Goal: Task Accomplishment & Management: Manage account settings

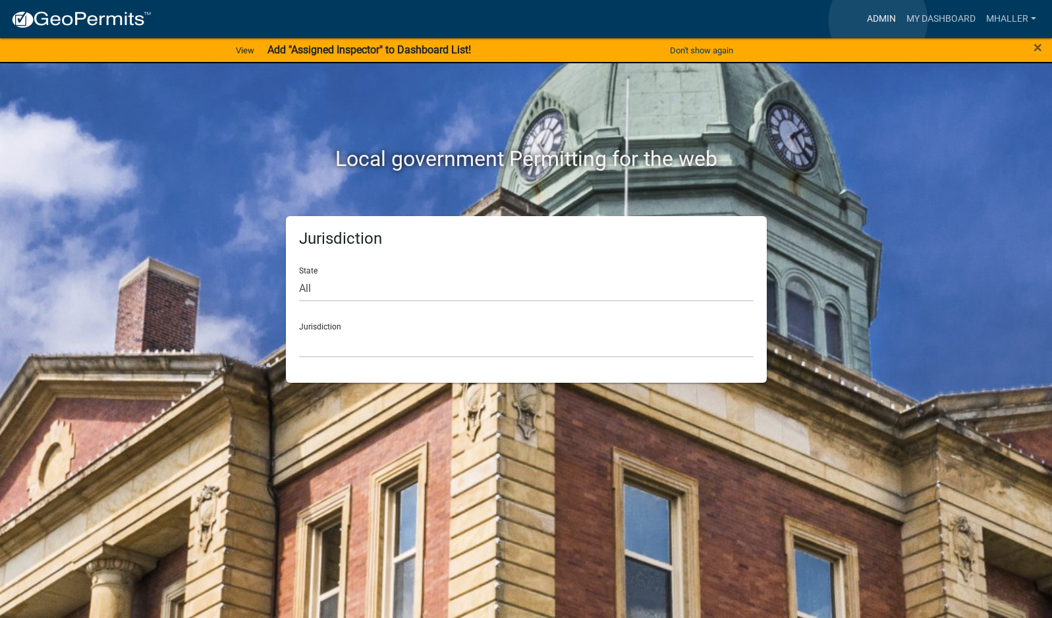
click at [878, 20] on link "Admin" at bounding box center [882, 19] width 40 height 25
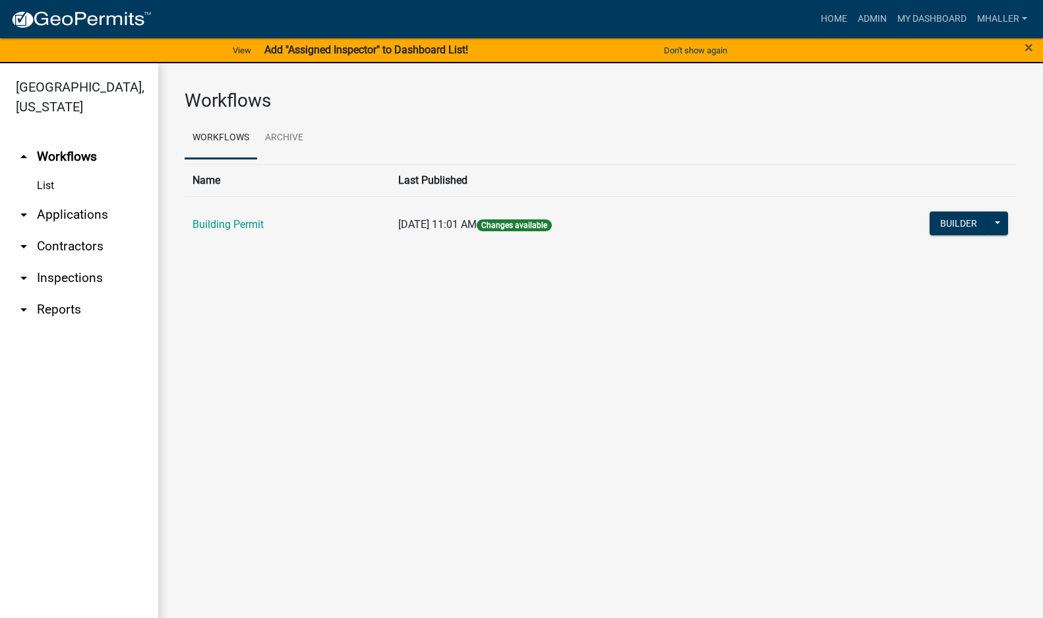
click at [83, 199] on link "arrow_drop_down Applications" at bounding box center [79, 215] width 158 height 32
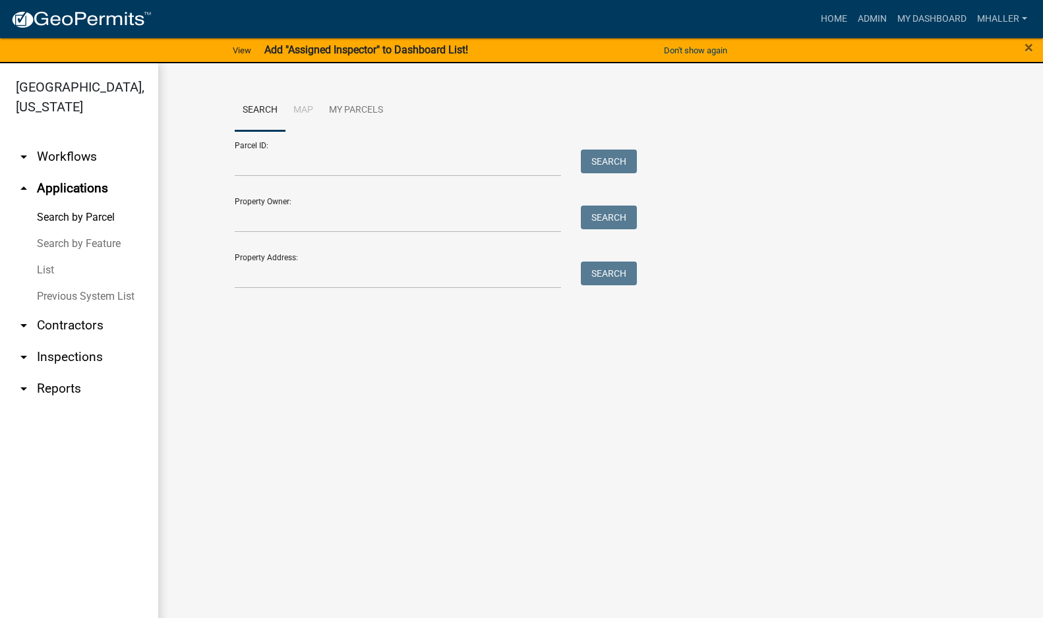
click at [52, 341] on link "arrow_drop_down Inspections" at bounding box center [79, 357] width 158 height 32
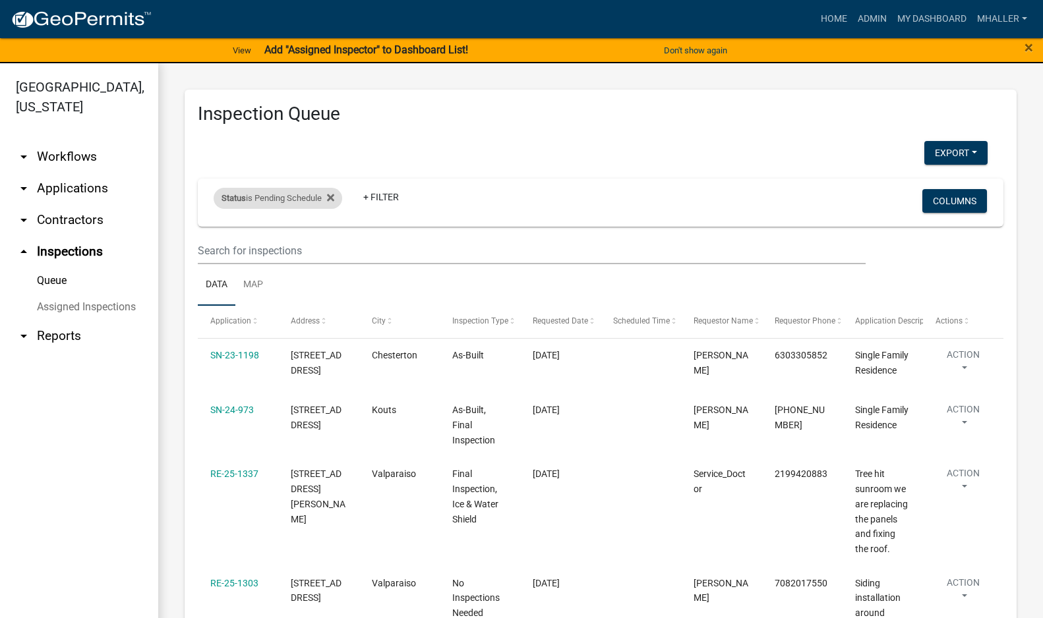
click at [285, 197] on div "Status is Pending Schedule" at bounding box center [278, 198] width 129 height 21
click at [277, 248] on select "Select an option Pending Schedule Pending Inspection Approved Denied Deleted Vo…" at bounding box center [280, 247] width 132 height 27
select select "1"
click at [216, 234] on select "Select an option Pending Schedule Pending Inspection Approved Denied Deleted Vo…" at bounding box center [280, 247] width 132 height 27
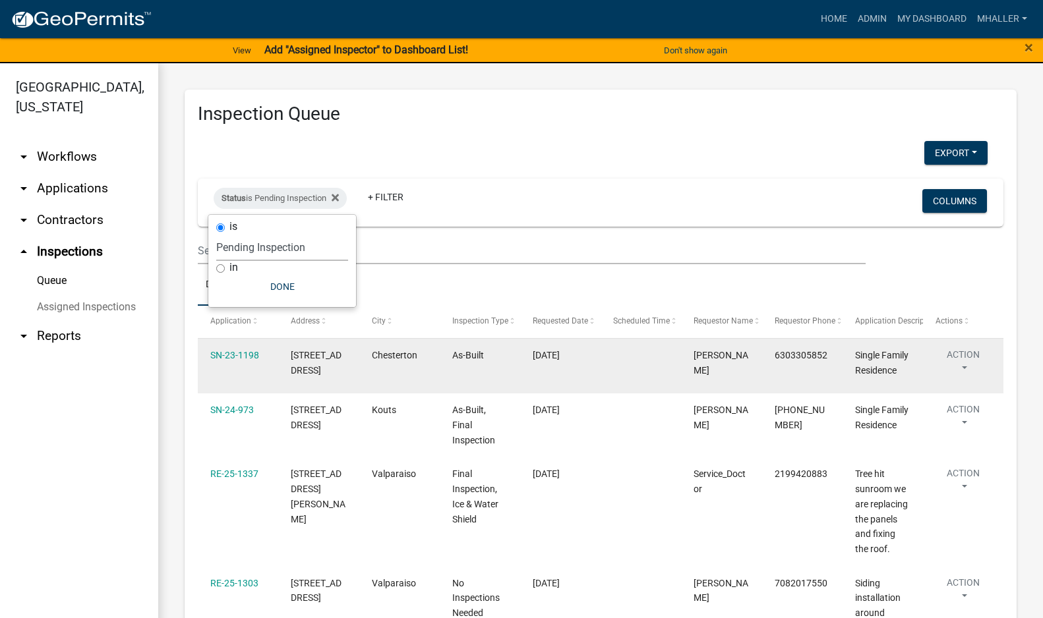
select select "1: 25"
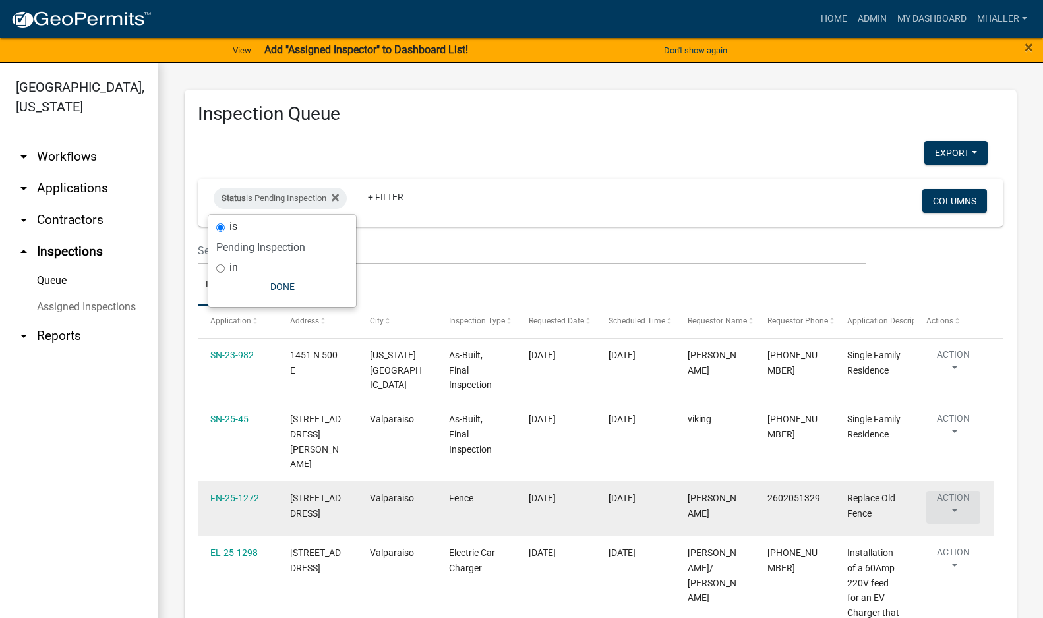
click at [952, 381] on button "Action" at bounding box center [953, 364] width 54 height 33
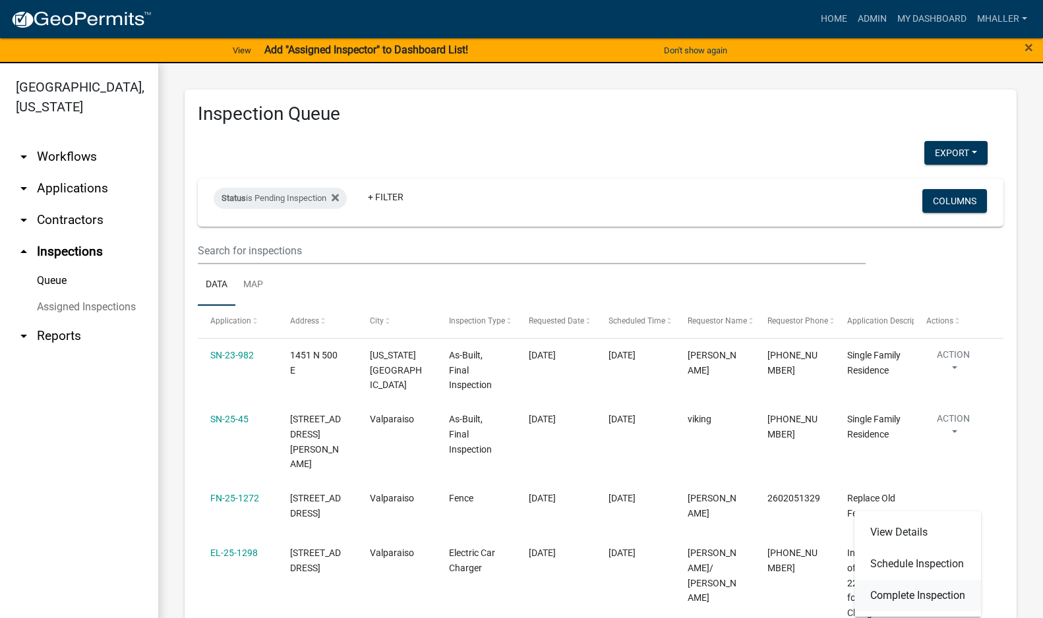
click at [946, 594] on link "Complete Inspection" at bounding box center [917, 596] width 127 height 32
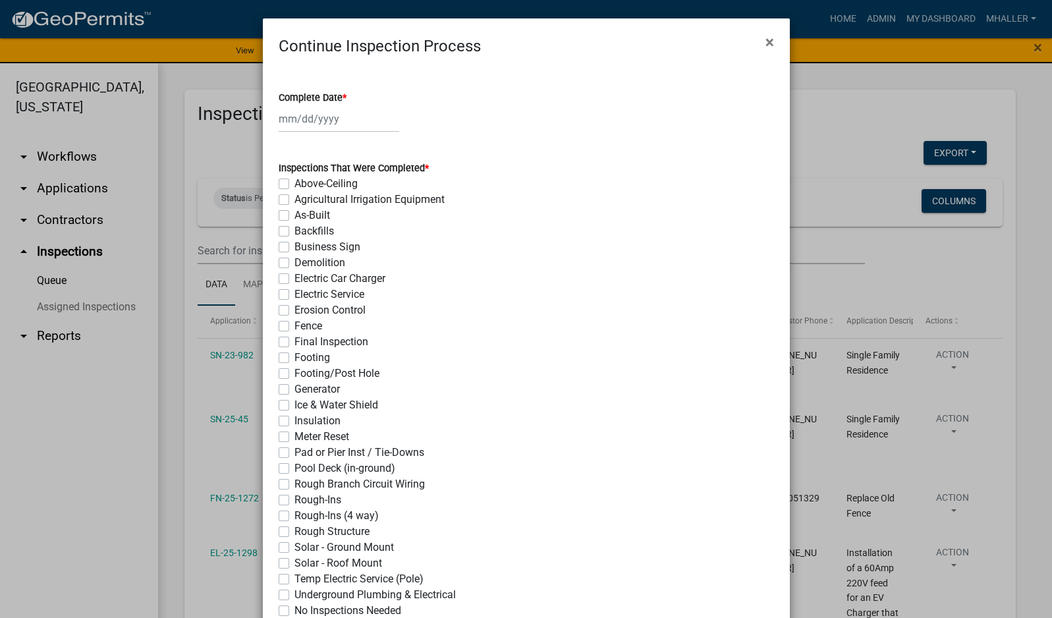
click at [304, 119] on div at bounding box center [339, 118] width 121 height 27
select select "8"
select select "2025"
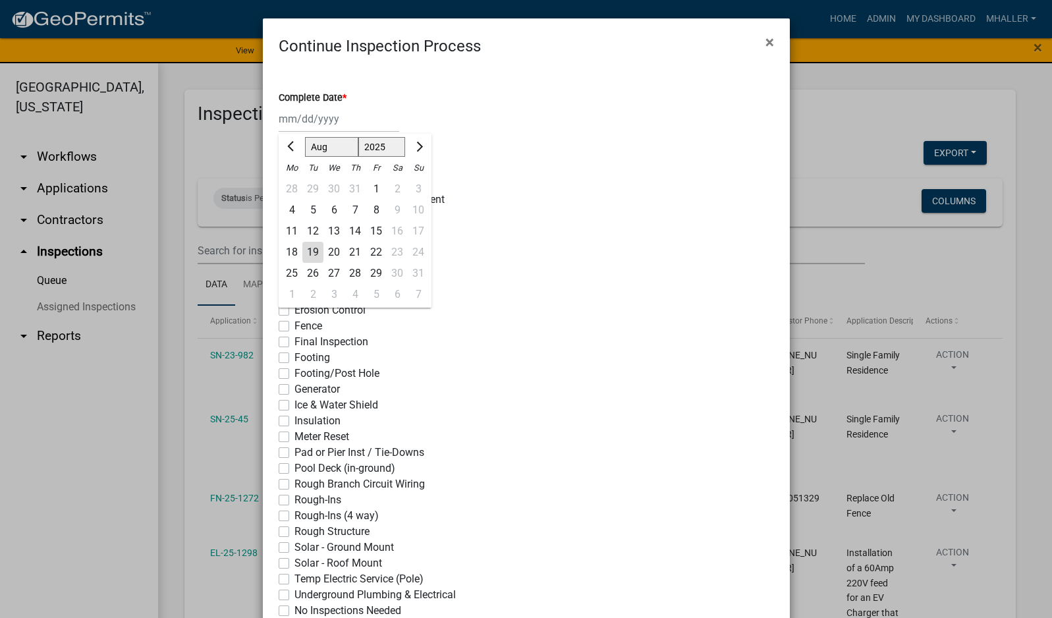
click at [306, 252] on div "19" at bounding box center [312, 252] width 21 height 21
type input "[DATE]"
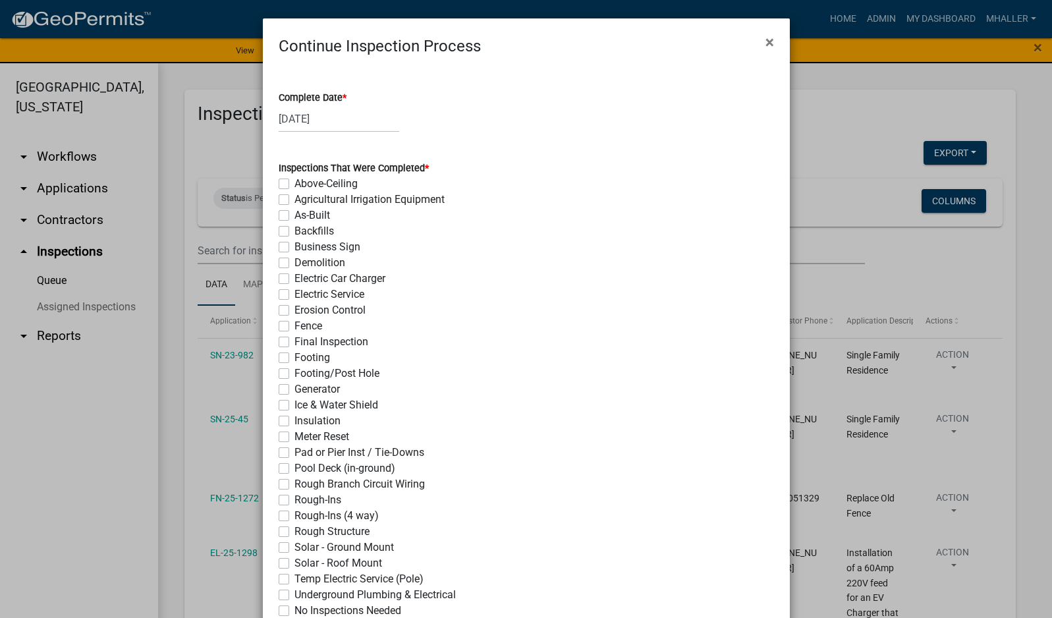
click at [295, 322] on label "Fence" at bounding box center [309, 326] width 28 height 16
click at [295, 322] on input "Fence" at bounding box center [299, 322] width 9 height 9
checkbox input "true"
checkbox input "false"
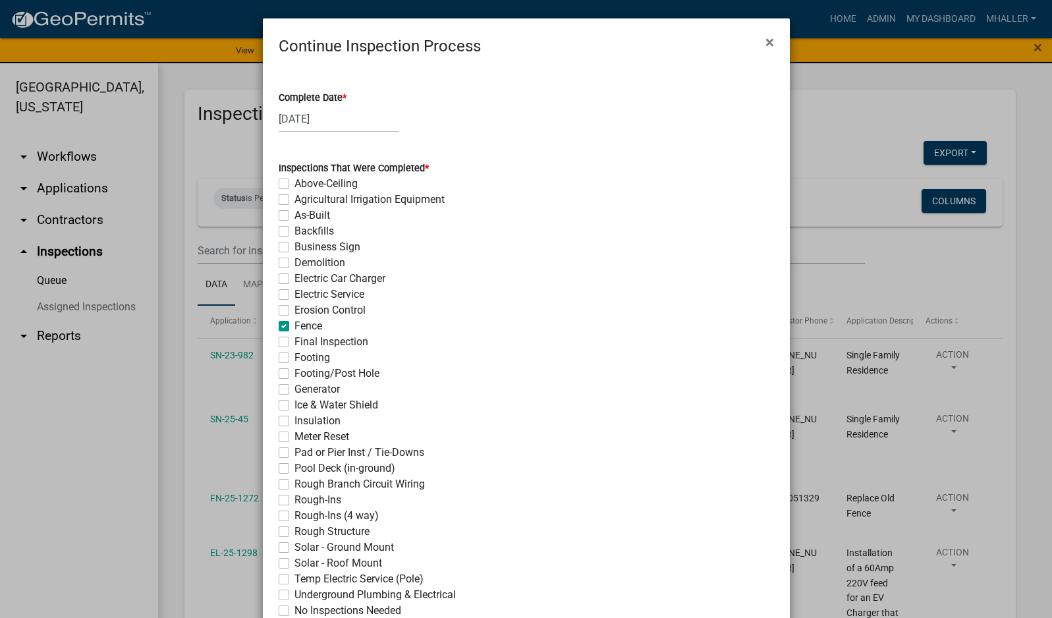
checkbox input "false"
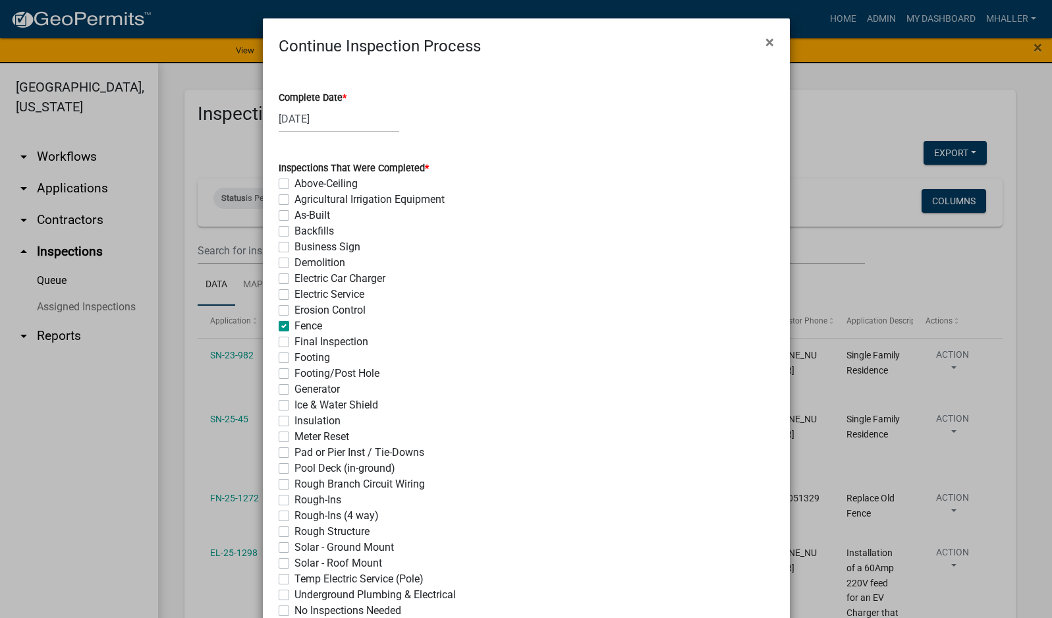
checkbox input "false"
checkbox input "true"
checkbox input "false"
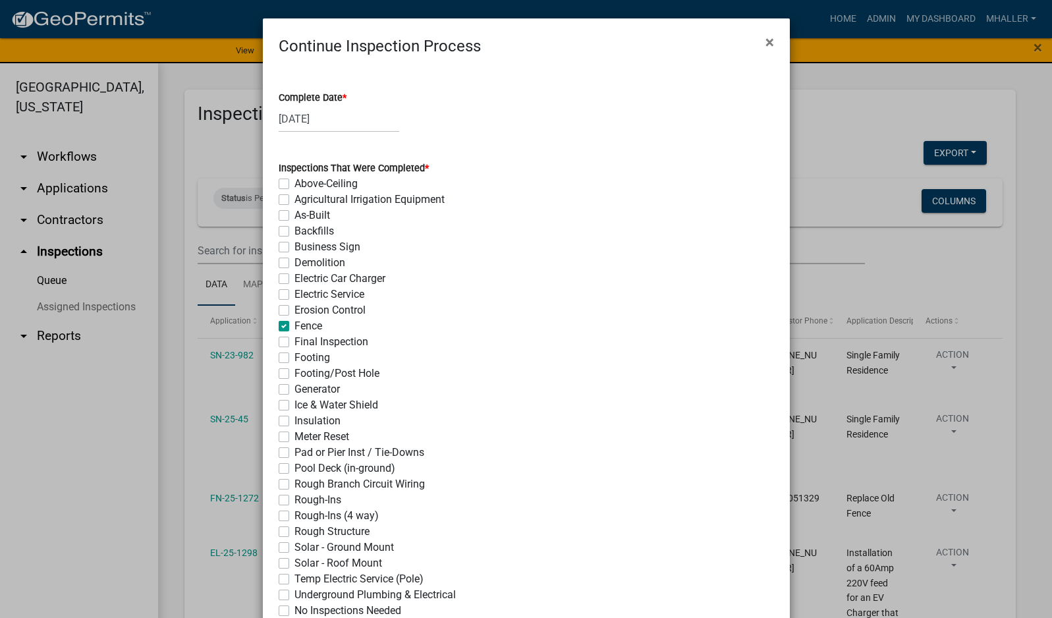
checkbox input "false"
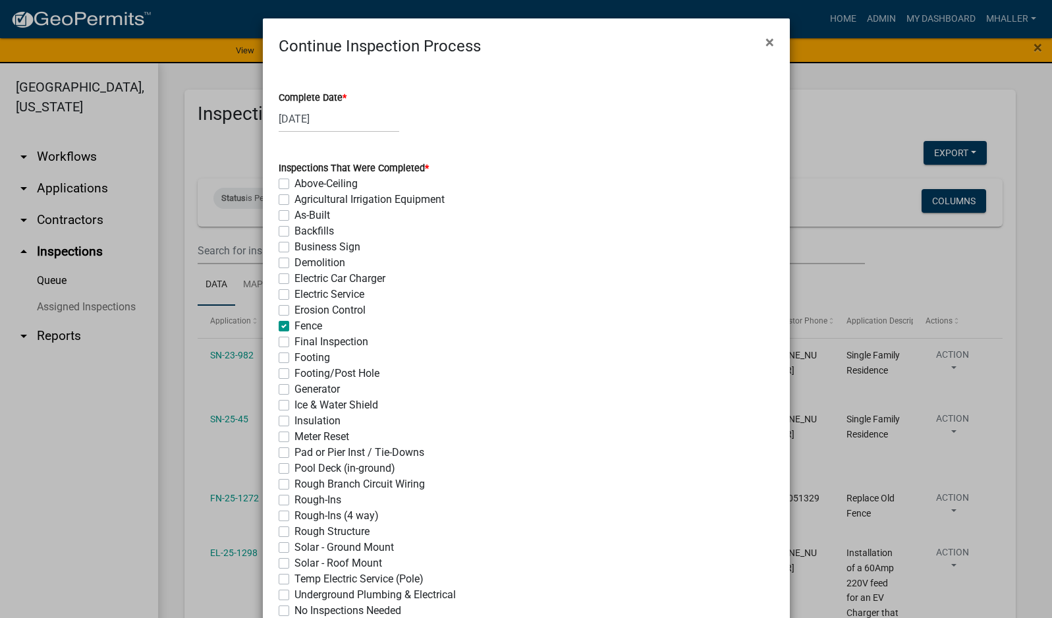
checkbox input "false"
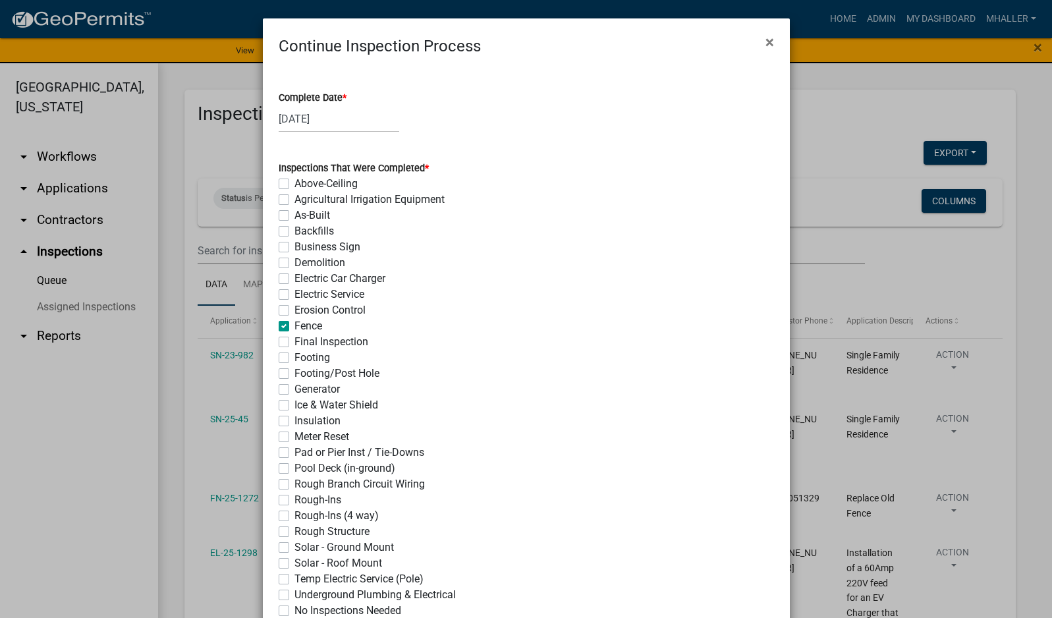
checkbox input "false"
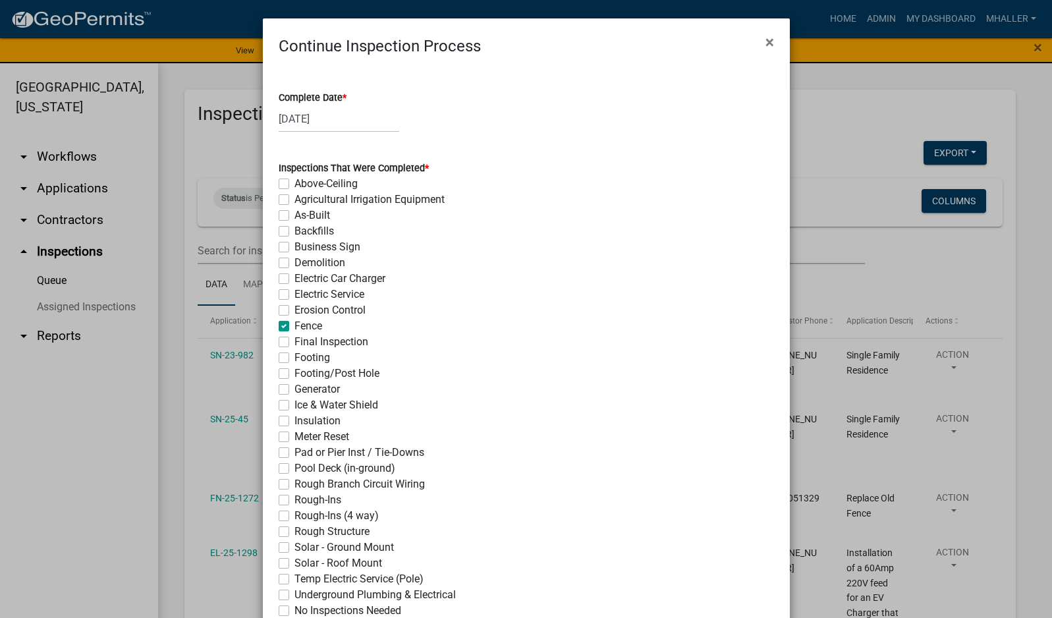
checkbox input "false"
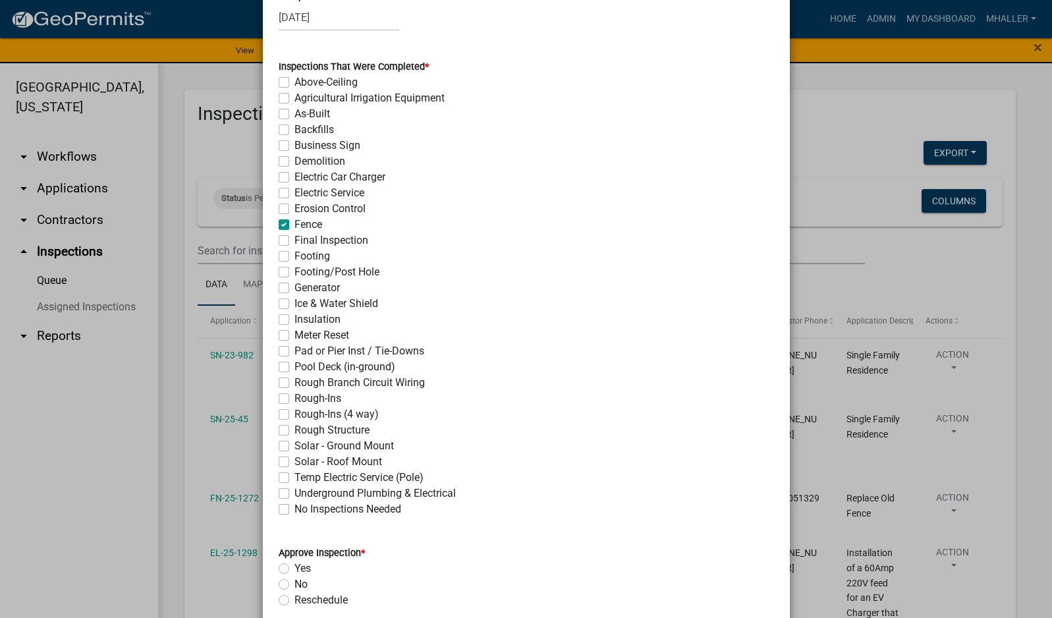
scroll to position [461, 0]
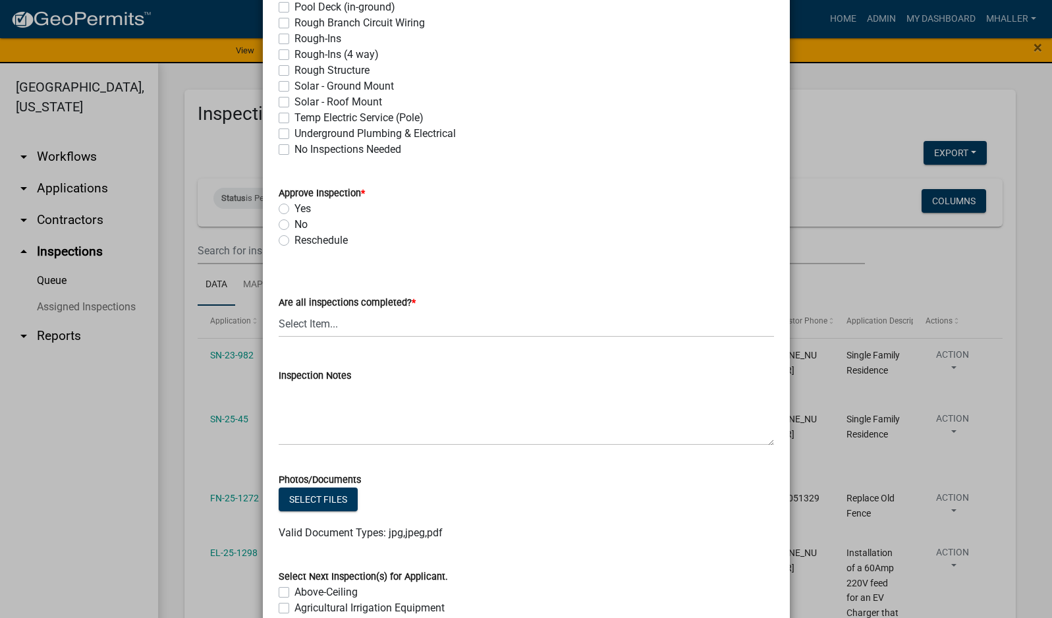
drag, startPoint x: 279, startPoint y: 209, endPoint x: 345, endPoint y: 284, distance: 99.9
click at [295, 210] on label "Yes" at bounding box center [303, 209] width 16 height 16
click at [295, 210] on input "Yes" at bounding box center [299, 205] width 9 height 9
radio input "true"
click at [376, 322] on select "Select Item... Yes - All Inspections Have Been Completed No - More Inspections …" at bounding box center [527, 323] width 496 height 27
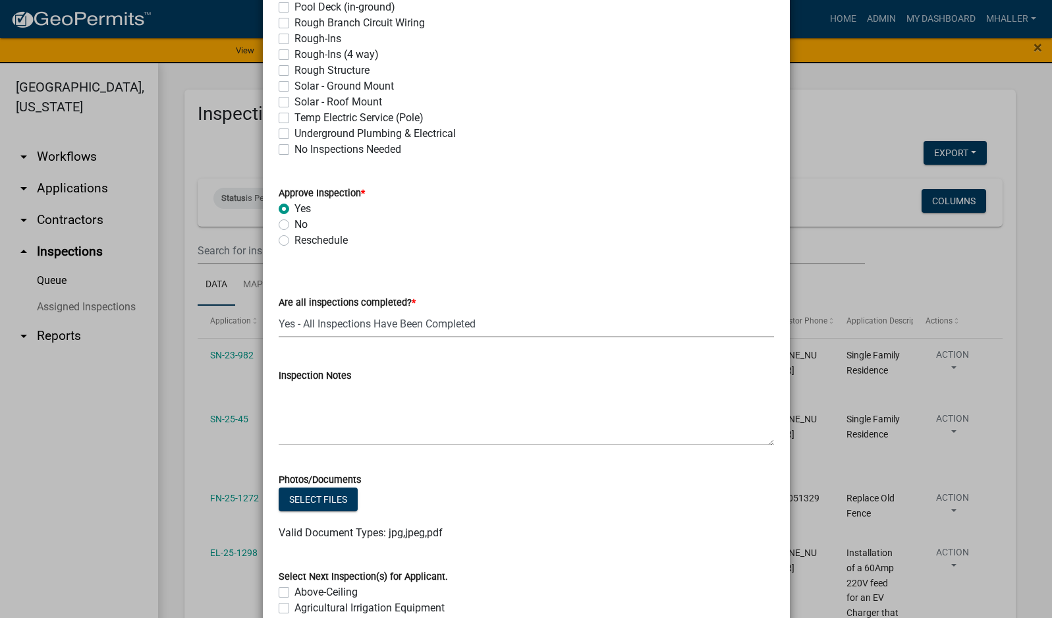
click at [279, 310] on select "Select Item... Yes - All Inspections Have Been Completed No - More Inspections …" at bounding box center [527, 323] width 496 height 27
select select "9a8ccc90-dcd1-4d2c-ac64-5460e8d85408"
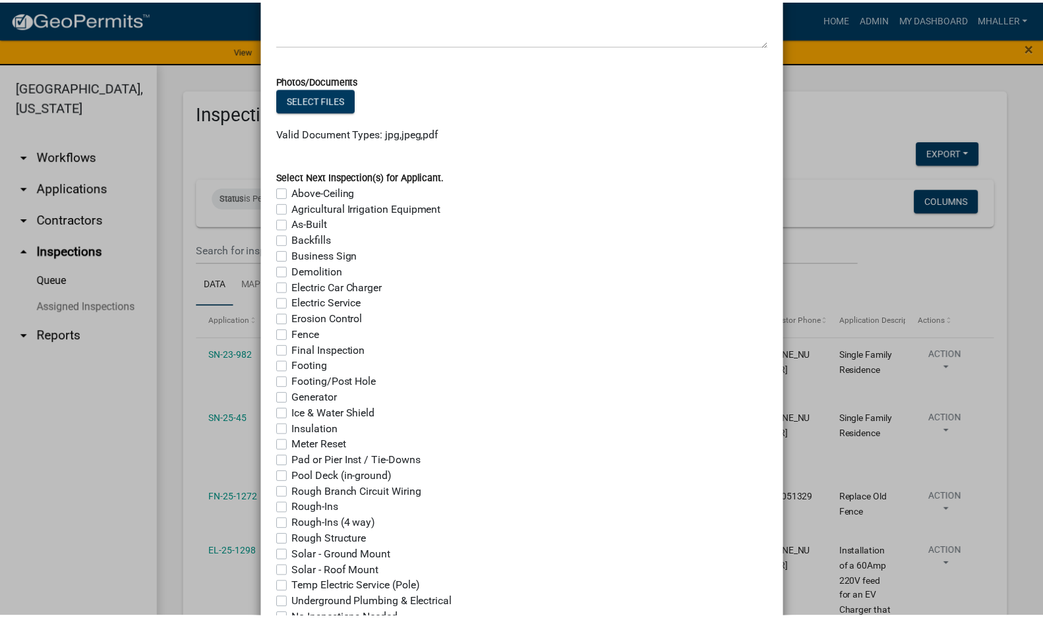
scroll to position [965, 0]
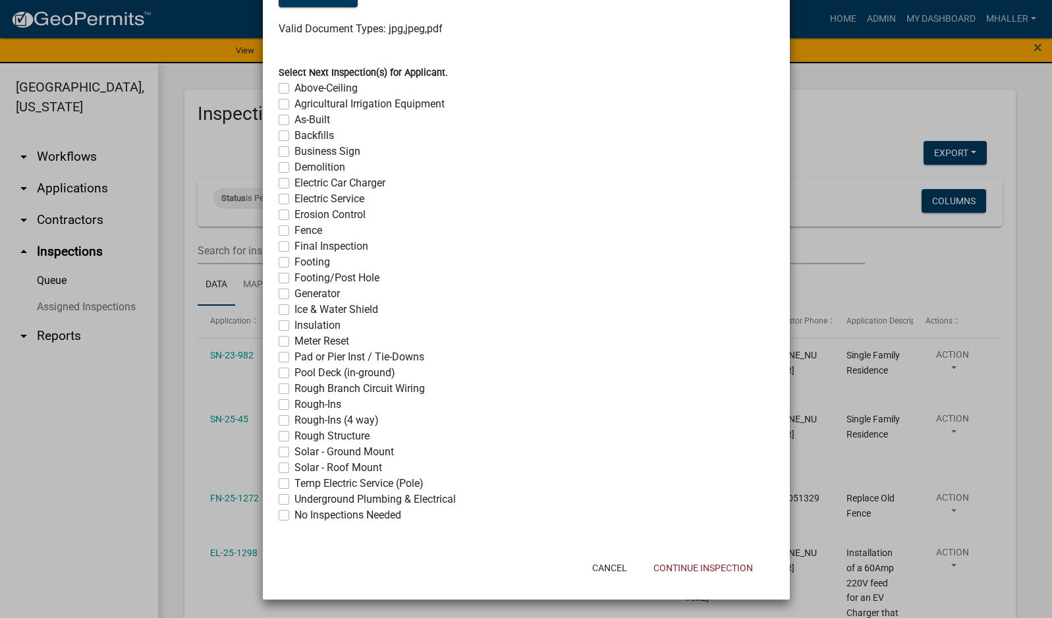
click at [295, 515] on label "No Inspections Needed" at bounding box center [348, 515] width 107 height 16
click at [295, 515] on input "No Inspections Needed" at bounding box center [299, 511] width 9 height 9
checkbox input "true"
checkbox input "false"
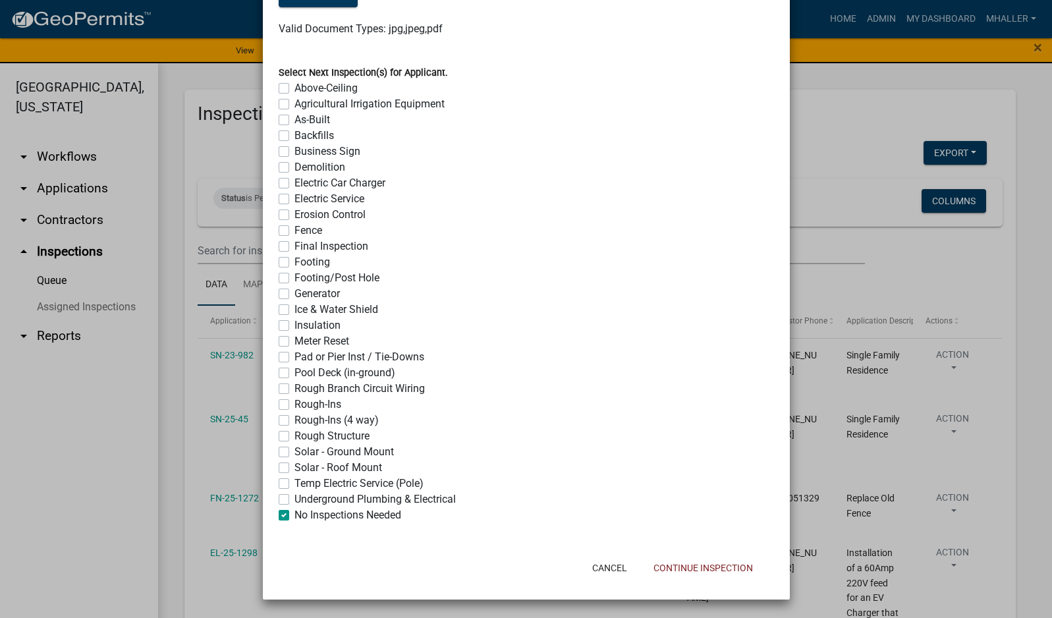
checkbox input "false"
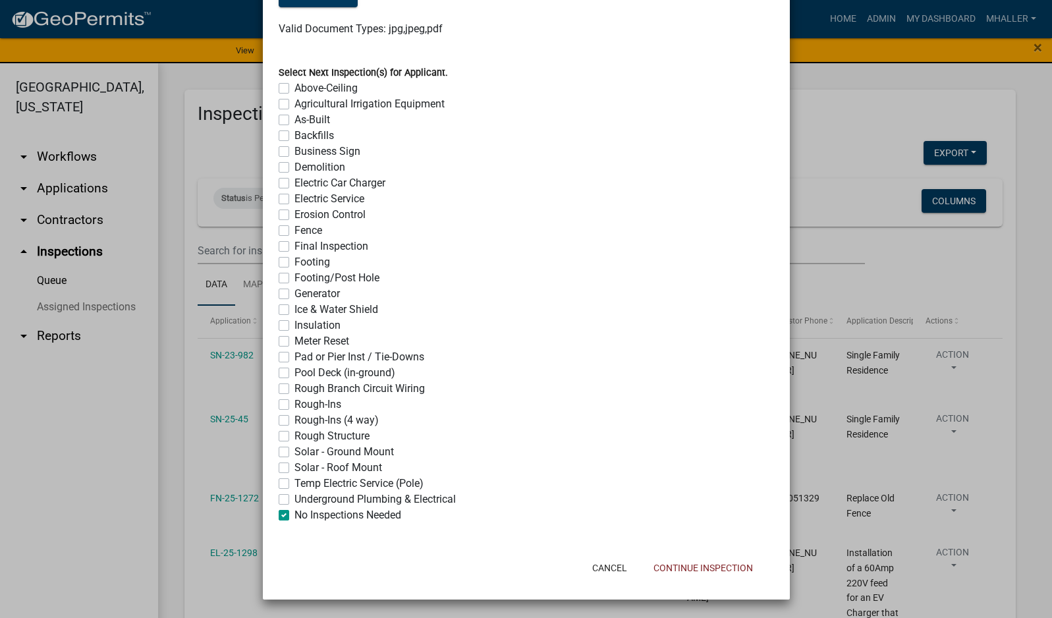
checkbox input "false"
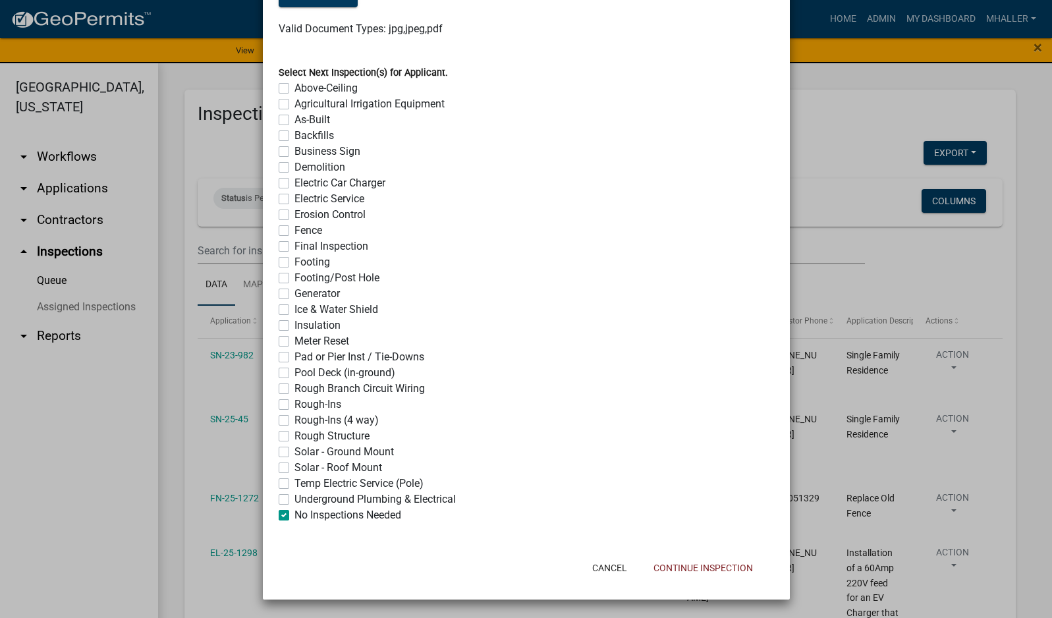
checkbox input "false"
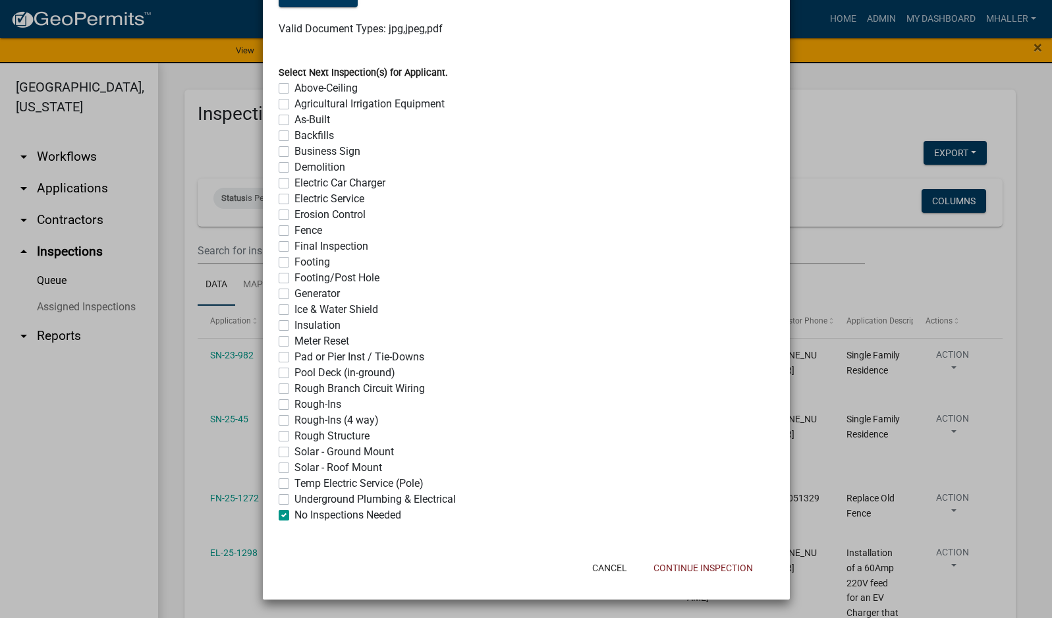
checkbox input "false"
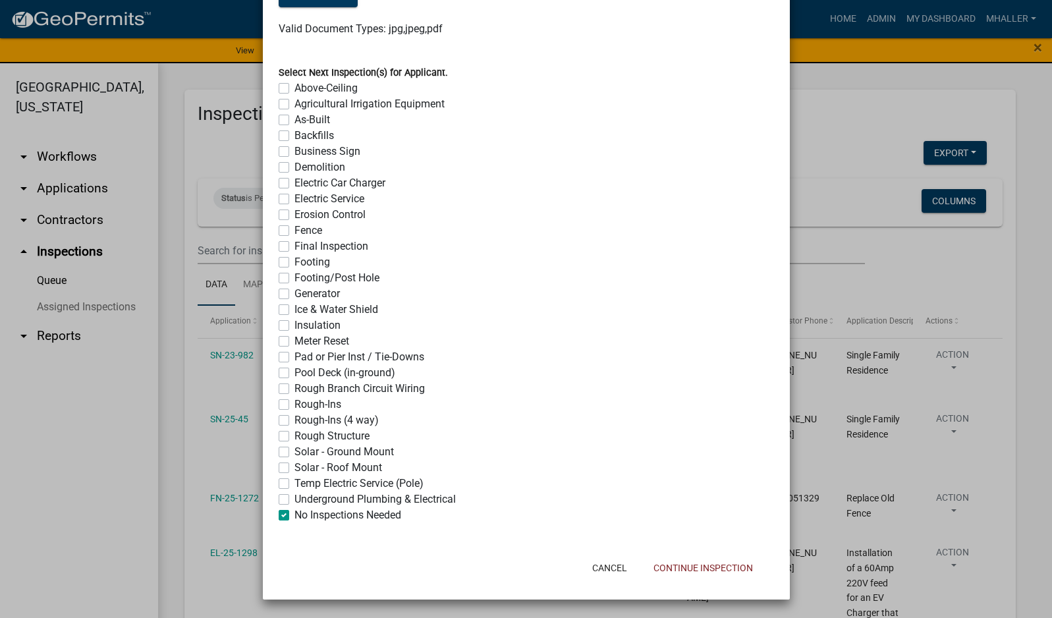
checkbox input "false"
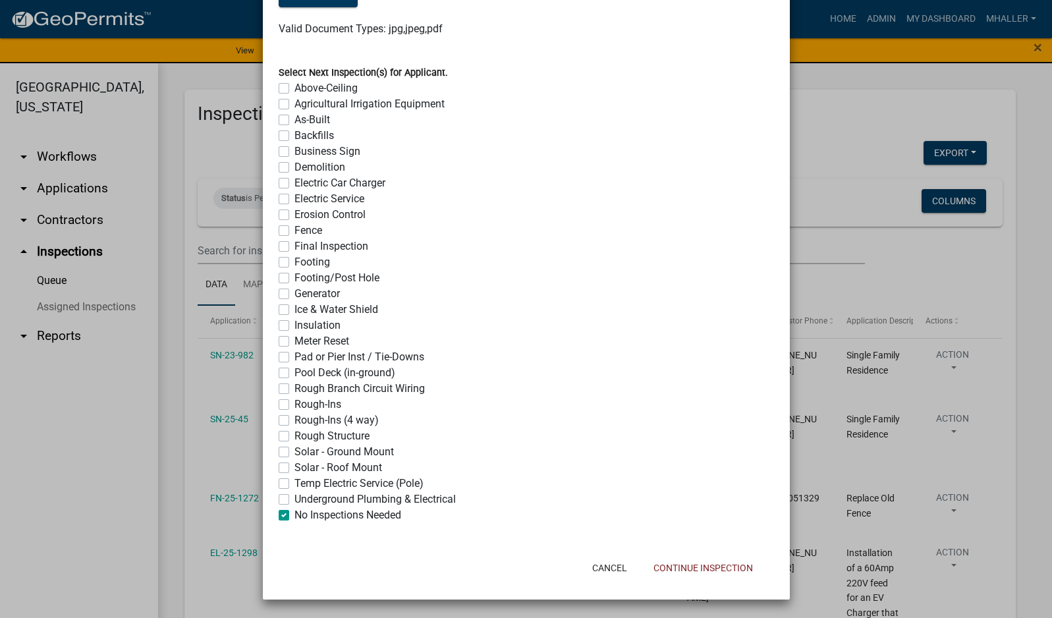
checkbox input "true"
click at [713, 571] on button "Continue Inspection" at bounding box center [703, 568] width 121 height 24
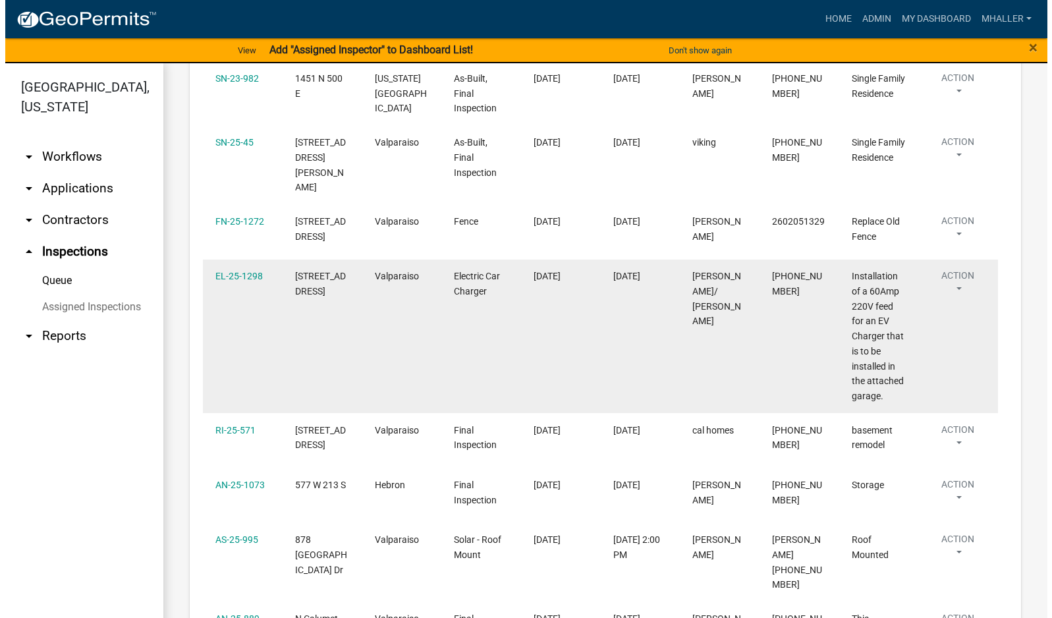
scroll to position [330, 0]
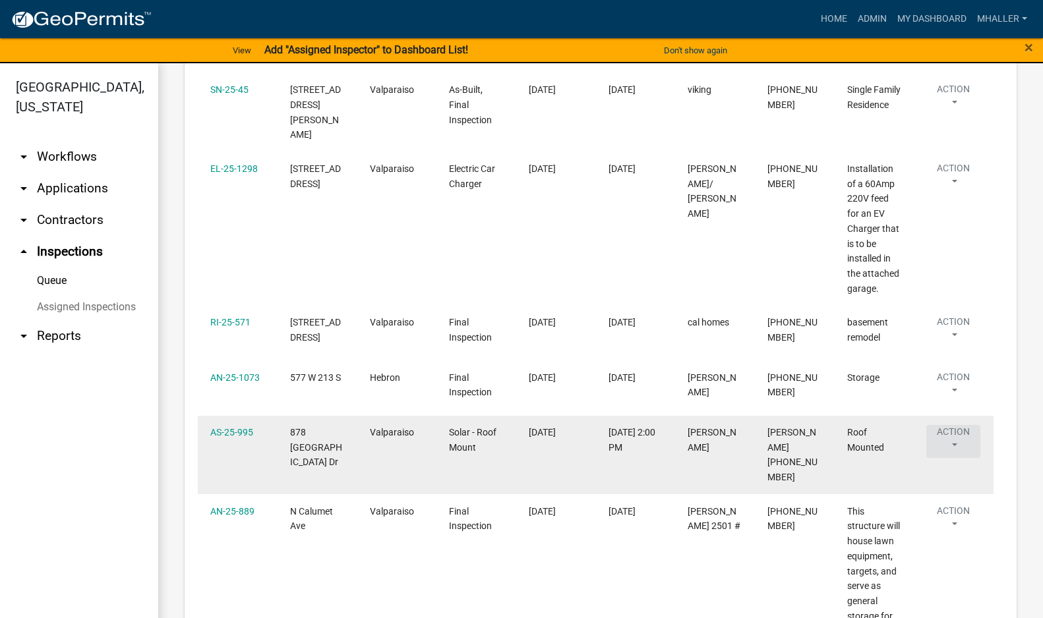
click at [955, 115] on button "Action" at bounding box center [953, 98] width 54 height 33
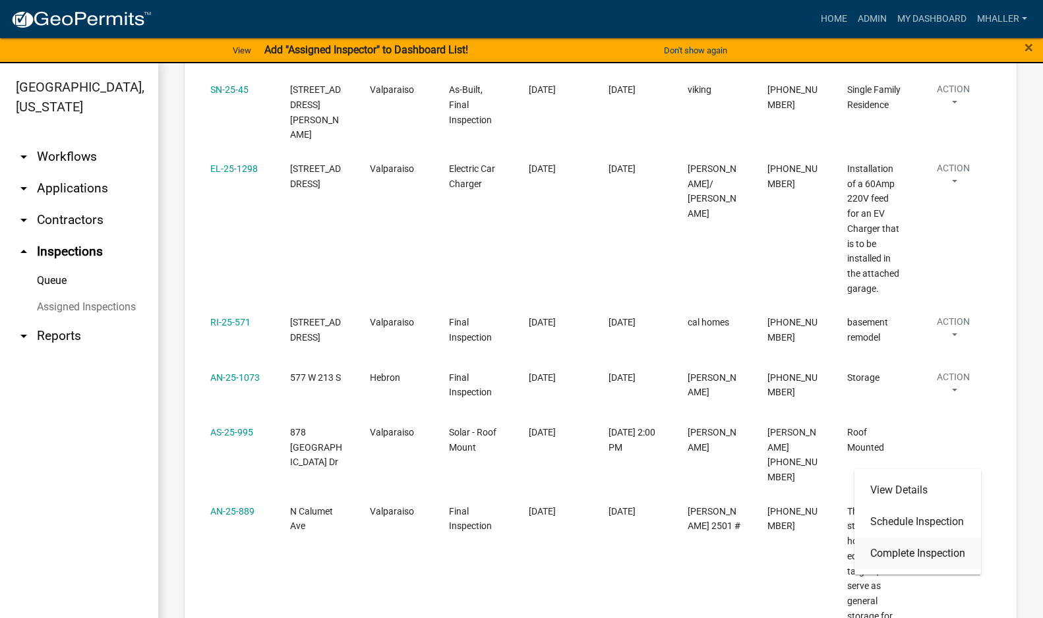
click at [912, 552] on link "Complete Inspection" at bounding box center [917, 554] width 127 height 32
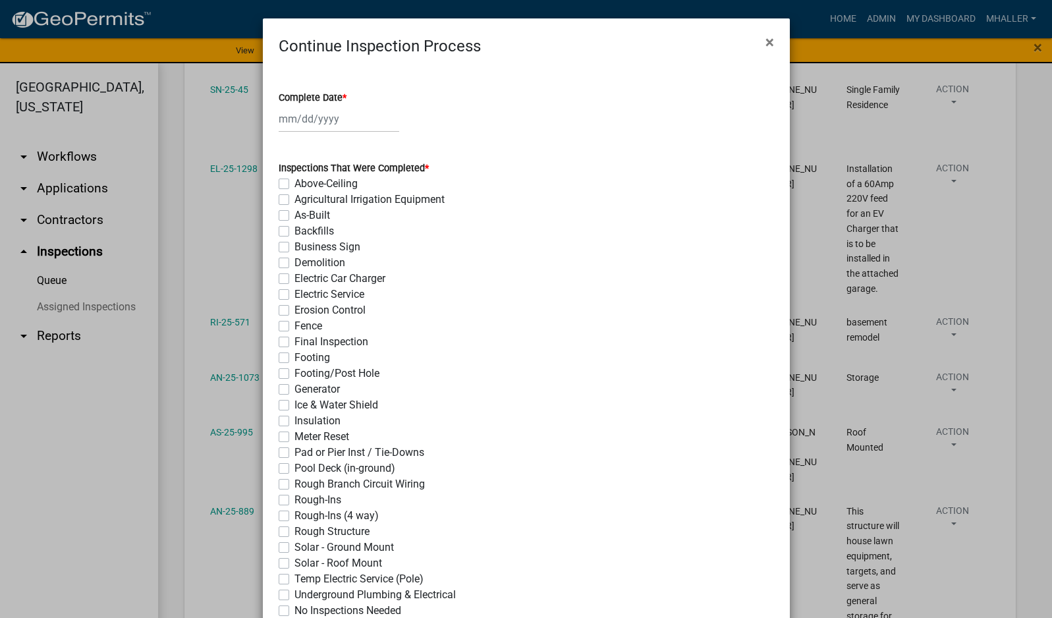
select select "8"
select select "2025"
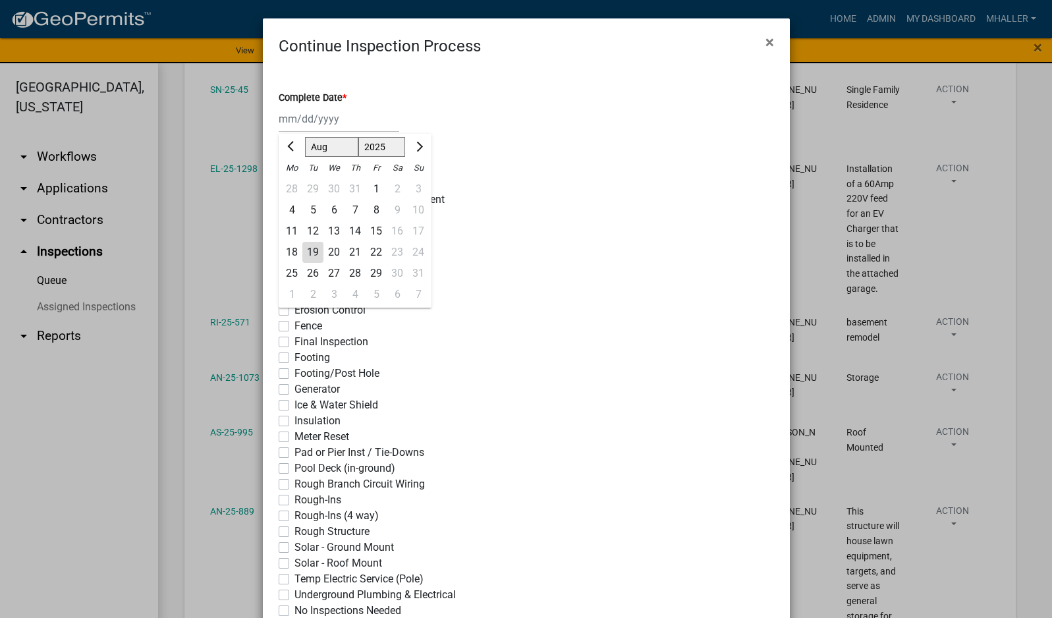
click at [325, 119] on div "[PERSON_NAME] Feb Mar Apr [PERSON_NAME][DATE] Oct Nov [DATE] 1526 1527 1528 152…" at bounding box center [339, 118] width 121 height 27
click at [308, 250] on div "19" at bounding box center [312, 252] width 21 height 21
type input "[DATE]"
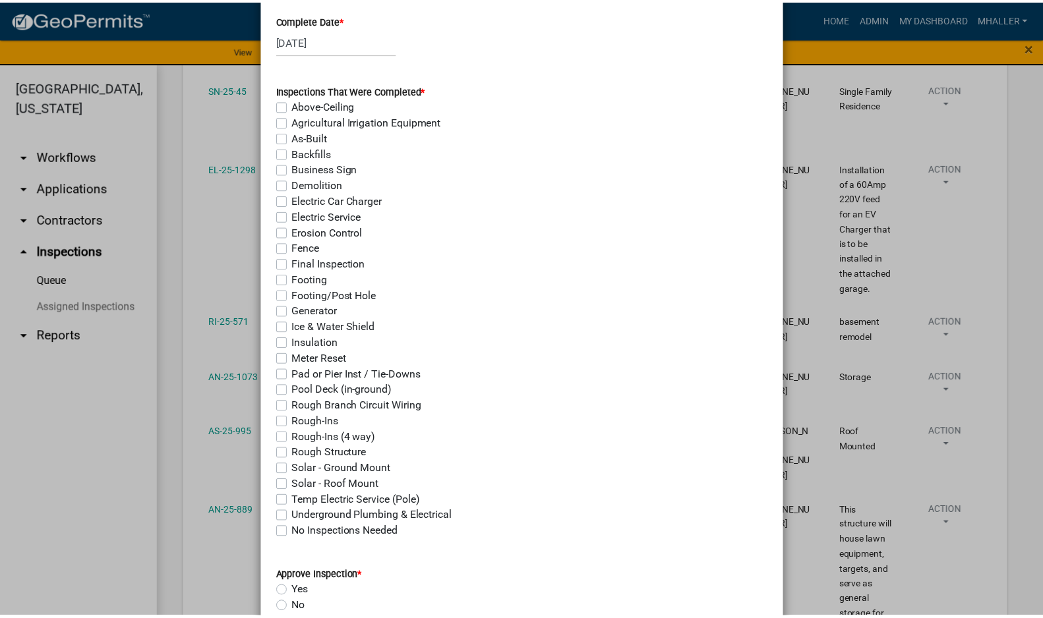
scroll to position [264, 0]
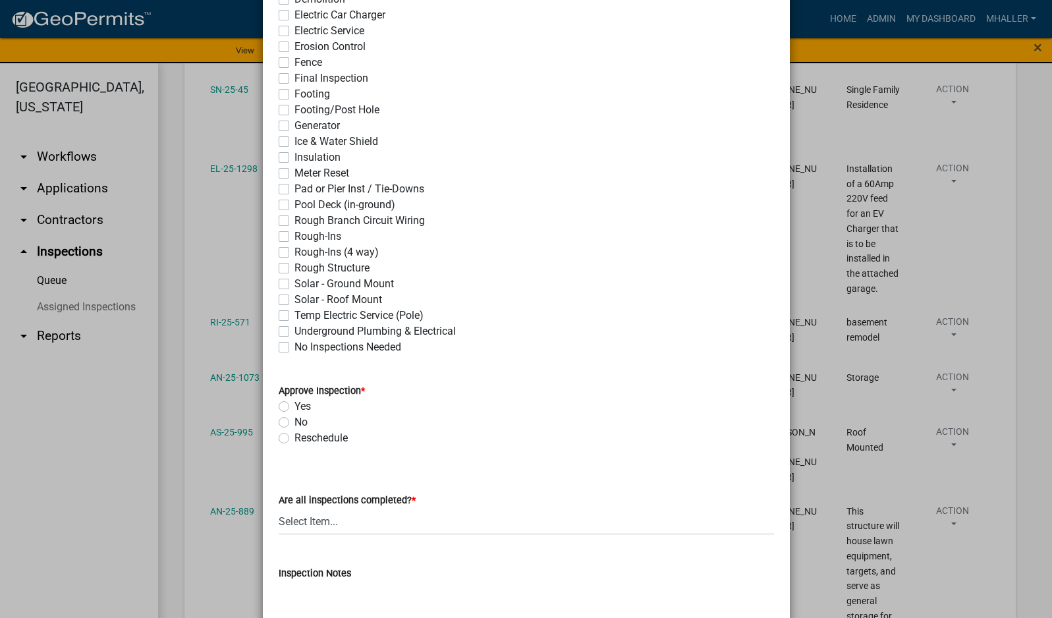
click at [295, 300] on label "Solar - Roof Mount" at bounding box center [339, 300] width 88 height 16
click at [295, 300] on input "Solar - Roof Mount" at bounding box center [299, 296] width 9 height 9
checkbox input "true"
checkbox input "false"
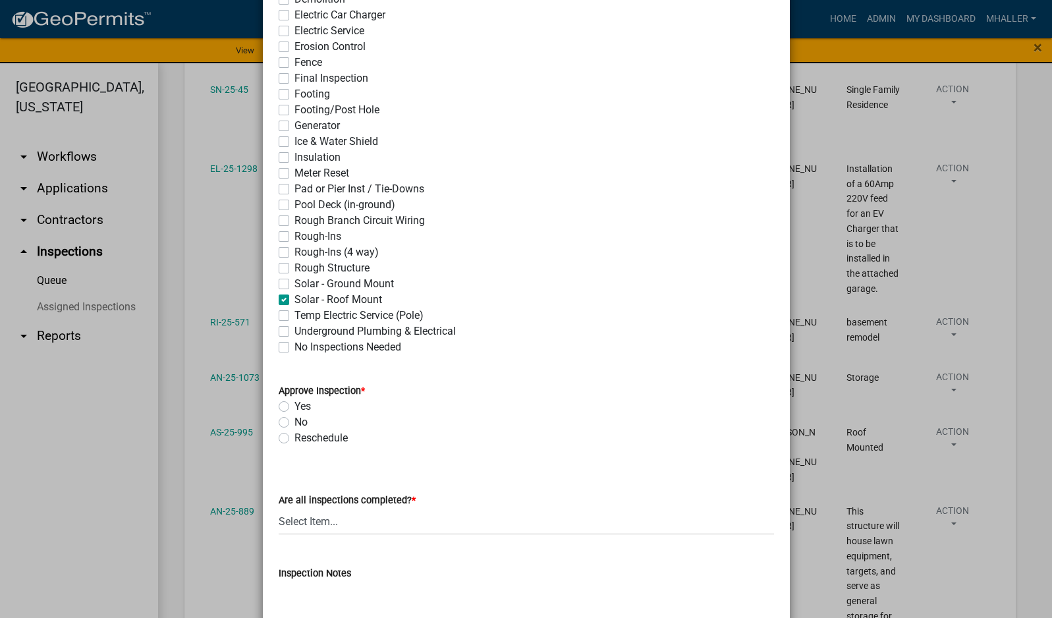
checkbox input "false"
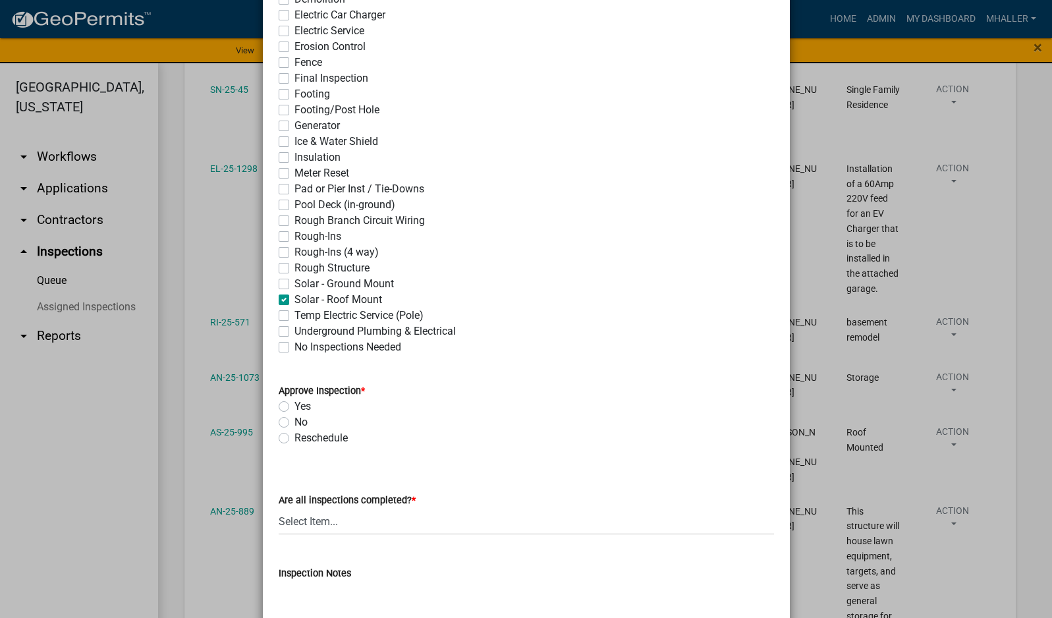
checkbox input "false"
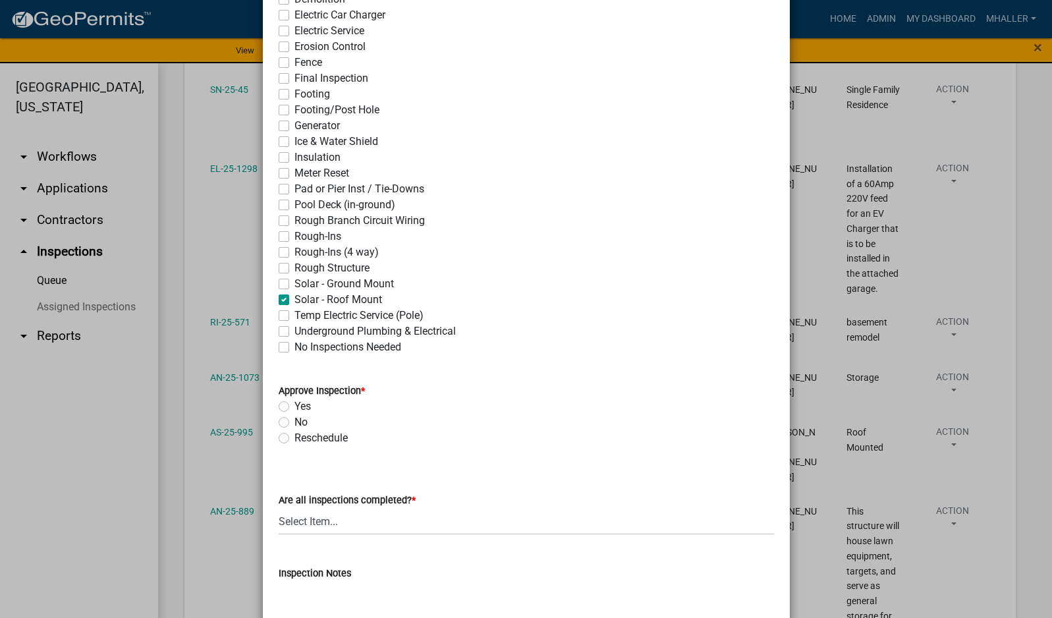
checkbox input "false"
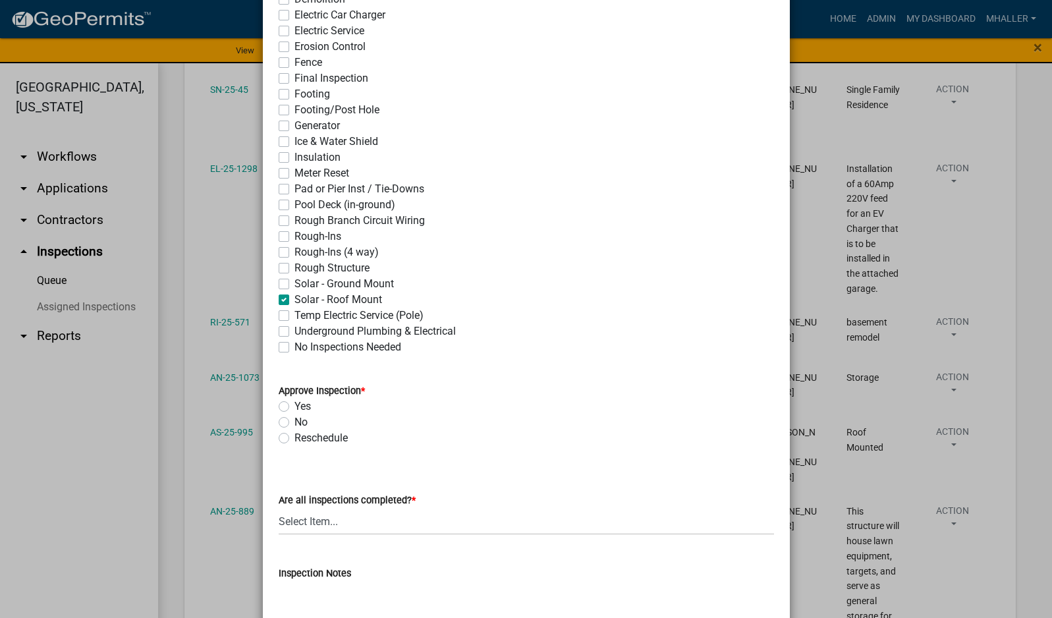
checkbox input "false"
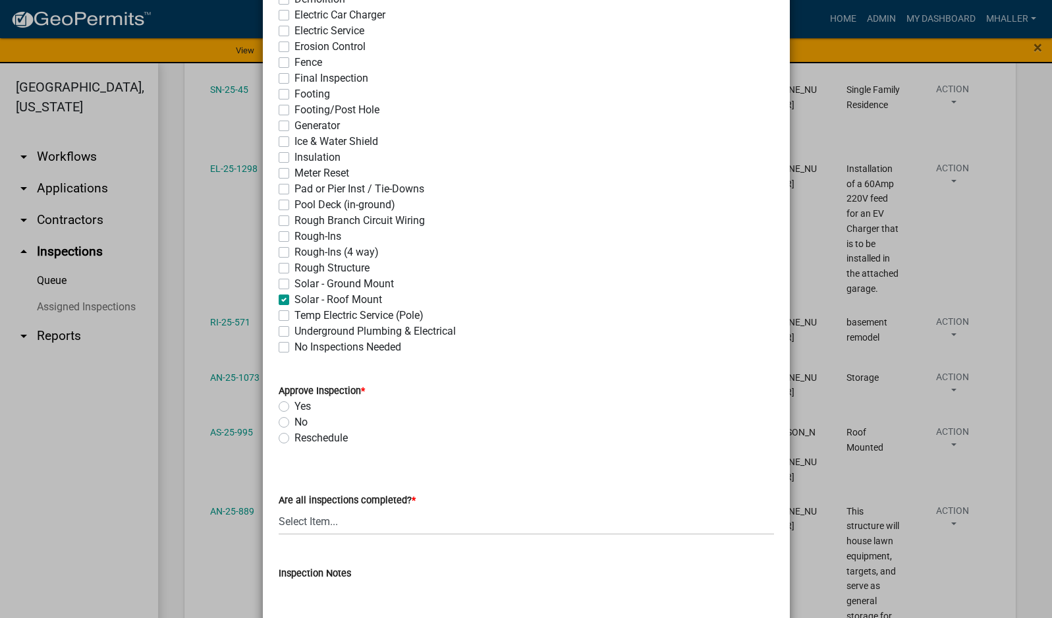
checkbox input "false"
checkbox input "true"
checkbox input "false"
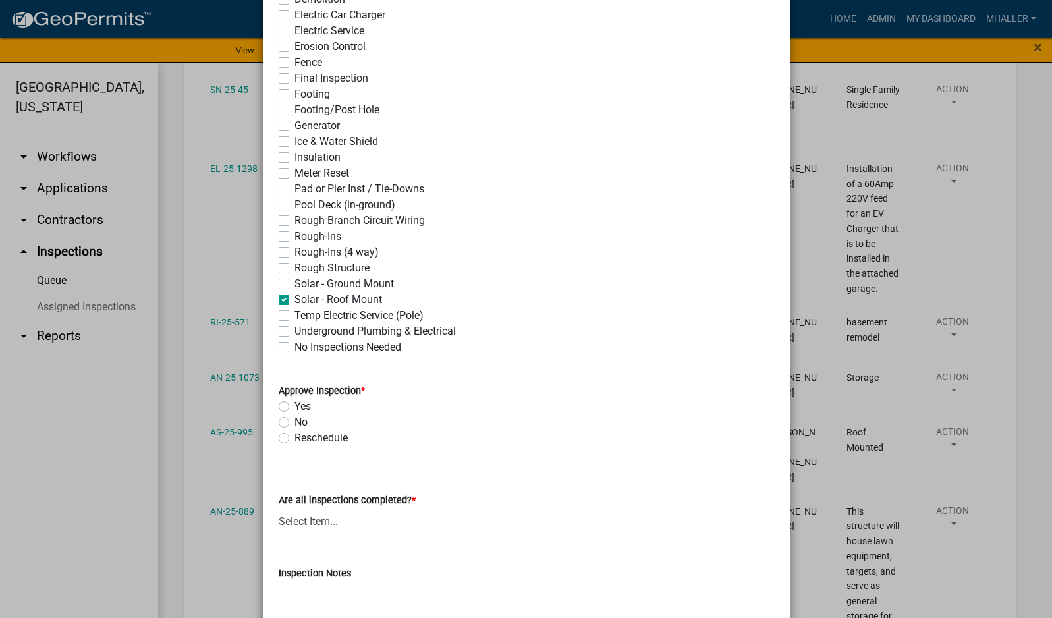
checkbox input "false"
click at [295, 299] on label "Solar - Roof Mount" at bounding box center [339, 300] width 88 height 16
click at [295, 299] on input "Solar - Roof Mount" at bounding box center [299, 296] width 9 height 9
checkbox input "false"
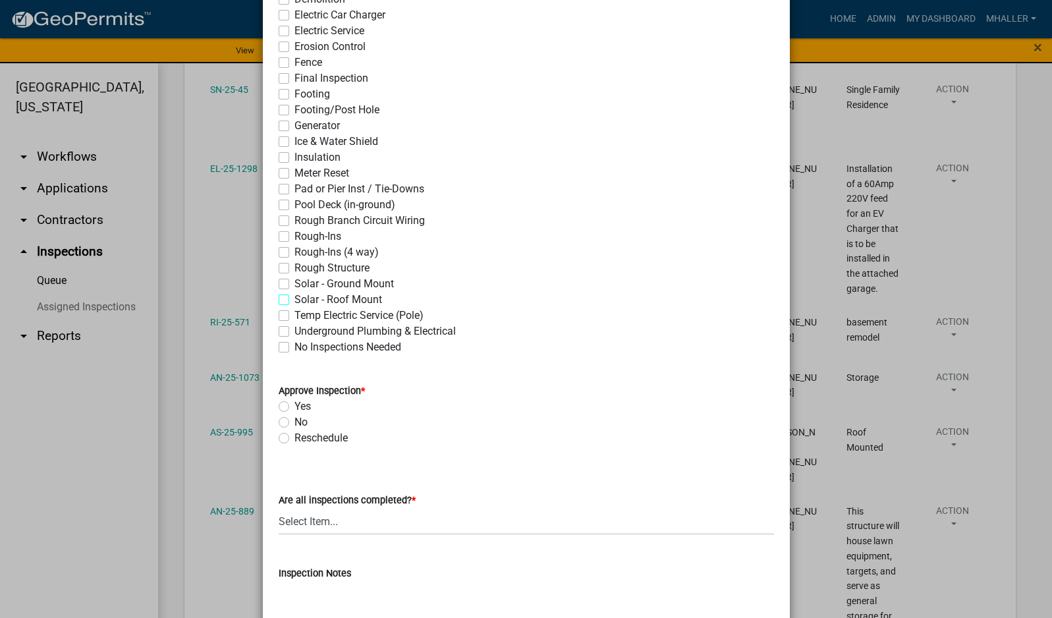
checkbox input "false"
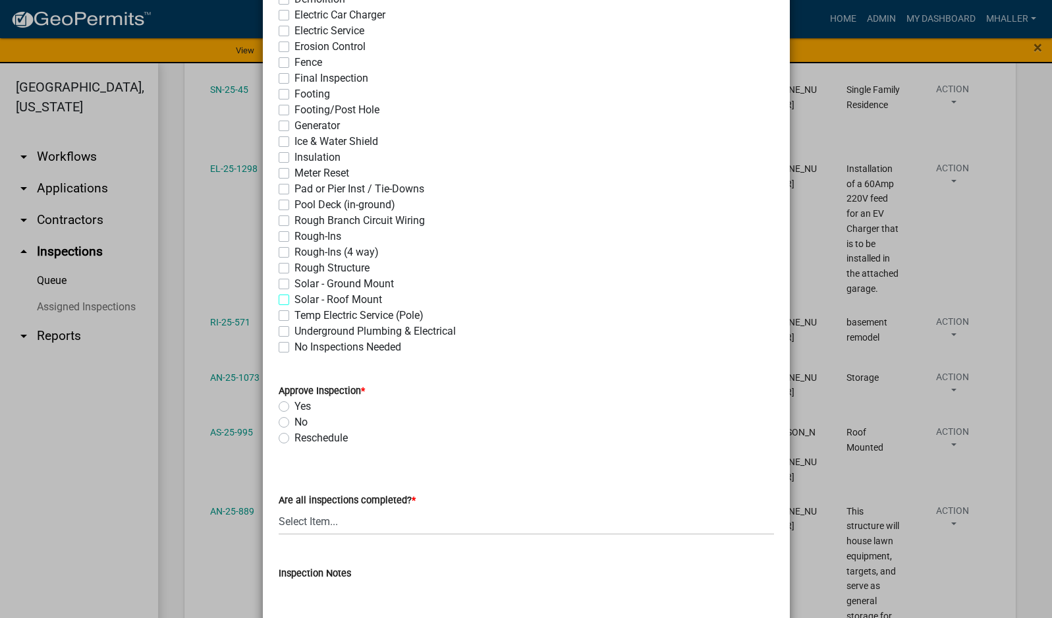
checkbox input "false"
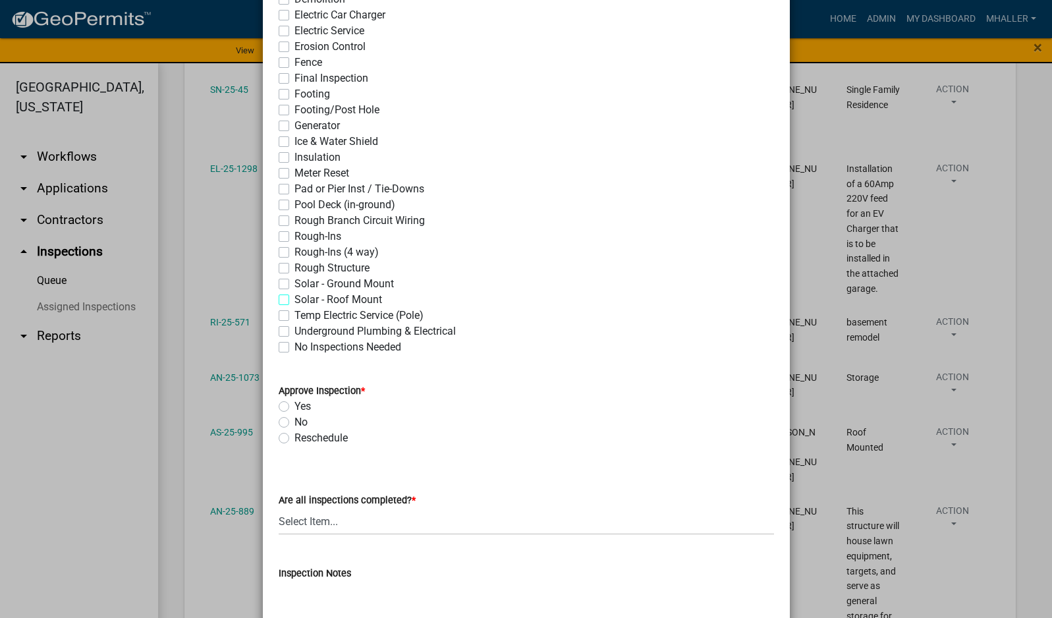
checkbox input "false"
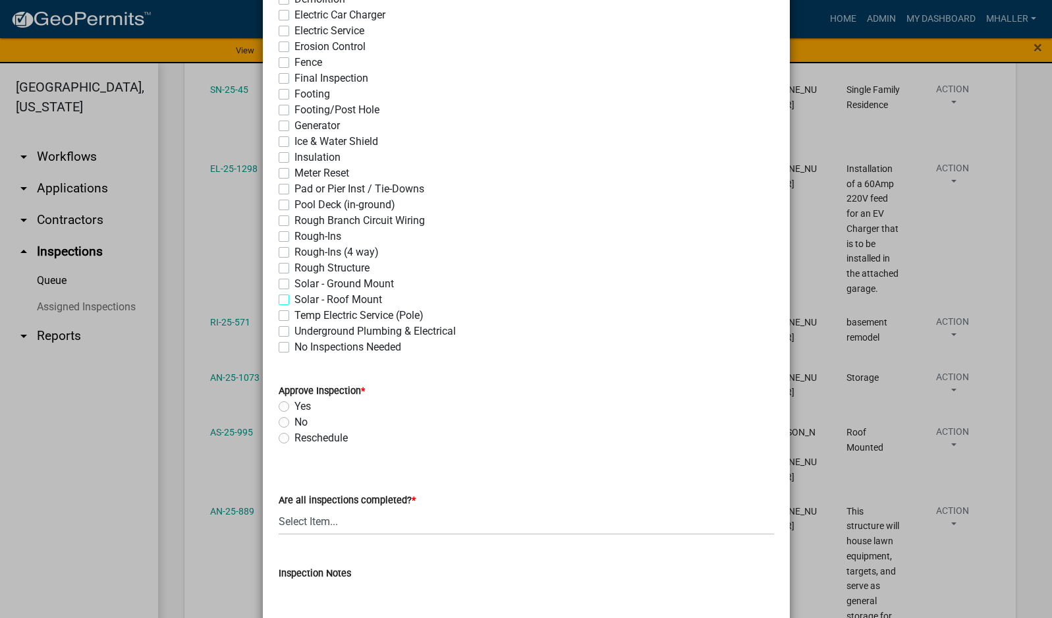
checkbox input "false"
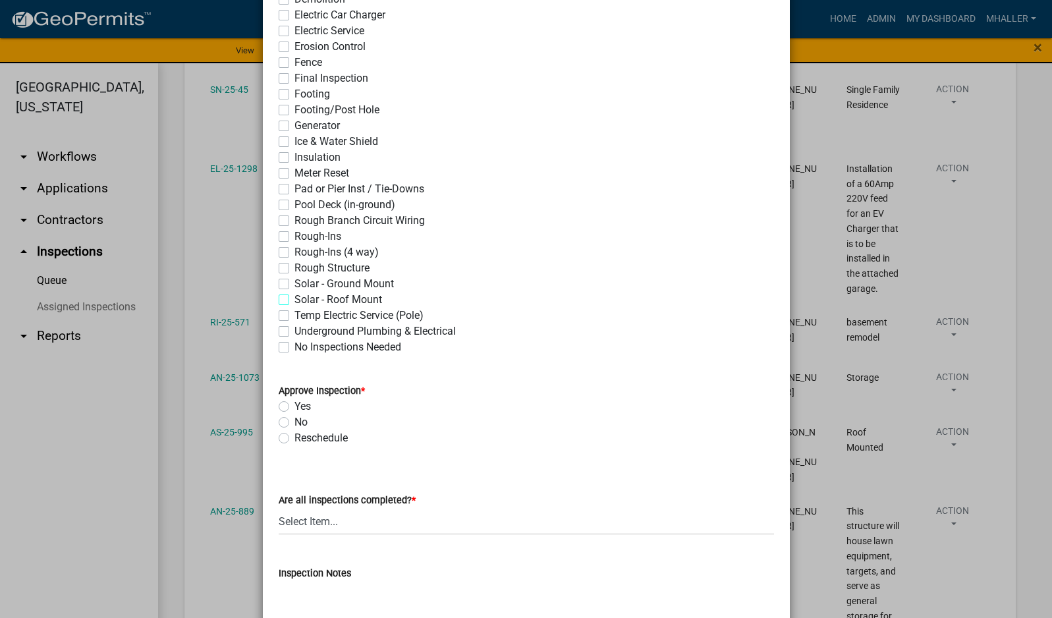
checkbox input "false"
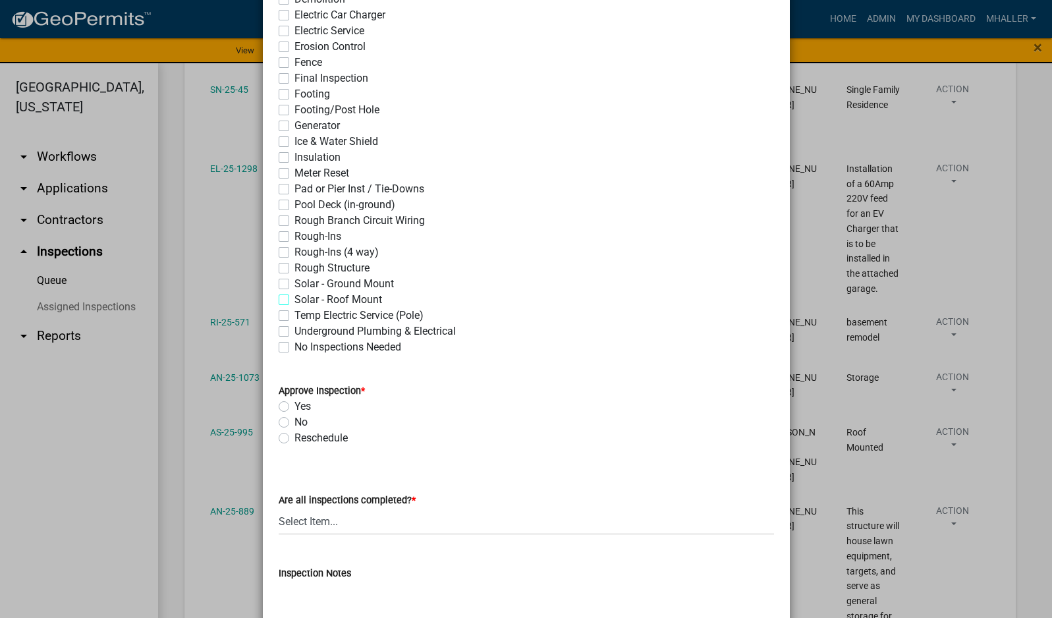
checkbox input "false"
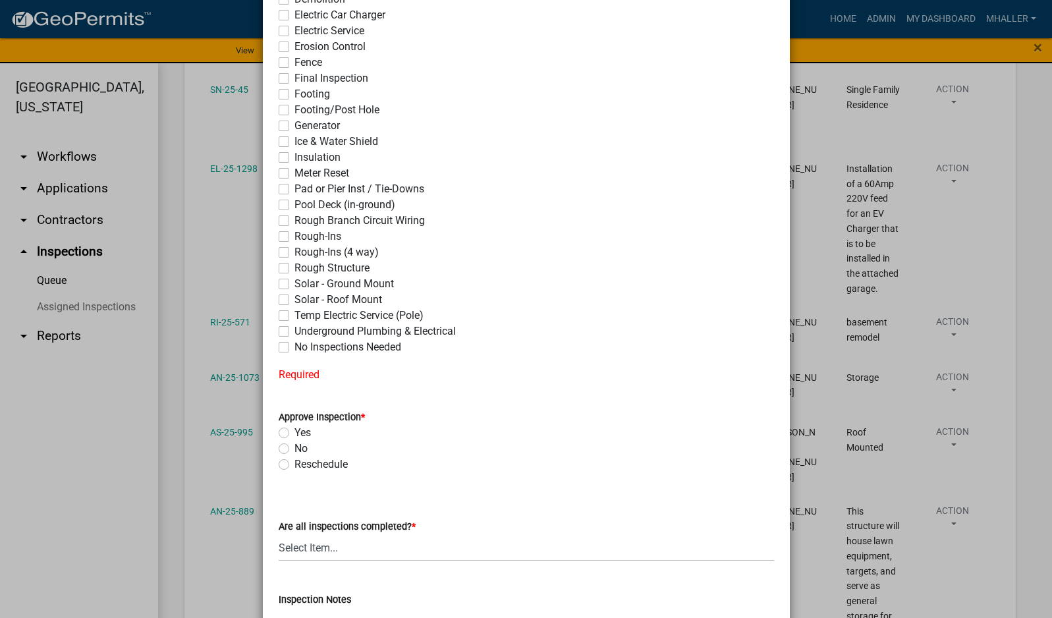
click at [228, 550] on ngb-modal-window "Continue Inspection Process × Complete Date * [DATE] Inspections That Were Comp…" at bounding box center [526, 309] width 1052 height 618
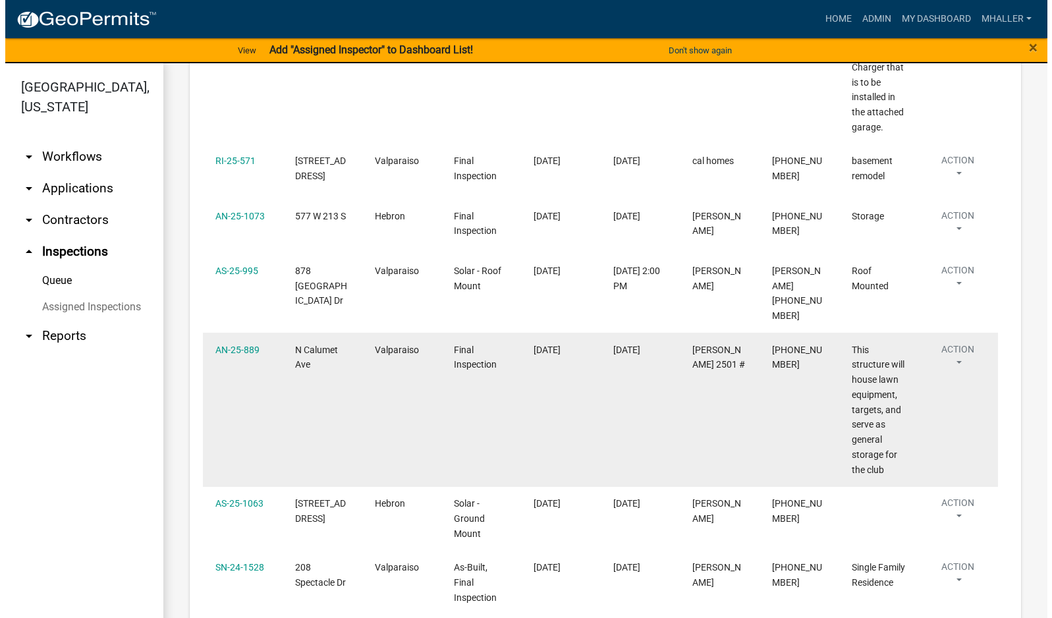
scroll to position [527, 0]
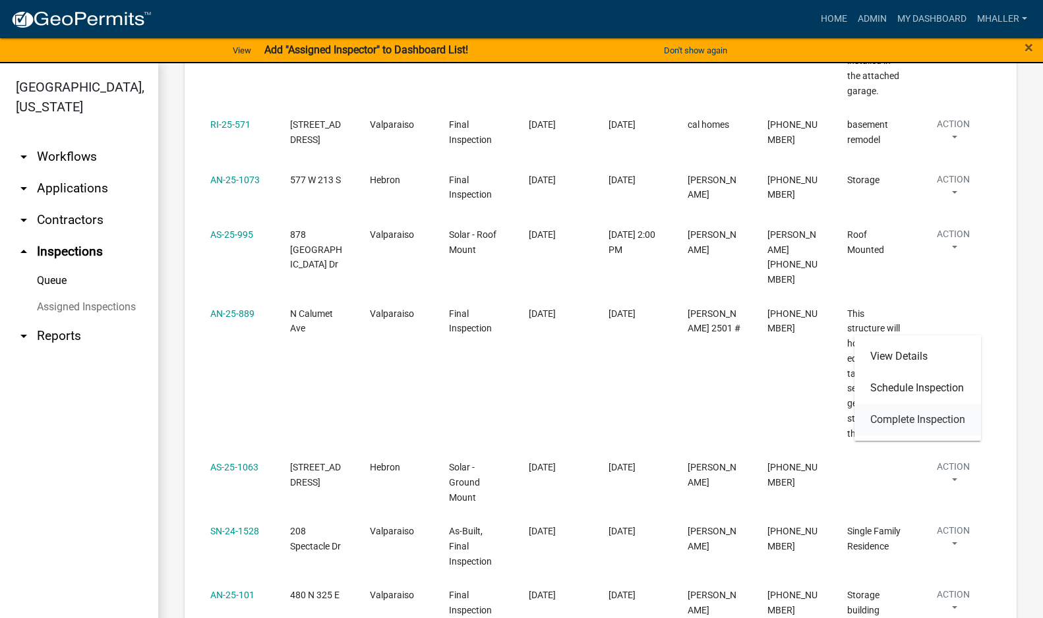
click at [952, 419] on link "Complete Inspection" at bounding box center [917, 420] width 127 height 32
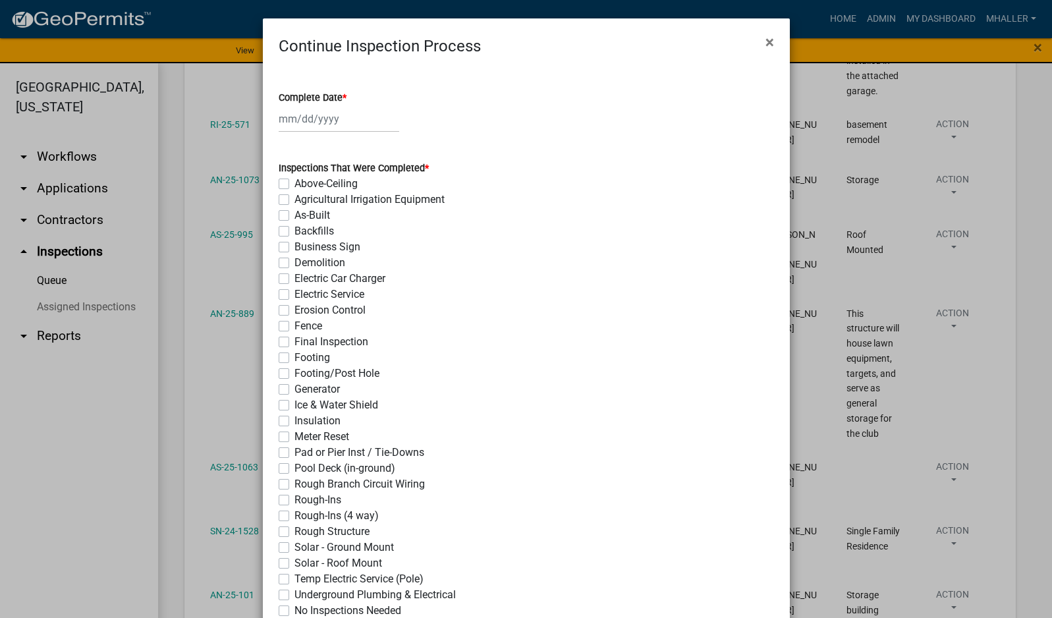
click at [302, 117] on div at bounding box center [339, 118] width 121 height 27
select select "8"
select select "2025"
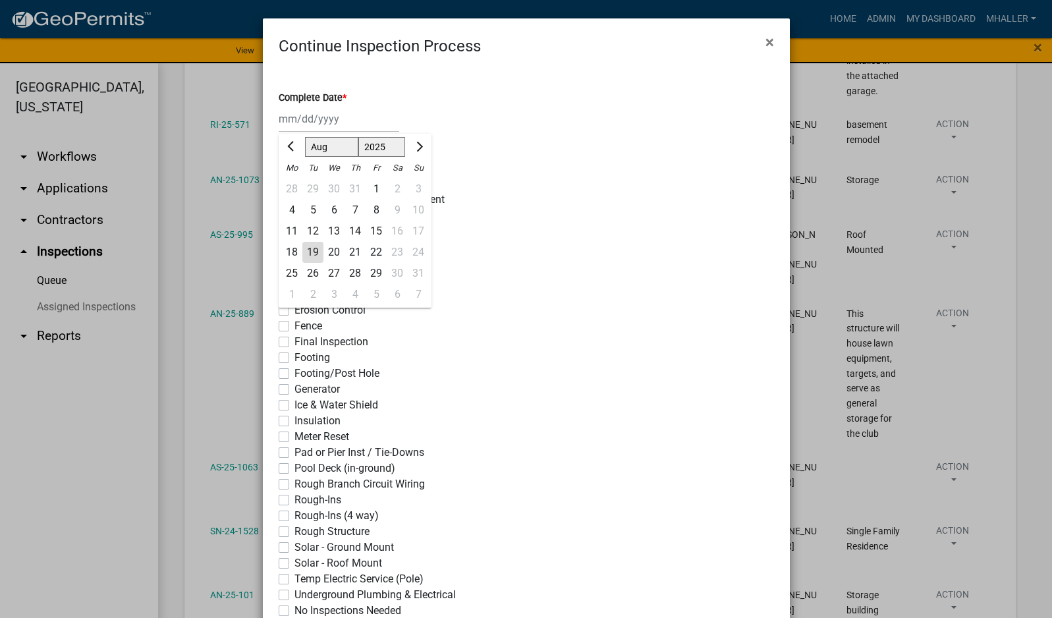
click at [303, 257] on div "19" at bounding box center [312, 252] width 21 height 21
type input "[DATE]"
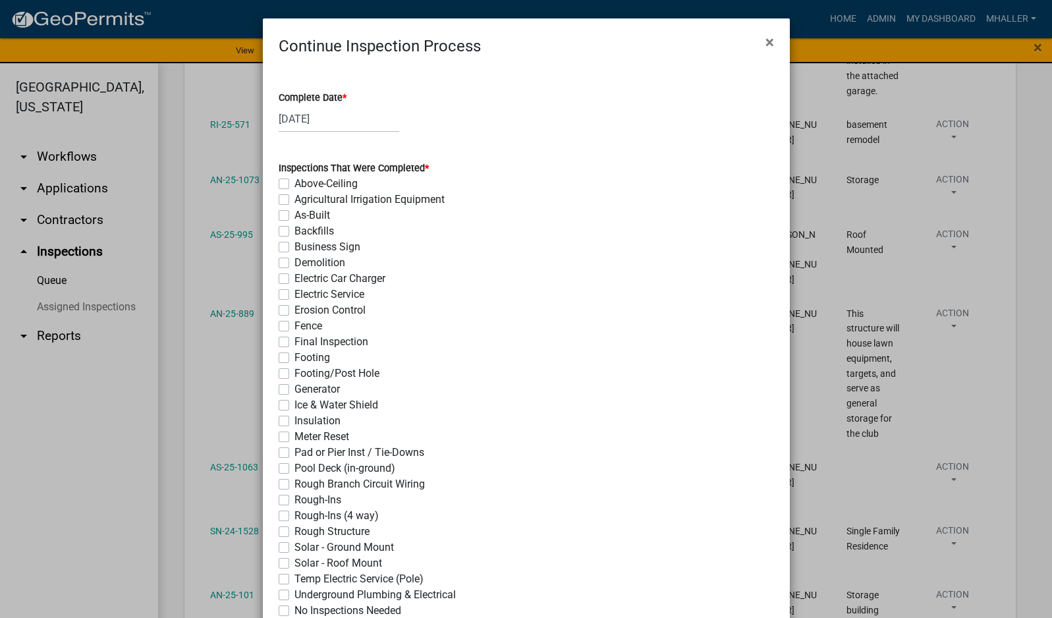
click at [295, 343] on label "Final Inspection" at bounding box center [332, 342] width 74 height 16
click at [295, 343] on input "Final Inspection" at bounding box center [299, 338] width 9 height 9
checkbox input "true"
checkbox input "false"
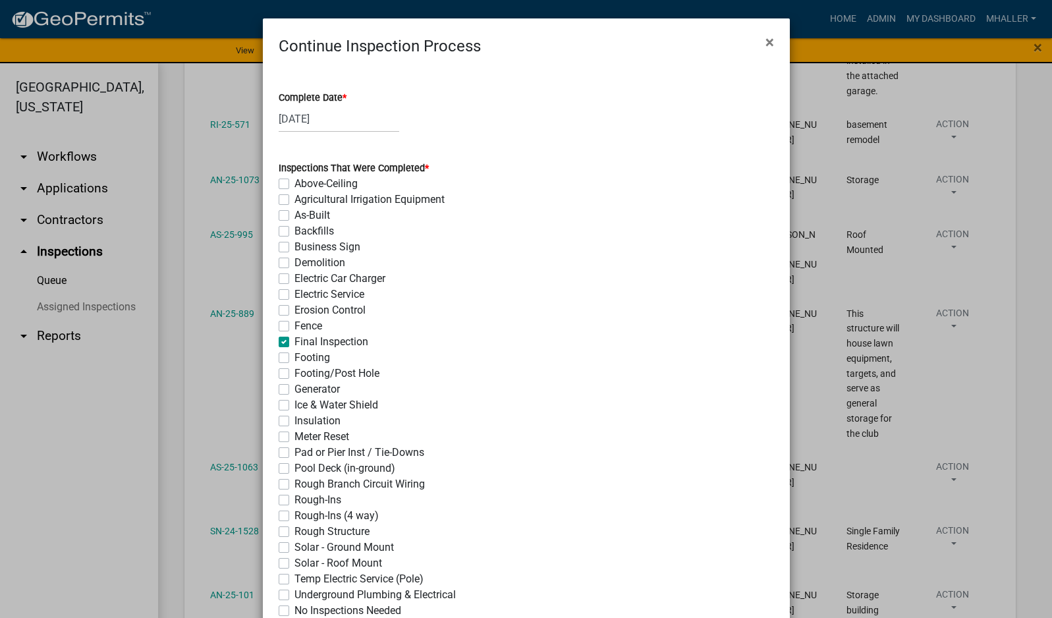
checkbox input "false"
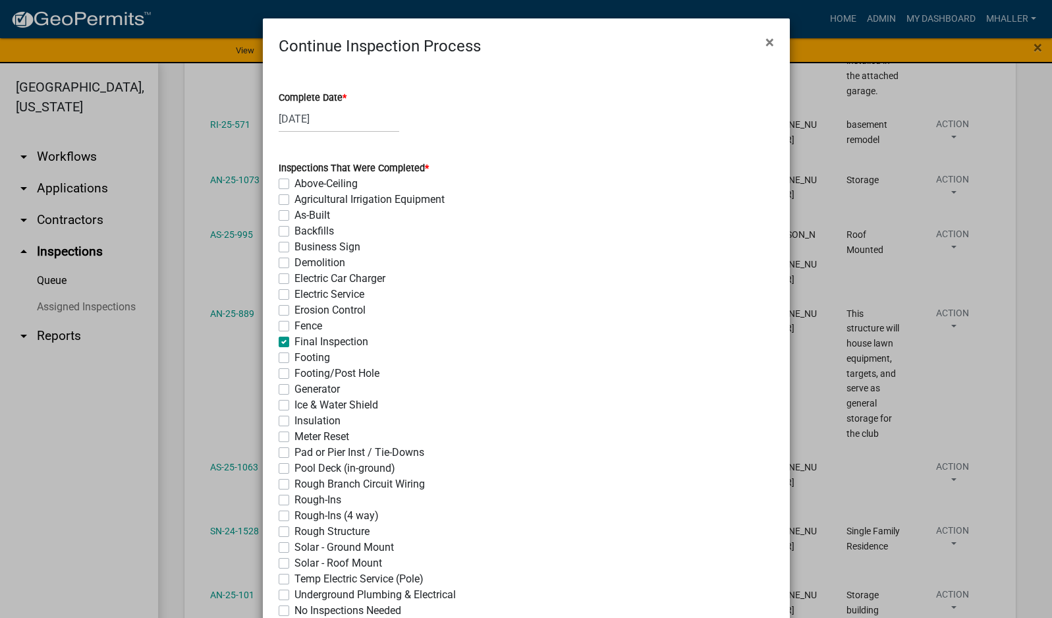
checkbox input "false"
checkbox input "true"
checkbox input "false"
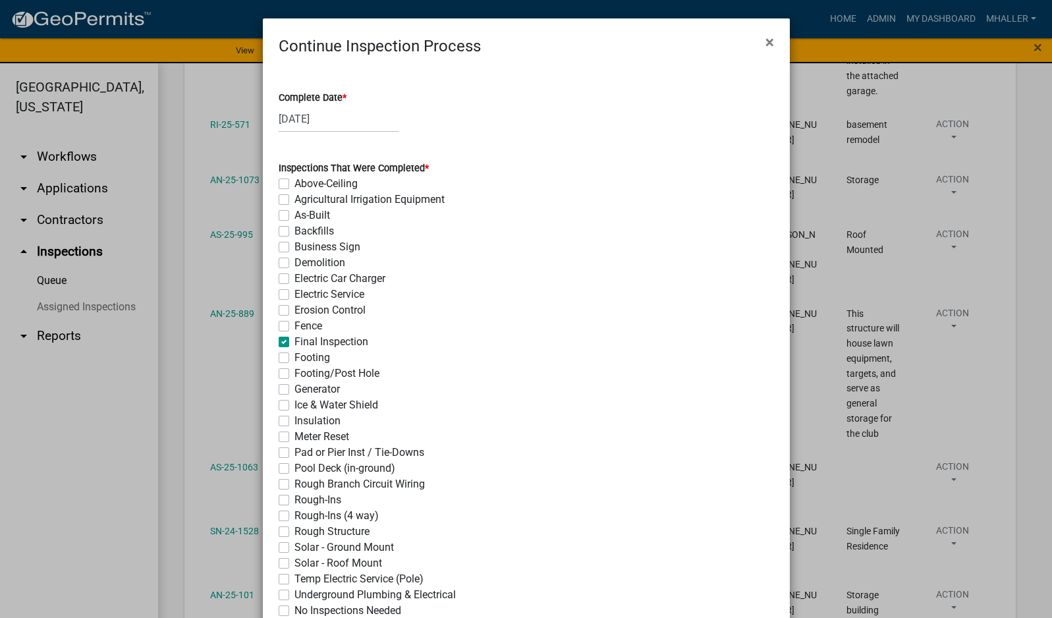
checkbox input "false"
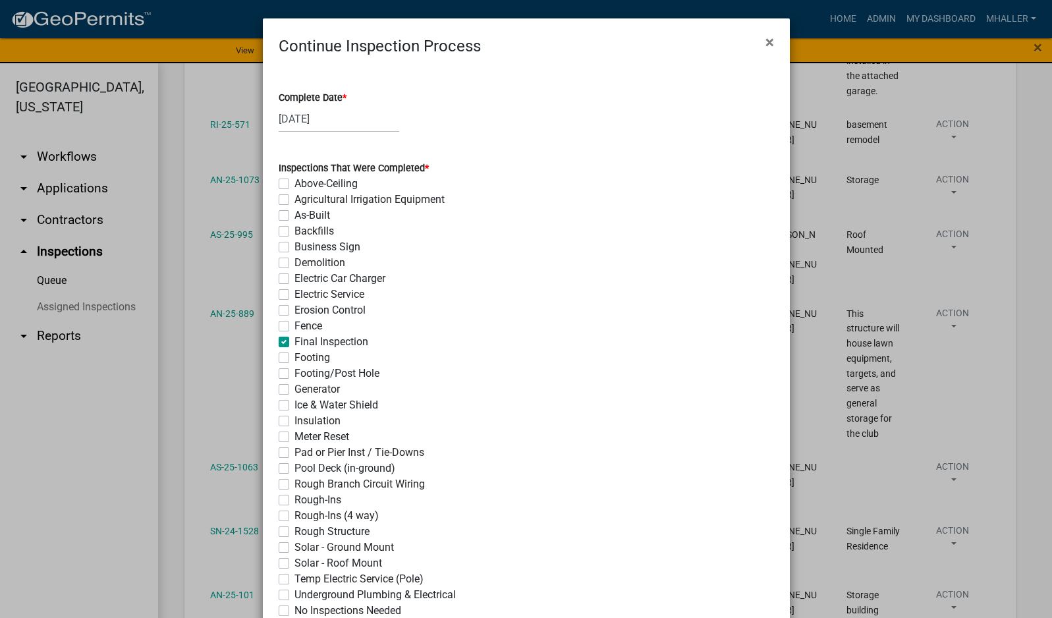
checkbox input "false"
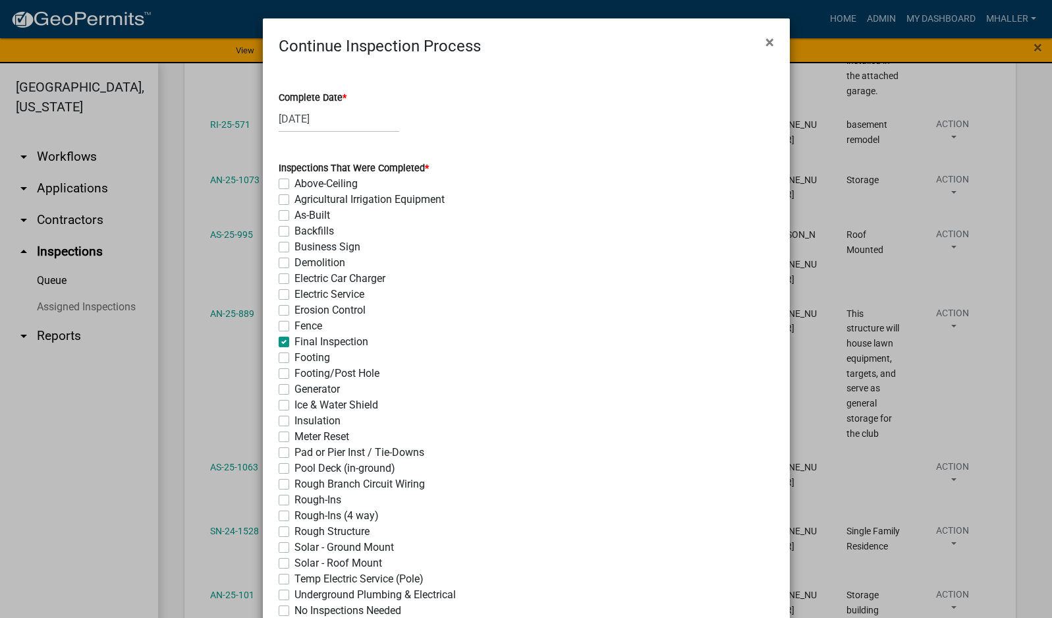
checkbox input "false"
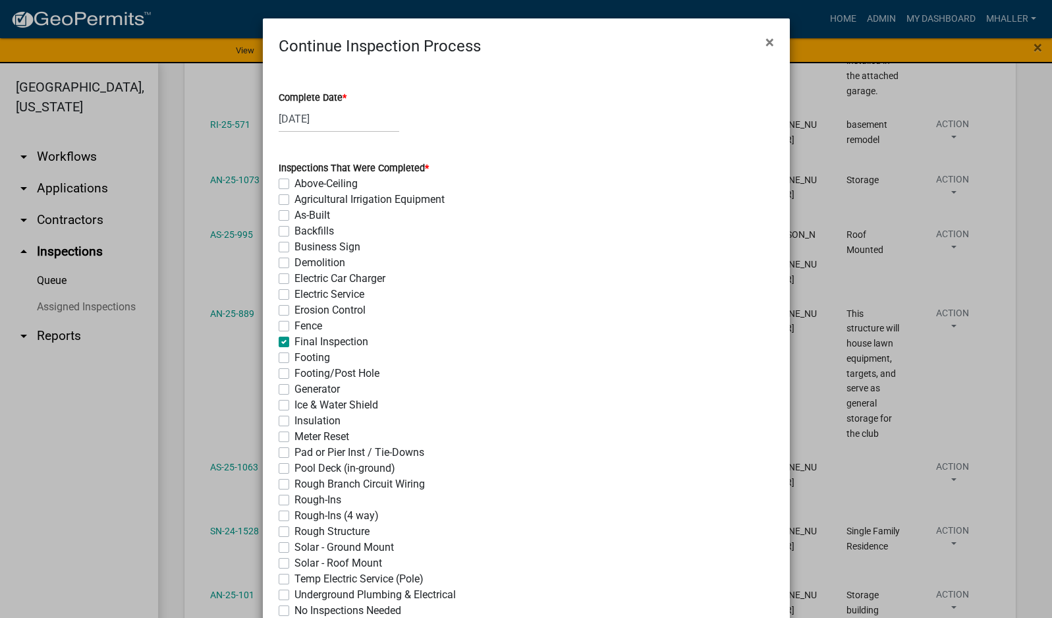
checkbox input "false"
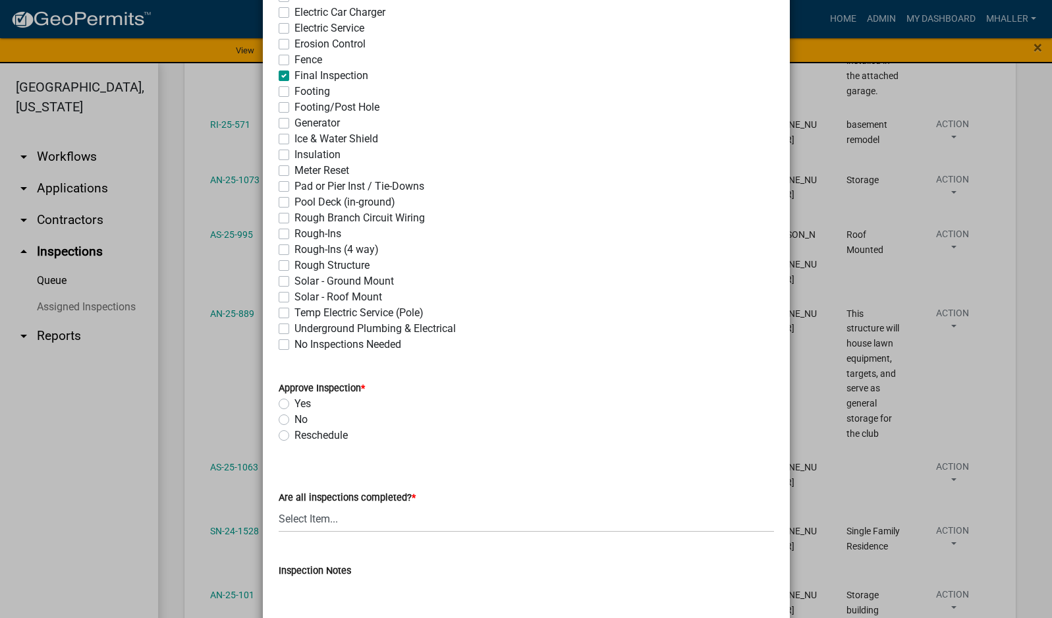
scroll to position [461, 0]
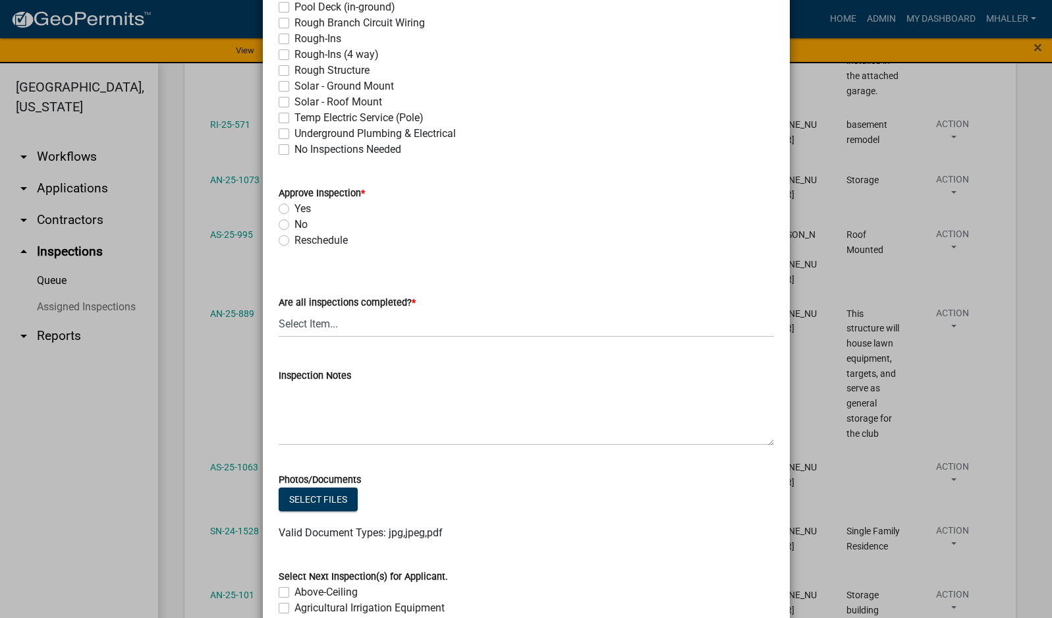
click at [295, 208] on label "Yes" at bounding box center [303, 209] width 16 height 16
click at [295, 208] on input "Yes" at bounding box center [299, 205] width 9 height 9
radio input "true"
drag, startPoint x: 335, startPoint y: 324, endPoint x: 338, endPoint y: 337, distance: 13.6
click at [335, 324] on select "Select Item... Yes - All Inspections Have Been Completed No - More Inspections …" at bounding box center [527, 323] width 496 height 27
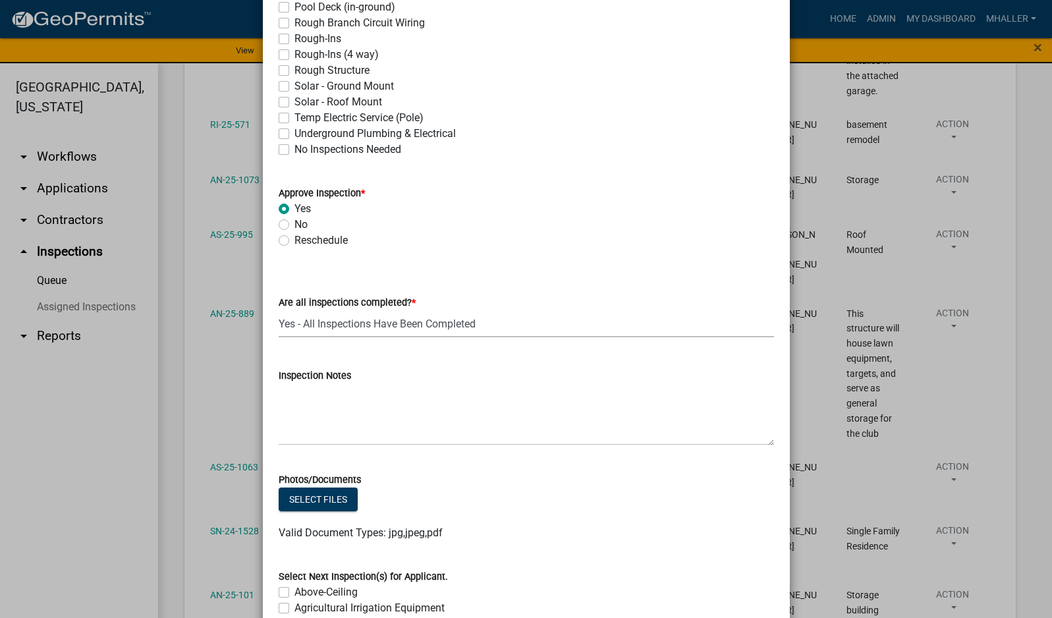
click at [279, 310] on select "Select Item... Yes - All Inspections Have Been Completed No - More Inspections …" at bounding box center [527, 323] width 496 height 27
select select "9a8ccc90-dcd1-4d2c-ac64-5460e8d85408"
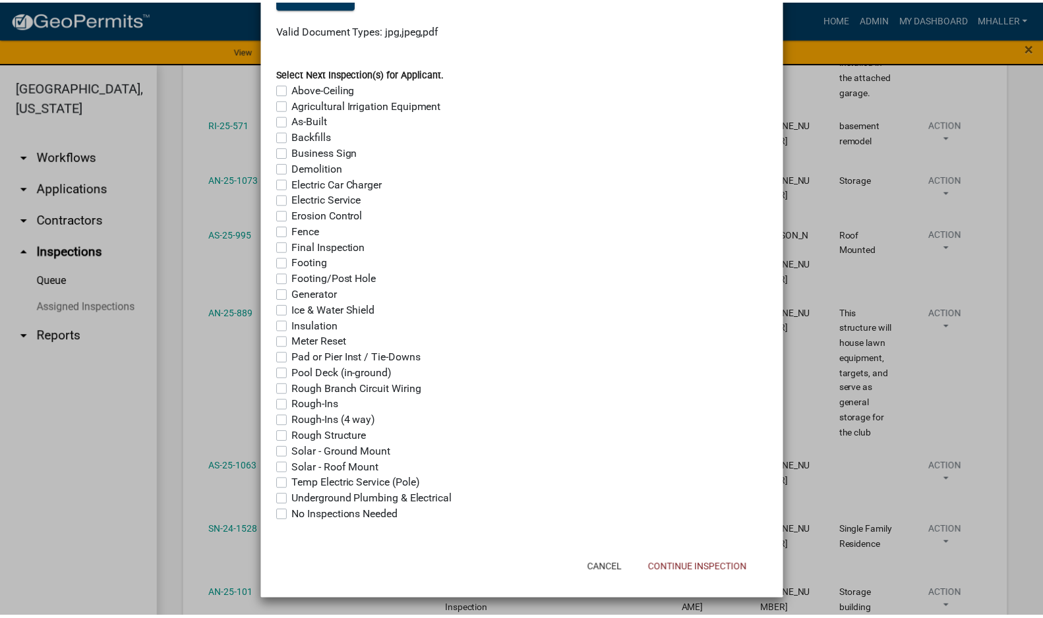
scroll to position [965, 0]
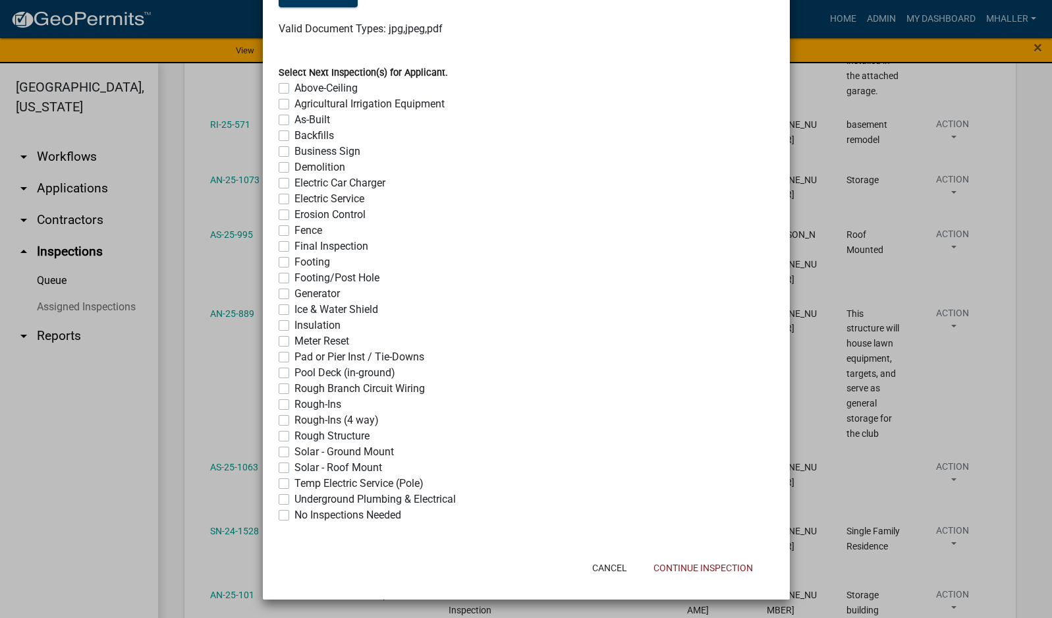
click at [295, 513] on label "No Inspections Needed" at bounding box center [348, 515] width 107 height 16
click at [295, 513] on input "No Inspections Needed" at bounding box center [299, 511] width 9 height 9
checkbox input "true"
checkbox input "false"
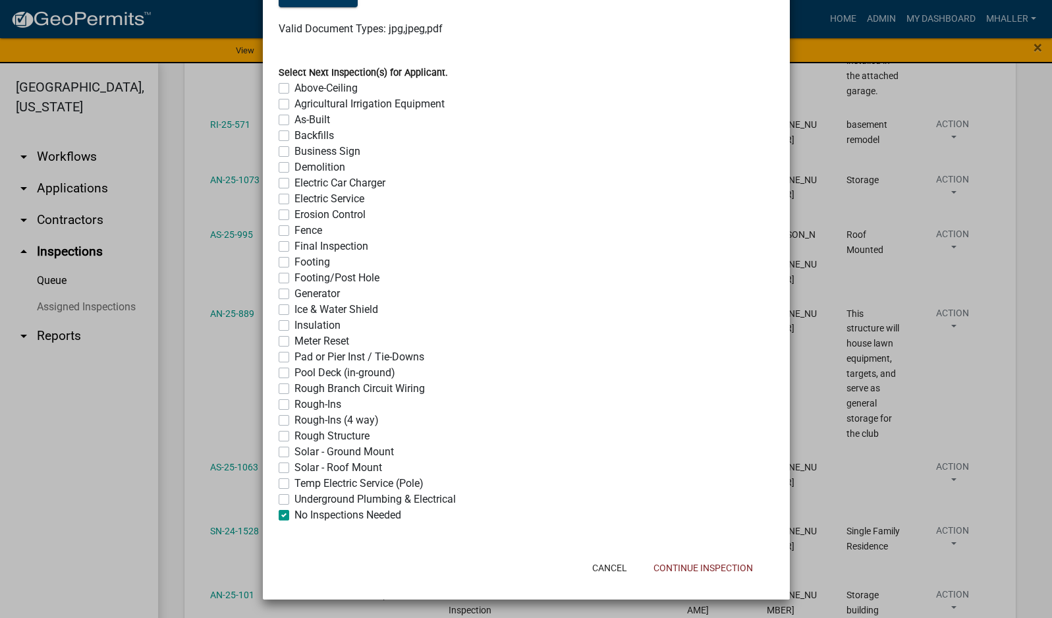
checkbox input "false"
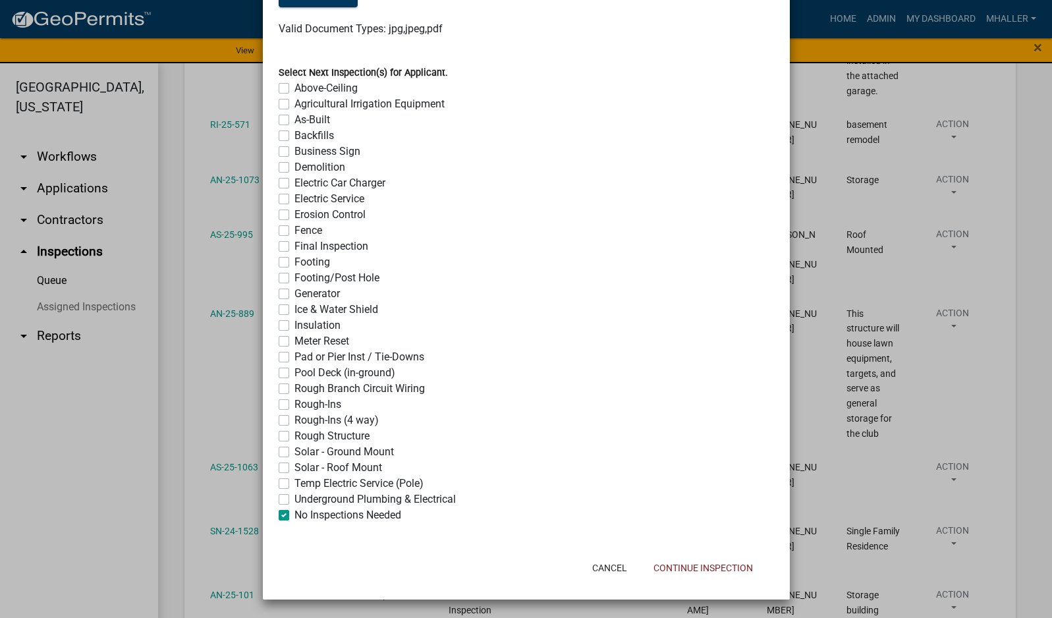
checkbox input "false"
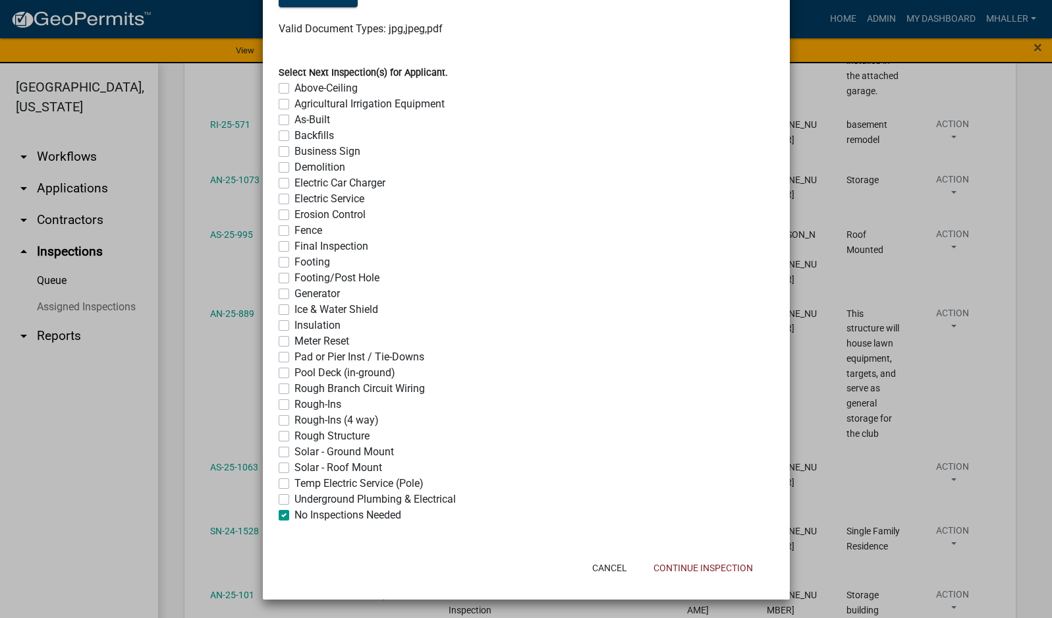
checkbox input "false"
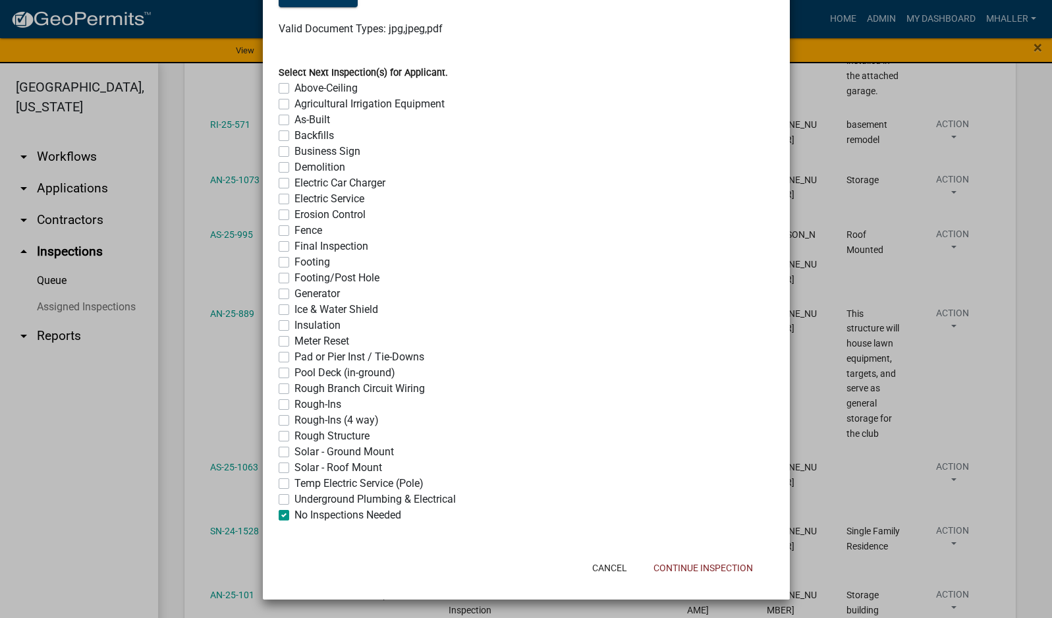
checkbox input "false"
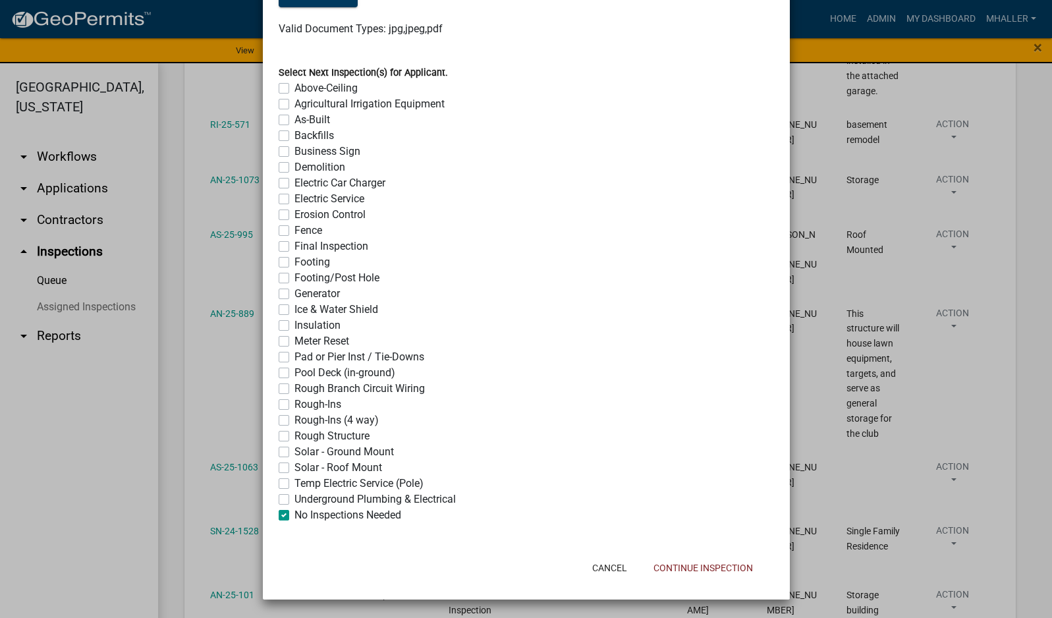
checkbox input "false"
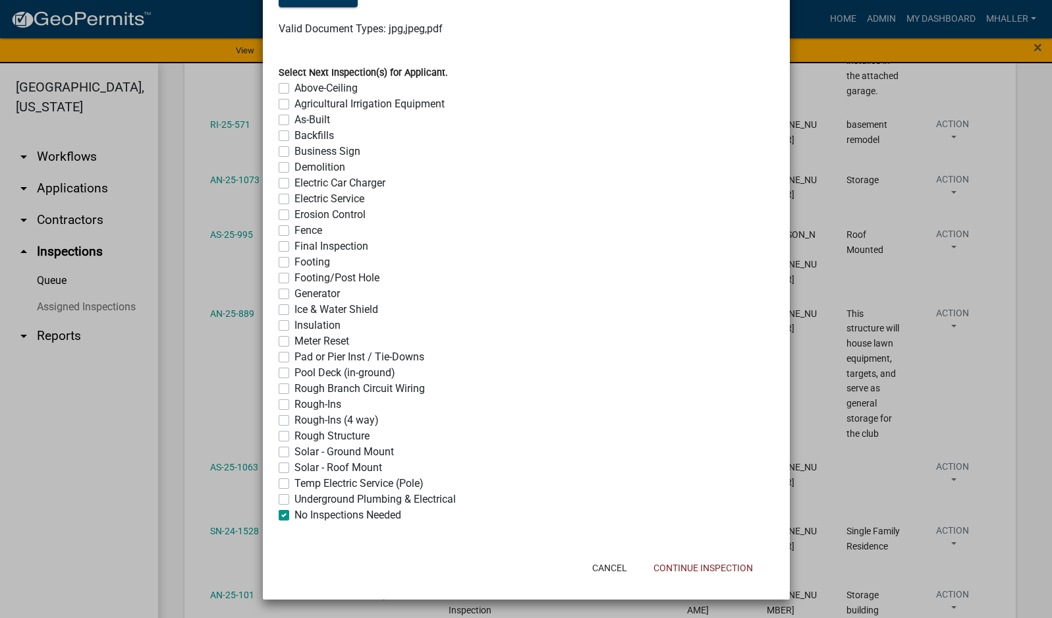
checkbox input "true"
click at [670, 571] on button "Continue Inspection" at bounding box center [703, 568] width 121 height 24
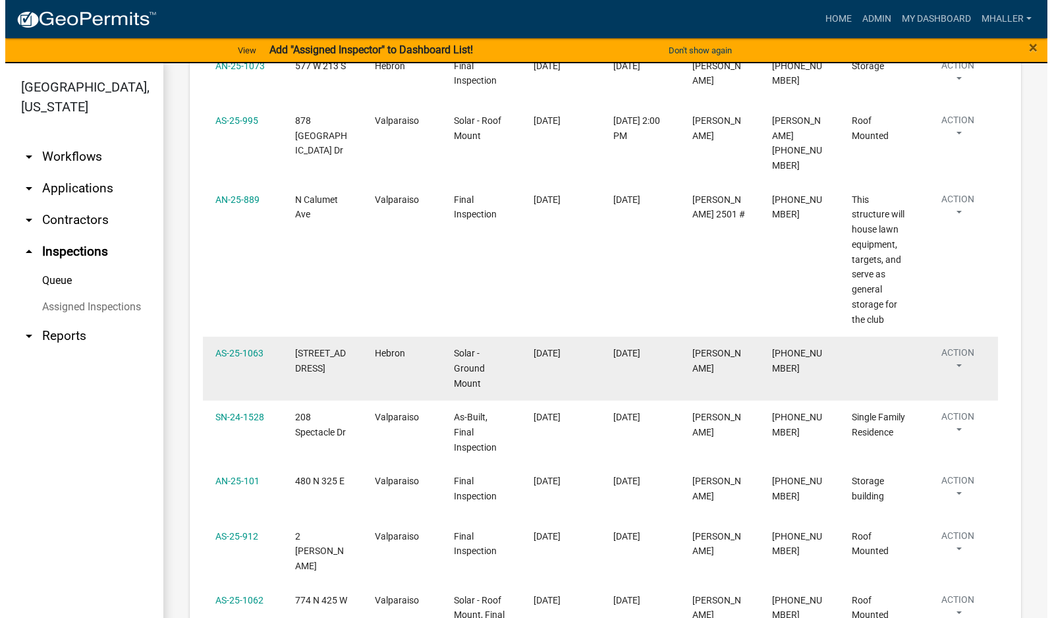
scroll to position [659, 0]
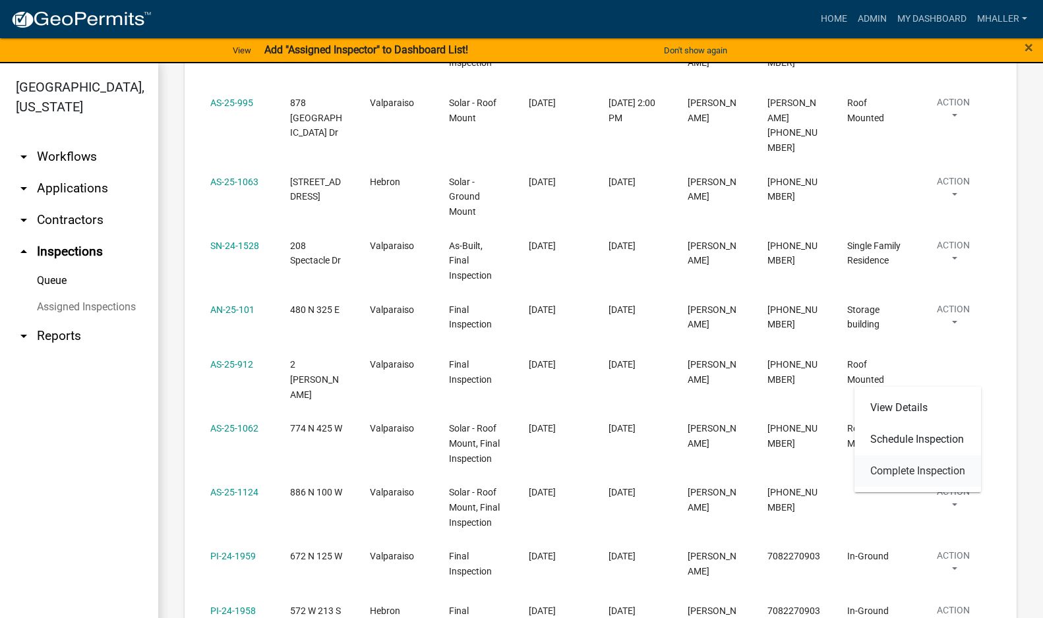
click at [905, 469] on link "Complete Inspection" at bounding box center [917, 471] width 127 height 32
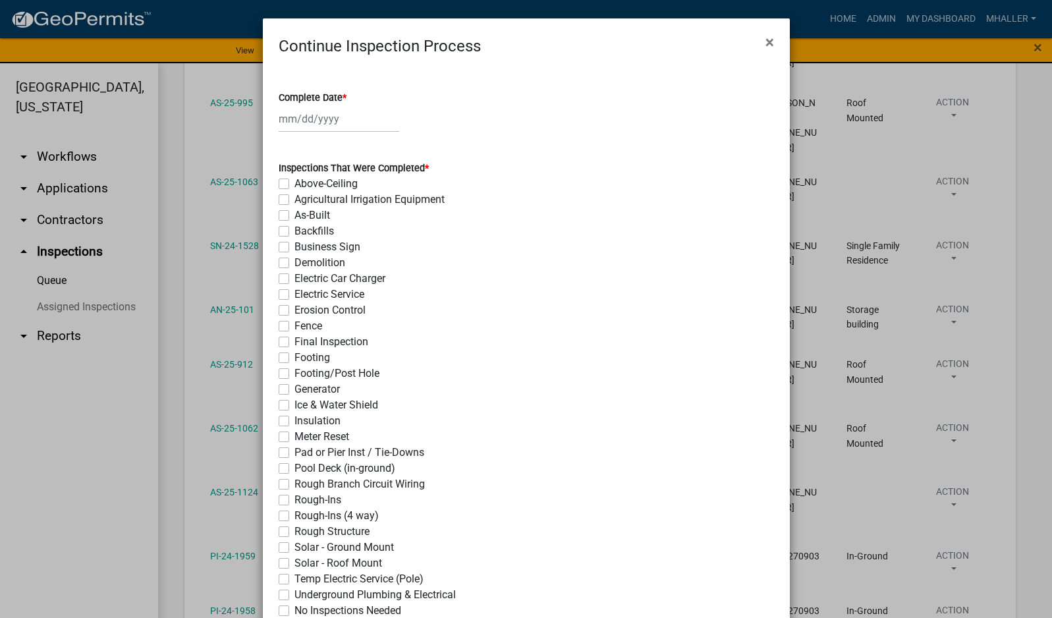
click at [309, 122] on div at bounding box center [339, 118] width 121 height 27
select select "8"
select select "2025"
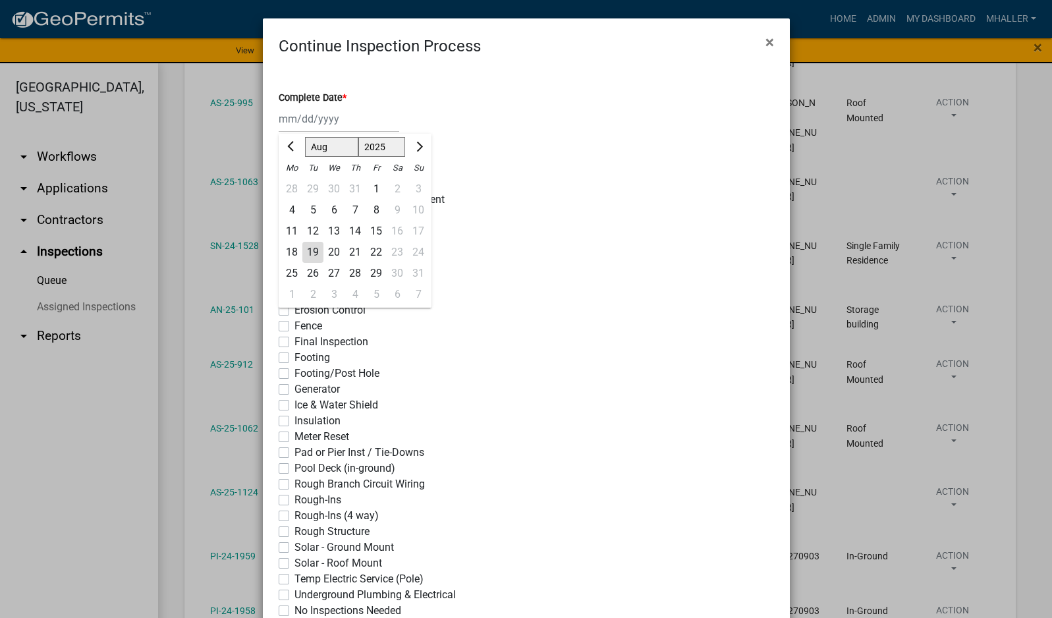
click at [314, 252] on div "19" at bounding box center [312, 252] width 21 height 21
type input "[DATE]"
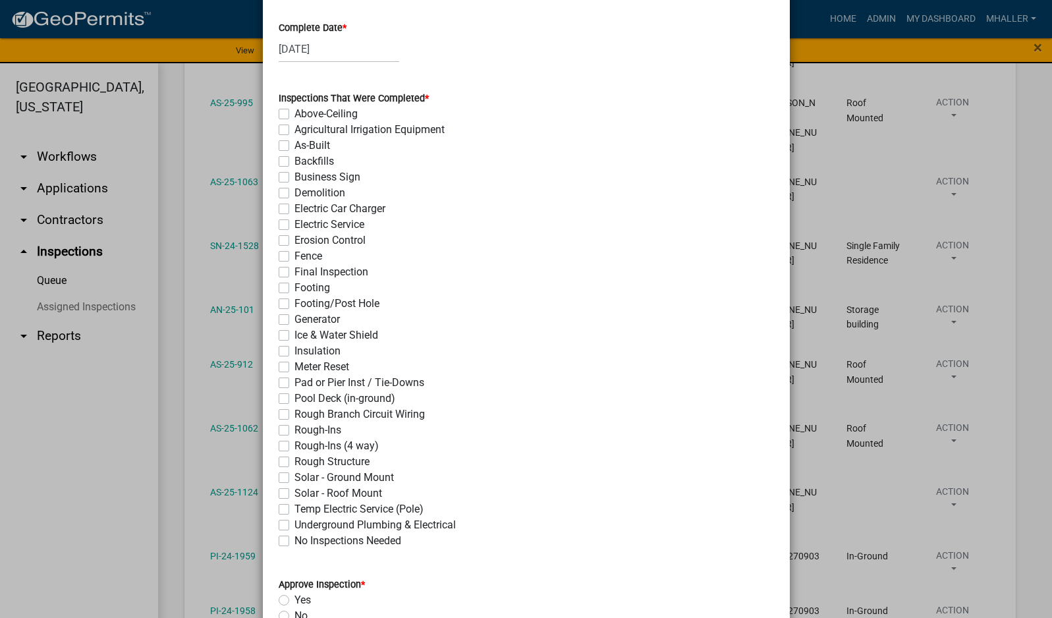
scroll to position [198, 0]
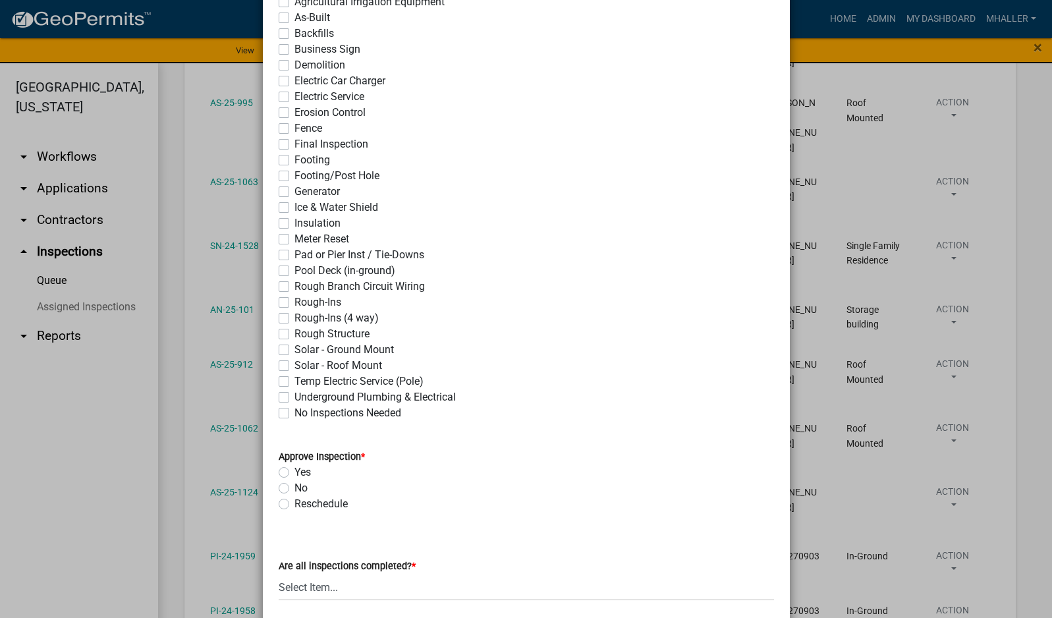
click at [295, 367] on label "Solar - Roof Mount" at bounding box center [339, 366] width 88 height 16
click at [295, 366] on input "Solar - Roof Mount" at bounding box center [299, 362] width 9 height 9
checkbox input "true"
checkbox input "false"
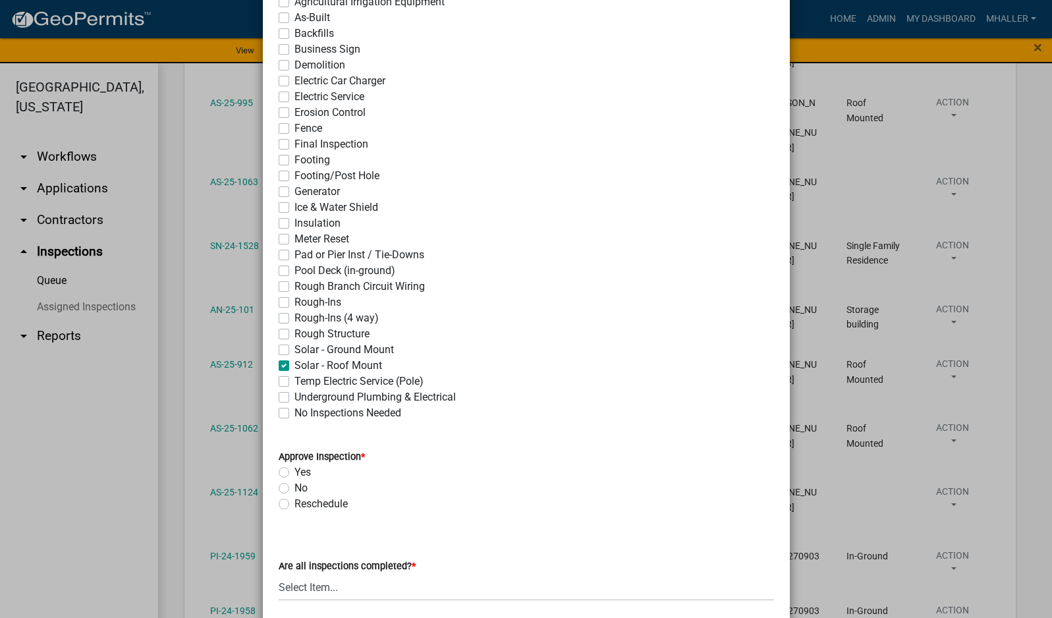
checkbox input "false"
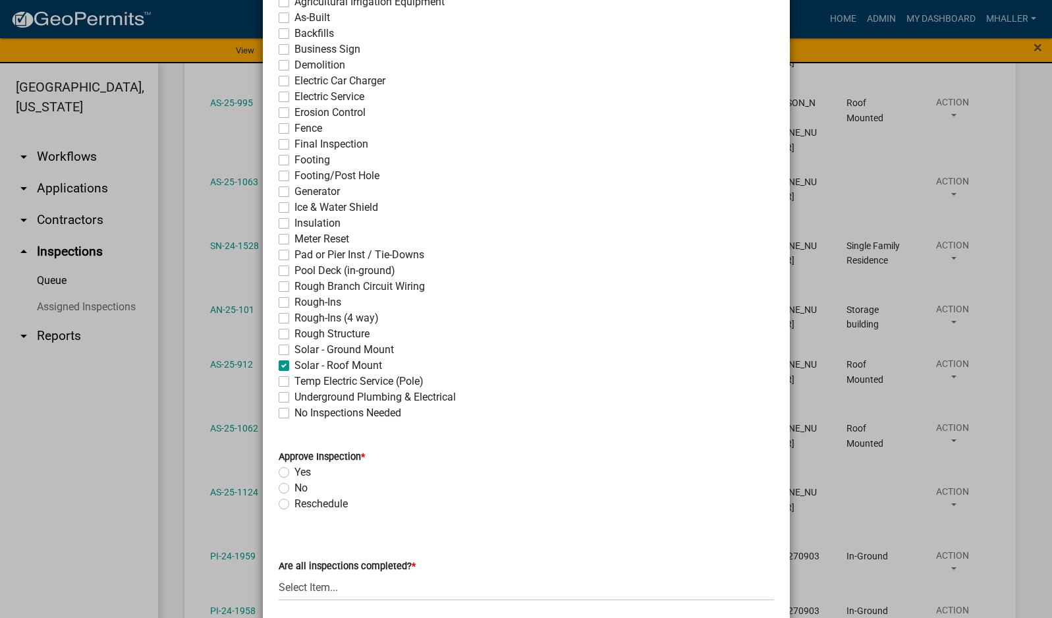
click at [295, 473] on label "Yes" at bounding box center [303, 473] width 16 height 16
click at [295, 473] on input "Yes" at bounding box center [299, 469] width 9 height 9
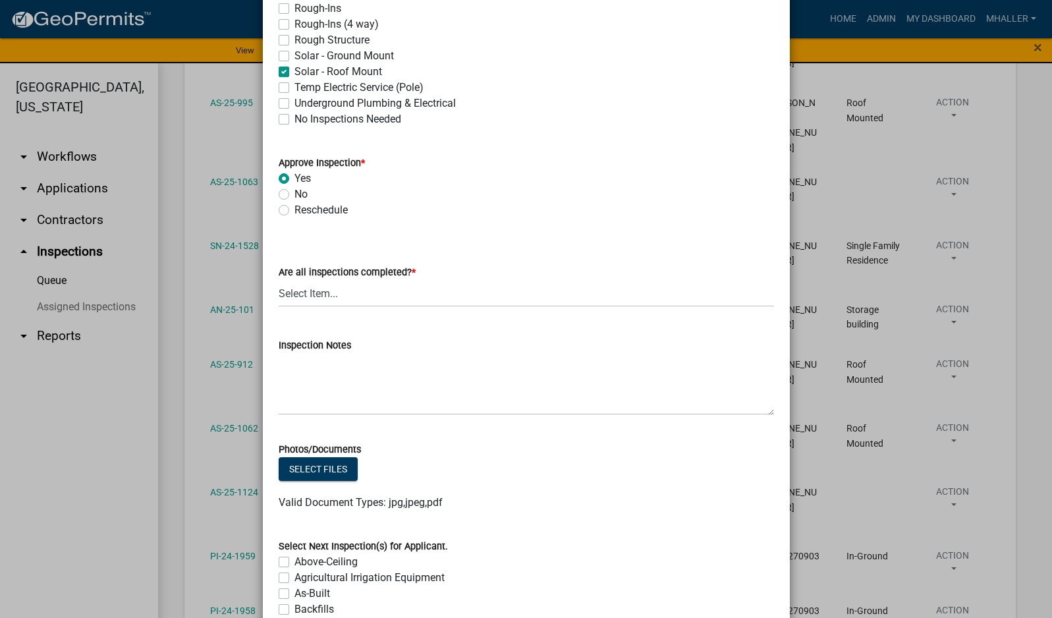
scroll to position [527, 0]
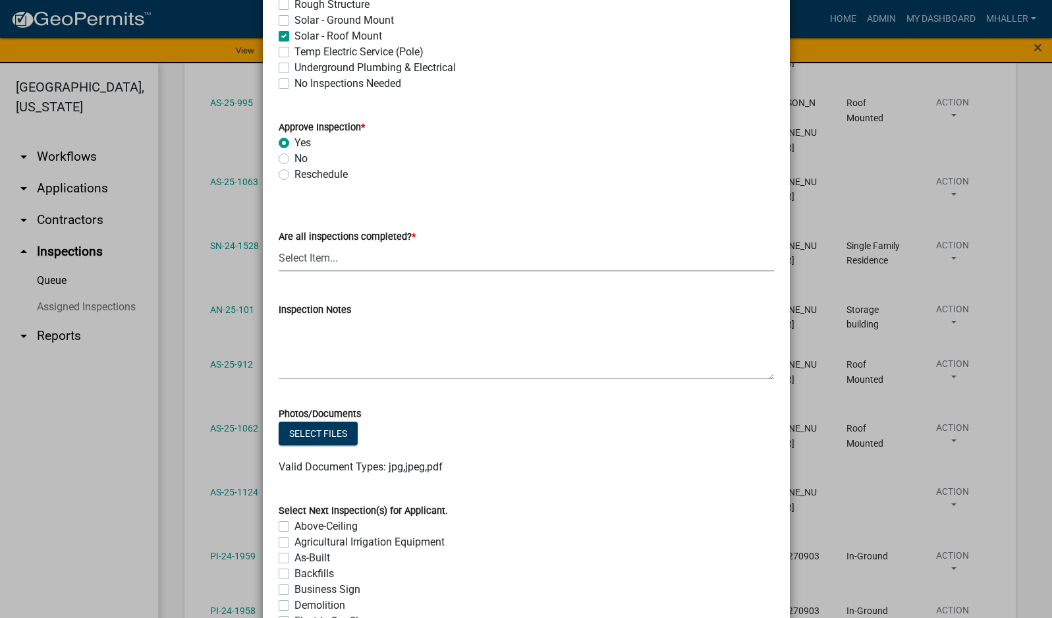
drag, startPoint x: 312, startPoint y: 255, endPoint x: 317, endPoint y: 263, distance: 9.5
click at [312, 255] on select "Select Item... Yes - All Inspections Have Been Completed No - More Inspections …" at bounding box center [527, 257] width 496 height 27
click at [279, 244] on select "Select Item... Yes - All Inspections Have Been Completed No - More Inspections …" at bounding box center [527, 257] width 496 height 27
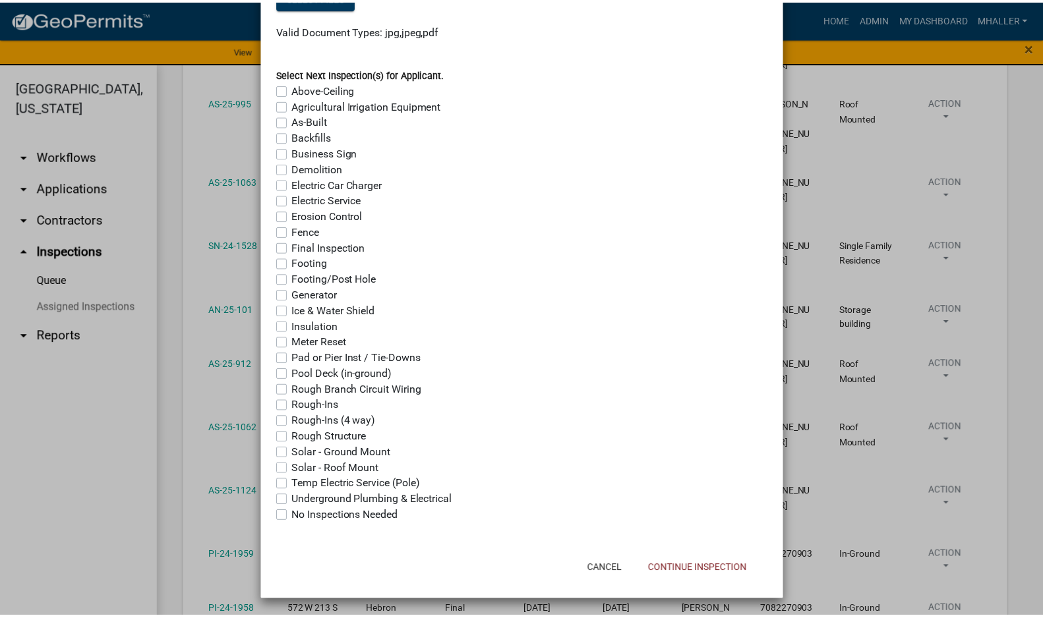
scroll to position [965, 0]
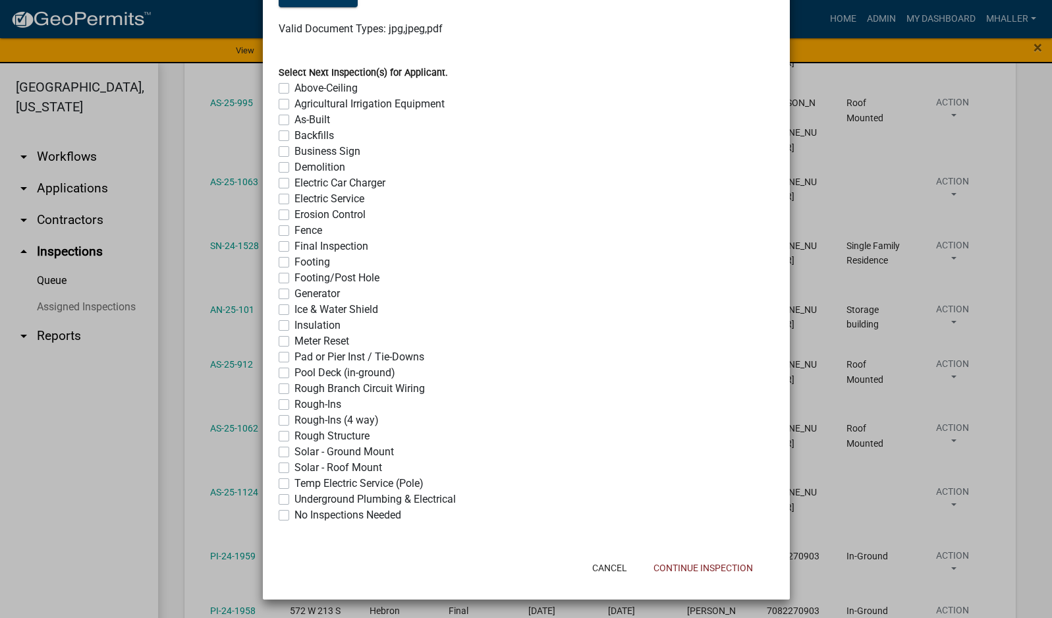
click at [295, 515] on label "No Inspections Needed" at bounding box center [348, 515] width 107 height 16
click at [295, 515] on input "No Inspections Needed" at bounding box center [299, 511] width 9 height 9
click at [679, 563] on button "Continue Inspection" at bounding box center [703, 568] width 121 height 24
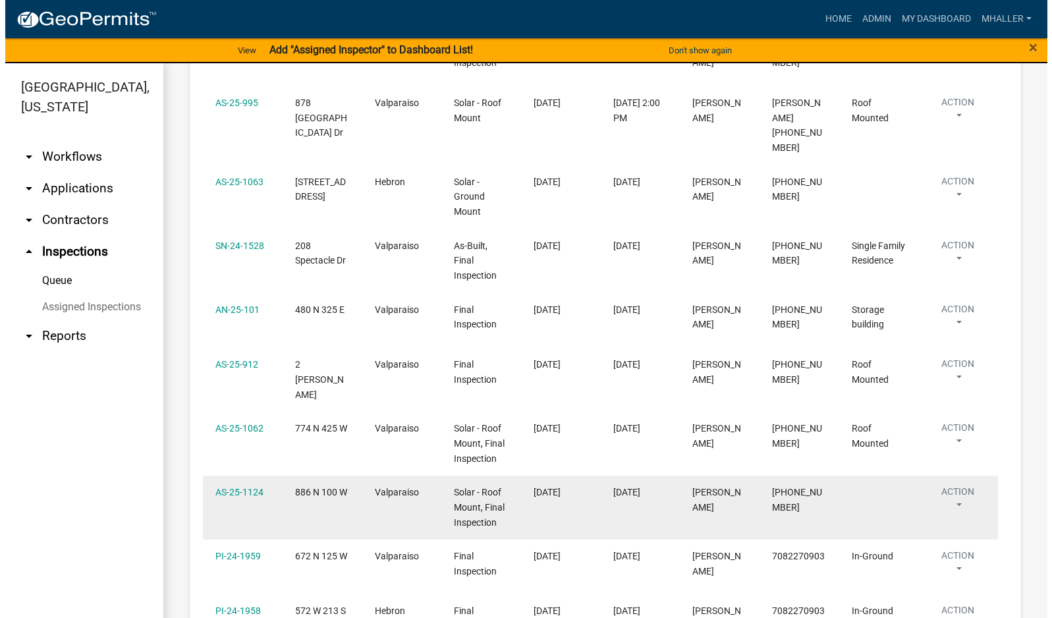
scroll to position [725, 0]
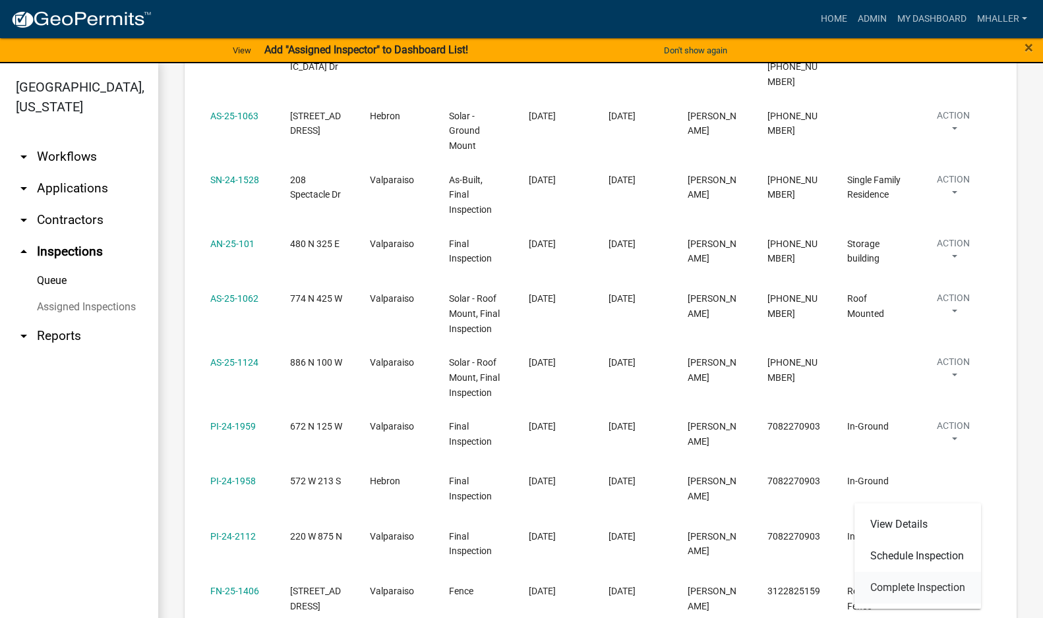
click at [923, 589] on link "Complete Inspection" at bounding box center [917, 588] width 127 height 32
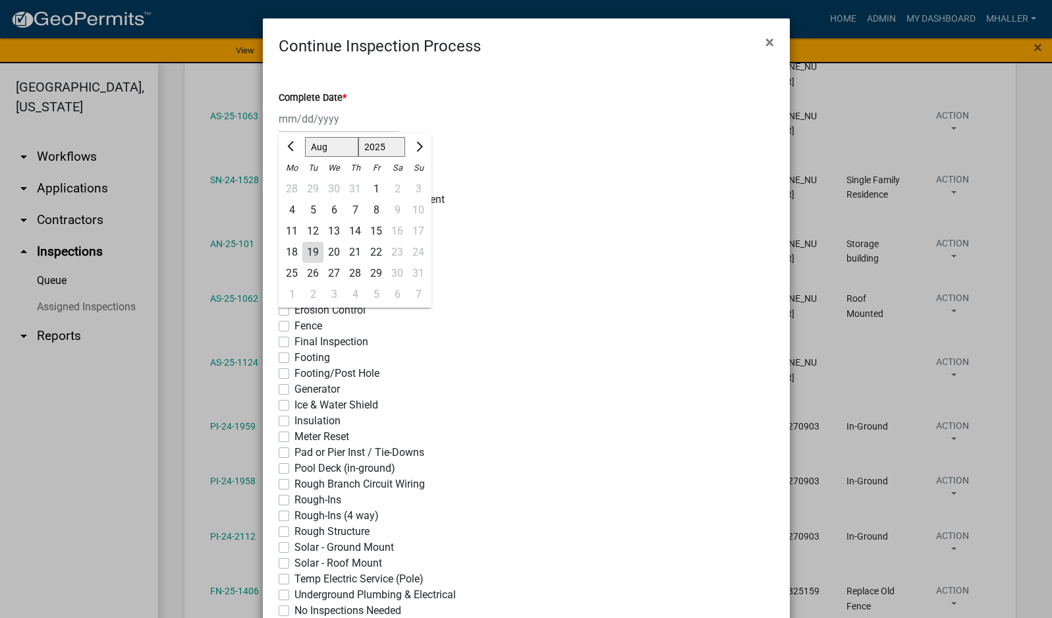
click at [323, 124] on div "[PERSON_NAME] Feb Mar Apr [PERSON_NAME][DATE] Oct Nov [DATE] 1526 1527 1528 152…" at bounding box center [339, 118] width 121 height 27
click at [302, 250] on div "19" at bounding box center [312, 252] width 21 height 21
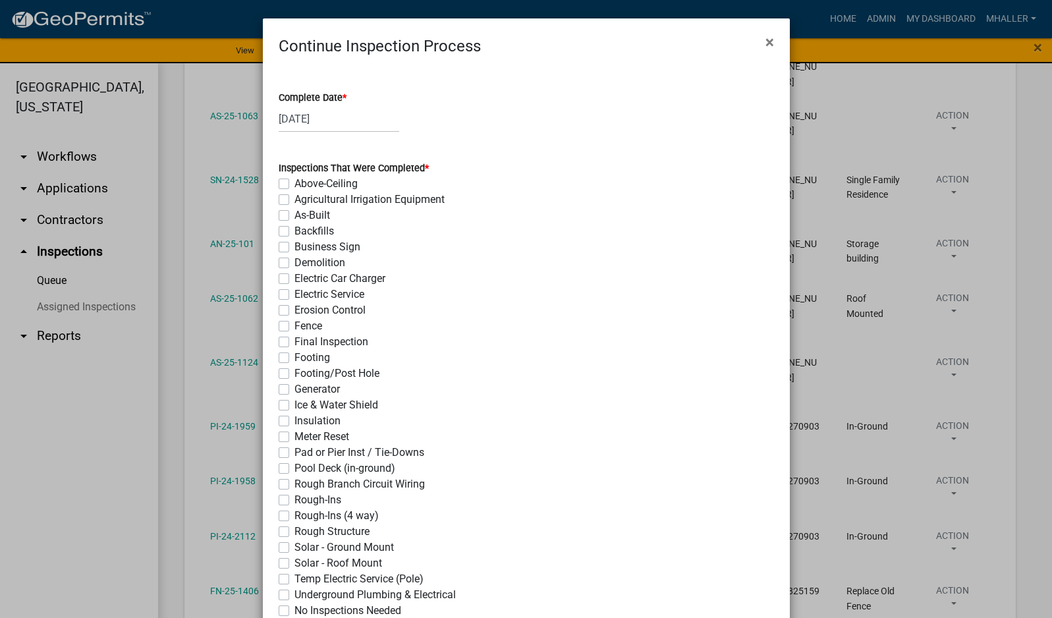
click at [295, 343] on label "Final Inspection" at bounding box center [332, 342] width 74 height 16
click at [295, 343] on input "Final Inspection" at bounding box center [299, 338] width 9 height 9
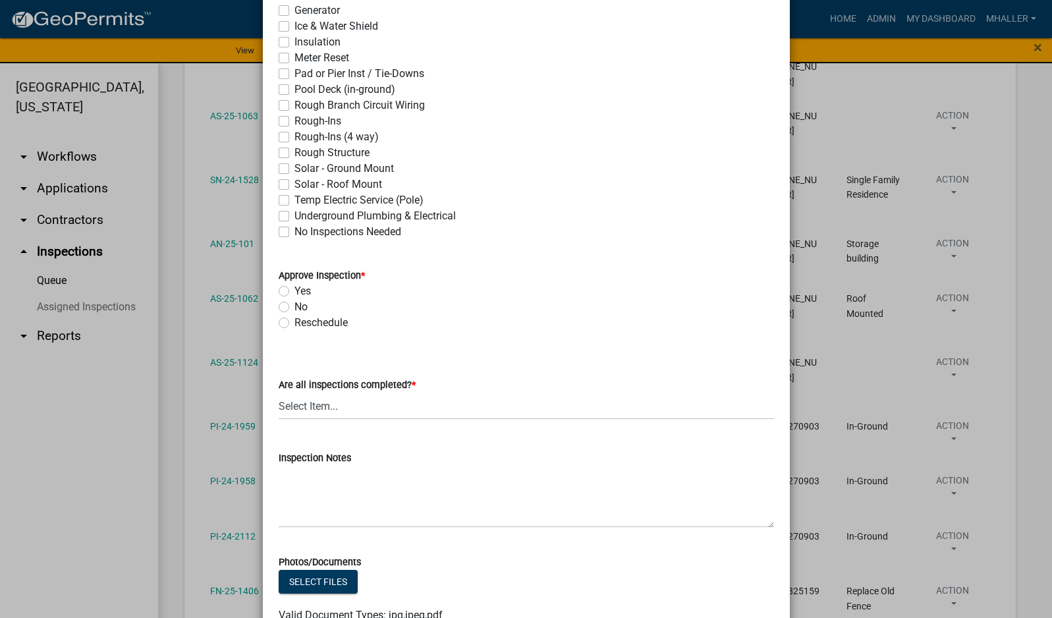
scroll to position [395, 0]
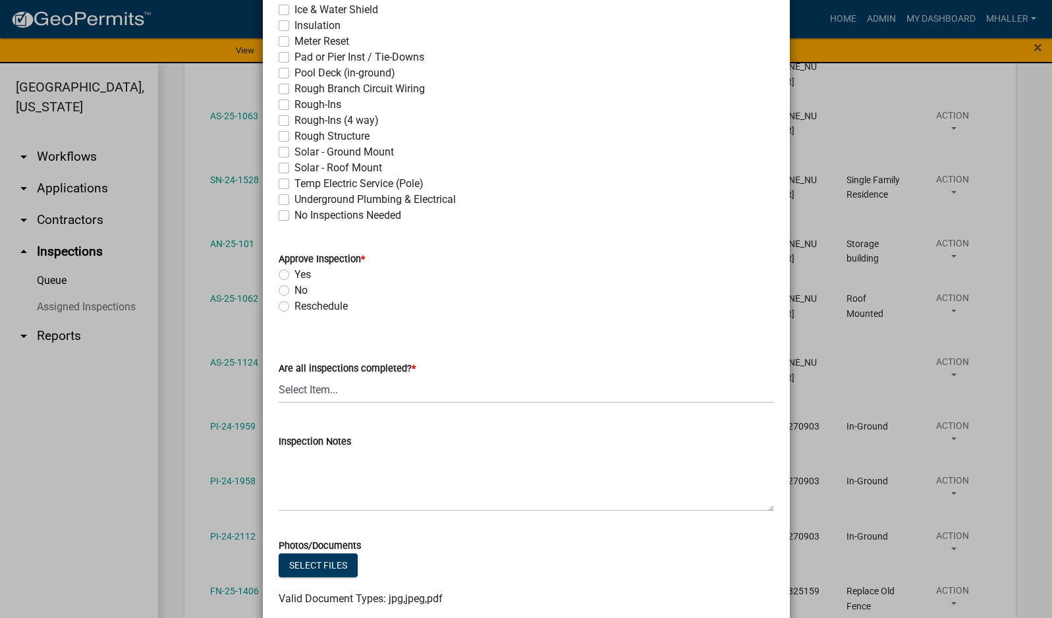
click at [295, 274] on label "Yes" at bounding box center [303, 275] width 16 height 16
click at [295, 274] on input "Yes" at bounding box center [299, 271] width 9 height 9
click at [357, 387] on select "Select Item... Yes - All Inspections Have Been Completed No - More Inspections …" at bounding box center [527, 389] width 496 height 27
click at [279, 376] on select "Select Item... Yes - All Inspections Have Been Completed No - More Inspections …" at bounding box center [527, 389] width 496 height 27
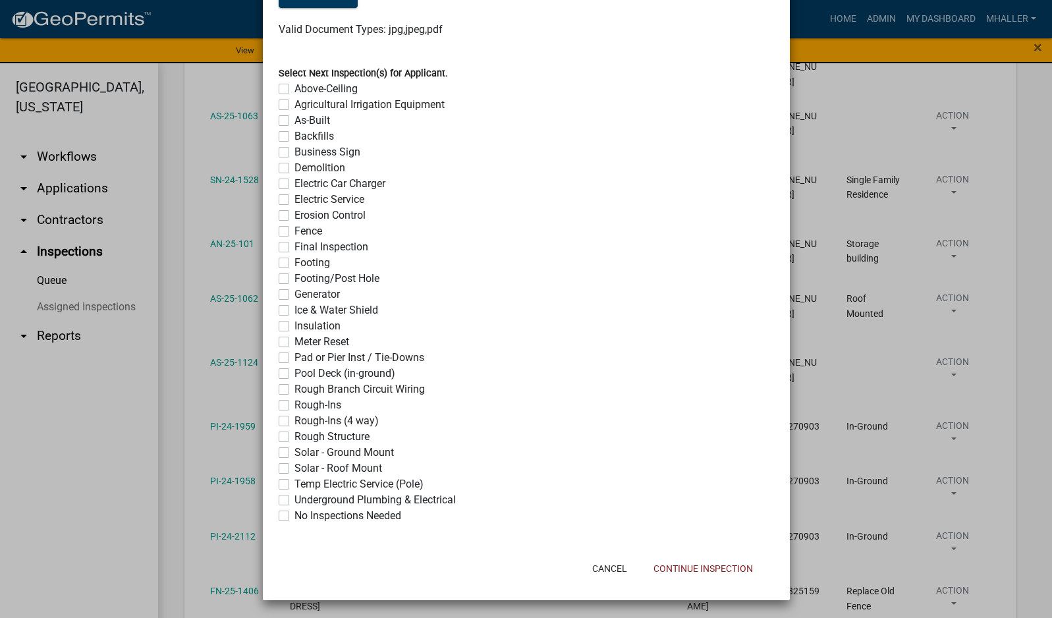
scroll to position [965, 0]
click at [295, 514] on label "No Inspections Needed" at bounding box center [348, 515] width 107 height 16
click at [295, 514] on input "No Inspections Needed" at bounding box center [299, 511] width 9 height 9
click at [700, 563] on button "Continue Inspection" at bounding box center [703, 568] width 121 height 24
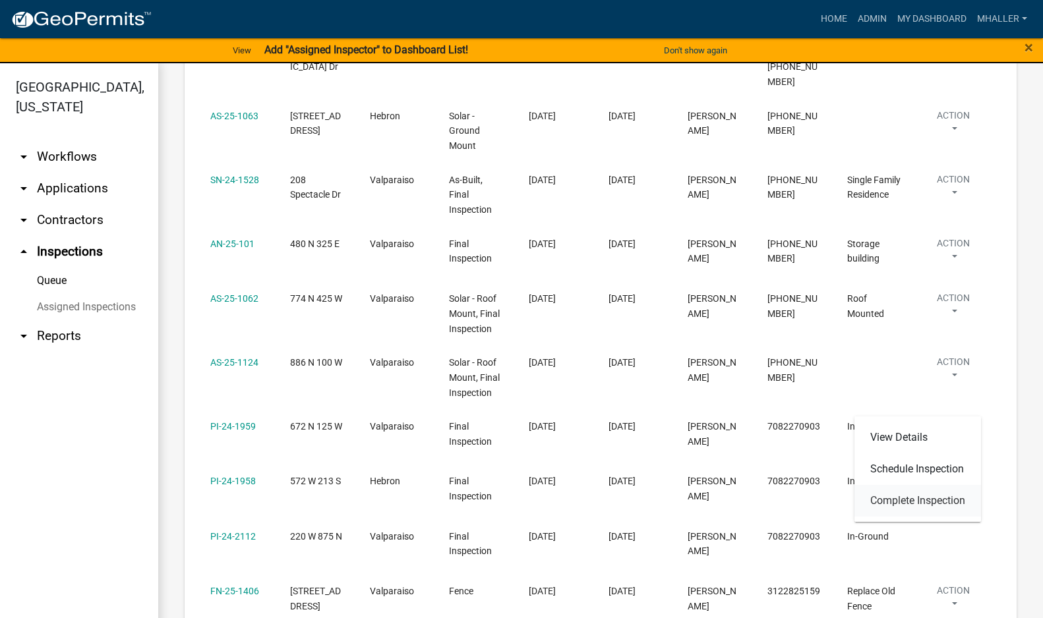
click at [929, 498] on link "Complete Inspection" at bounding box center [917, 501] width 127 height 32
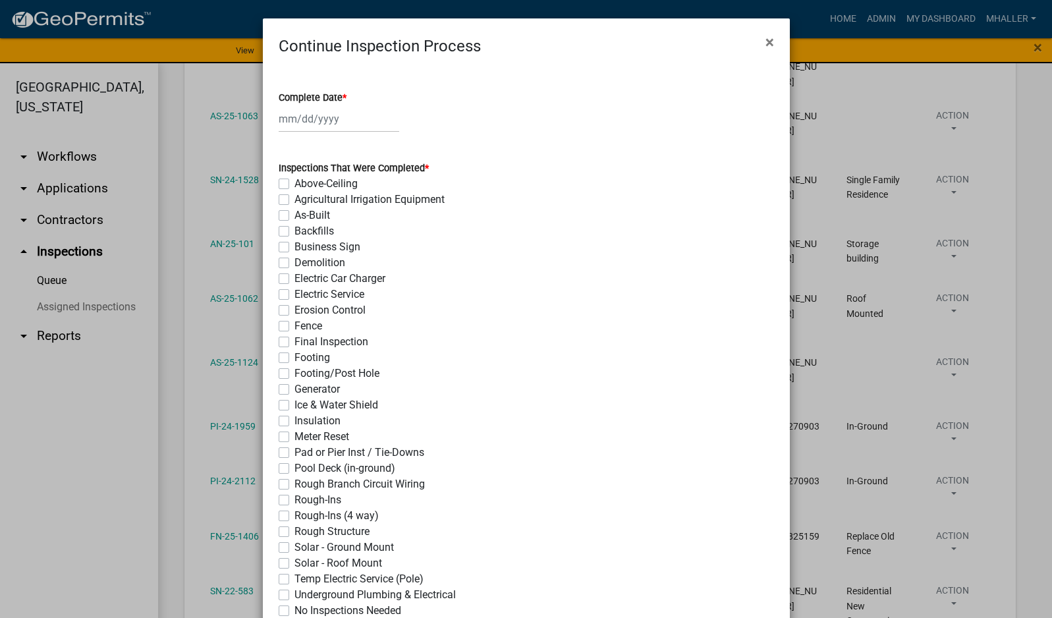
click at [302, 120] on div at bounding box center [339, 118] width 121 height 27
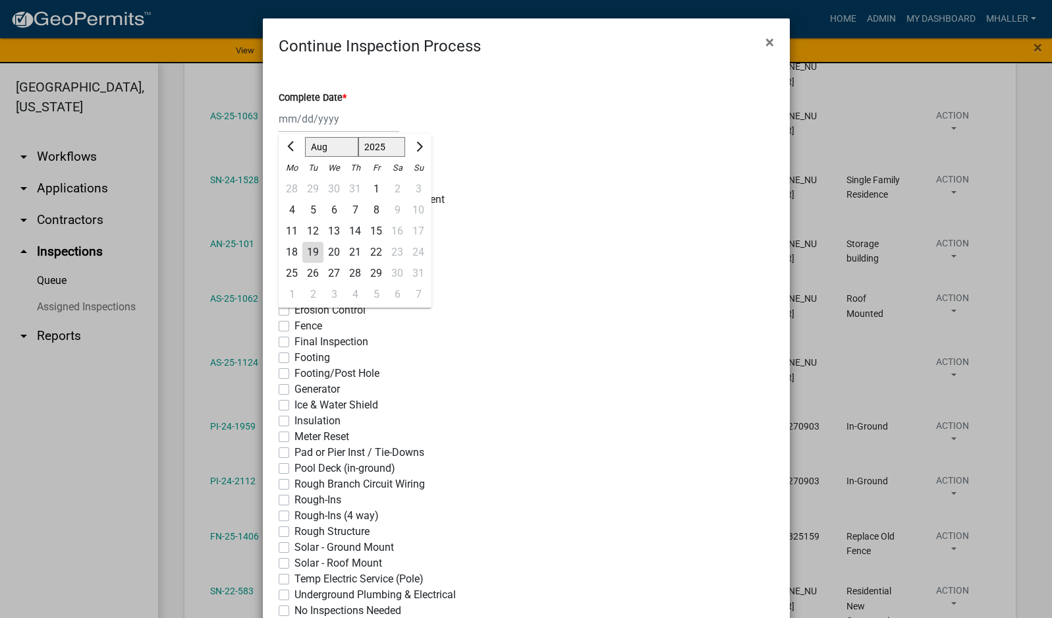
click at [309, 248] on div "19" at bounding box center [312, 252] width 21 height 21
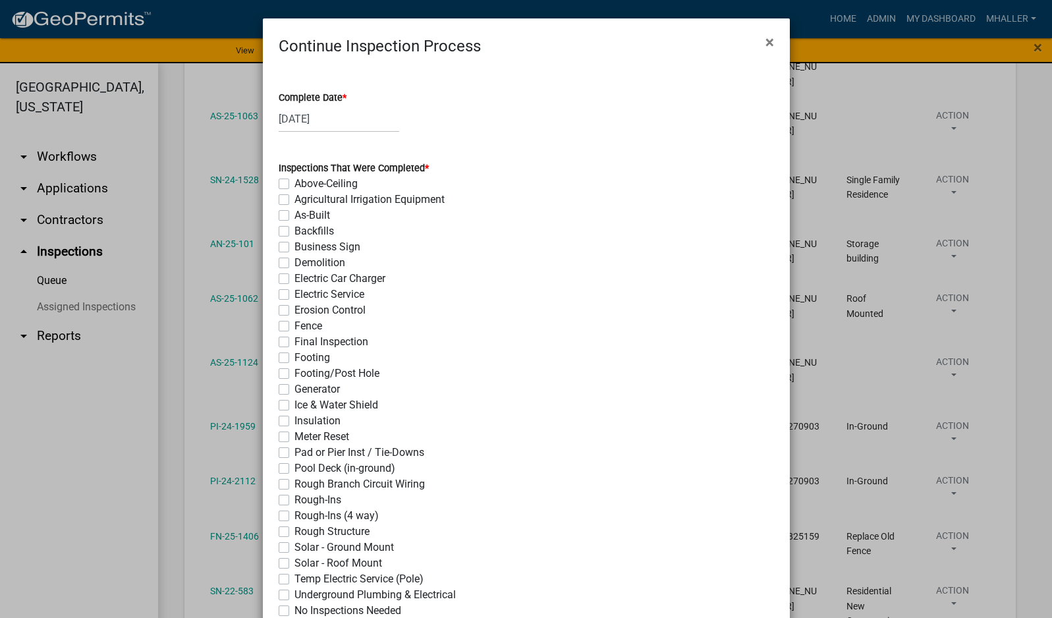
click at [295, 341] on label "Final Inspection" at bounding box center [332, 342] width 74 height 16
click at [295, 341] on input "Final Inspection" at bounding box center [299, 338] width 9 height 9
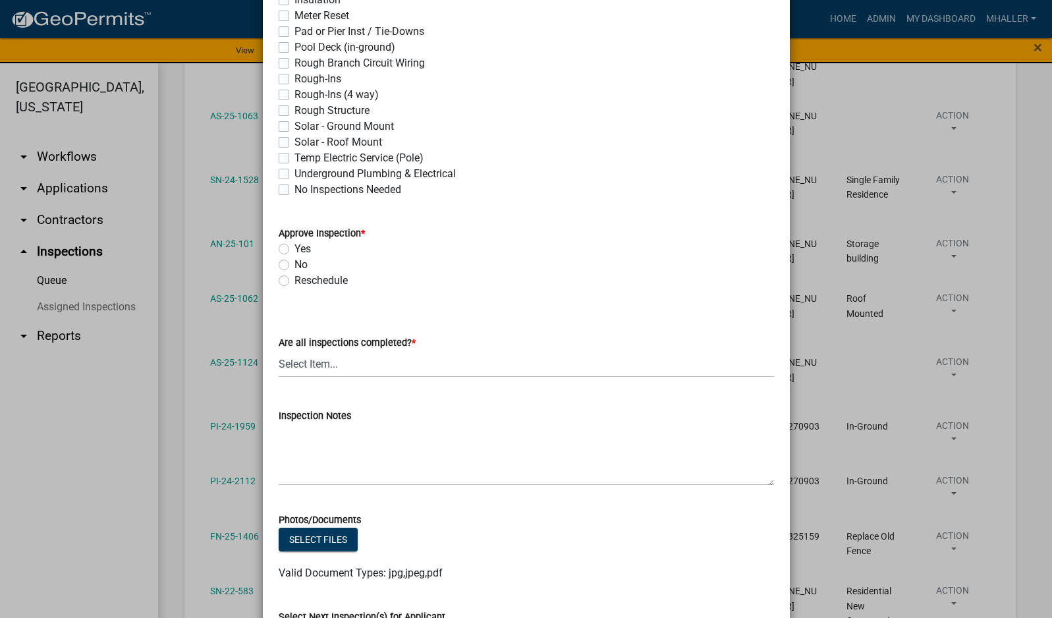
scroll to position [461, 0]
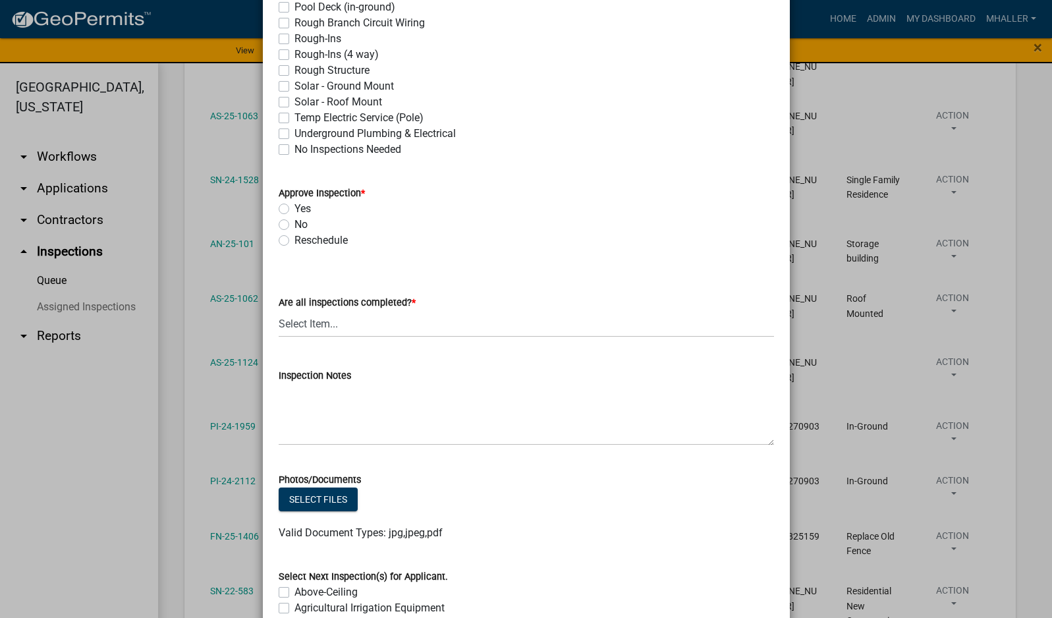
click at [295, 209] on label "Yes" at bounding box center [303, 209] width 16 height 16
click at [295, 209] on input "Yes" at bounding box center [299, 205] width 9 height 9
click at [336, 329] on select "Select Item... Yes - All Inspections Have Been Completed No - More Inspections …" at bounding box center [527, 323] width 496 height 27
click at [279, 310] on select "Select Item... Yes - All Inspections Have Been Completed No - More Inspections …" at bounding box center [527, 323] width 496 height 27
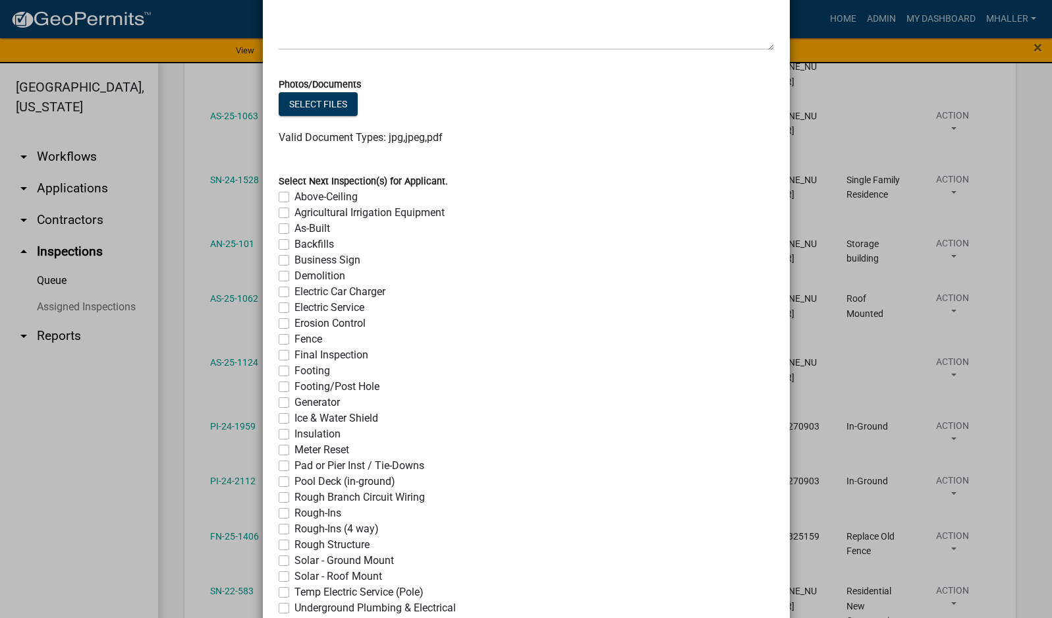
scroll to position [965, 0]
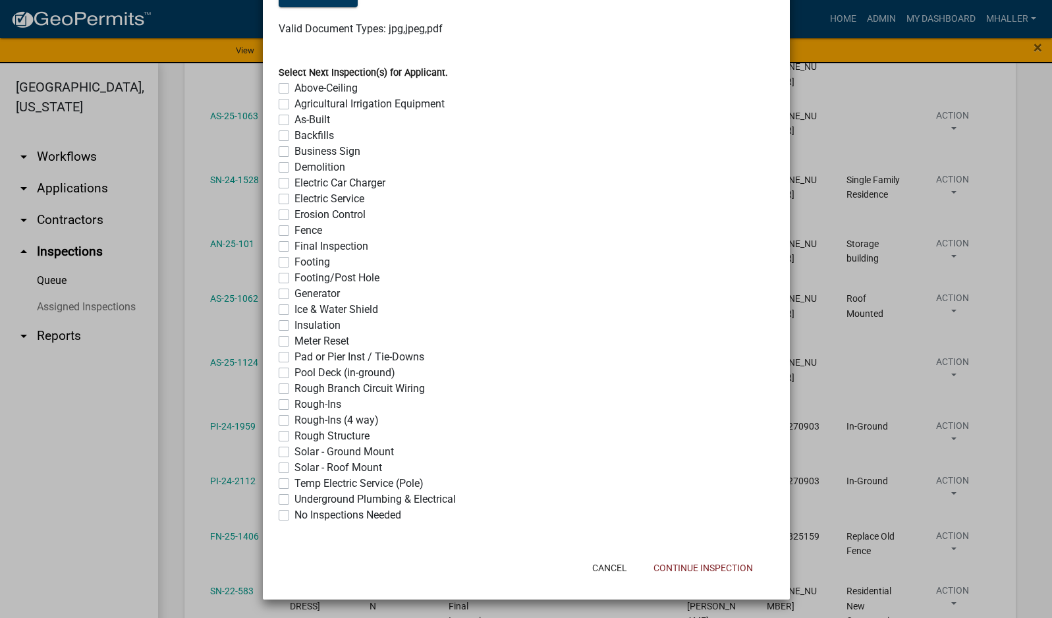
click at [295, 513] on label "No Inspections Needed" at bounding box center [348, 515] width 107 height 16
click at [295, 513] on input "No Inspections Needed" at bounding box center [299, 511] width 9 height 9
click at [693, 568] on button "Continue Inspection" at bounding box center [703, 568] width 121 height 24
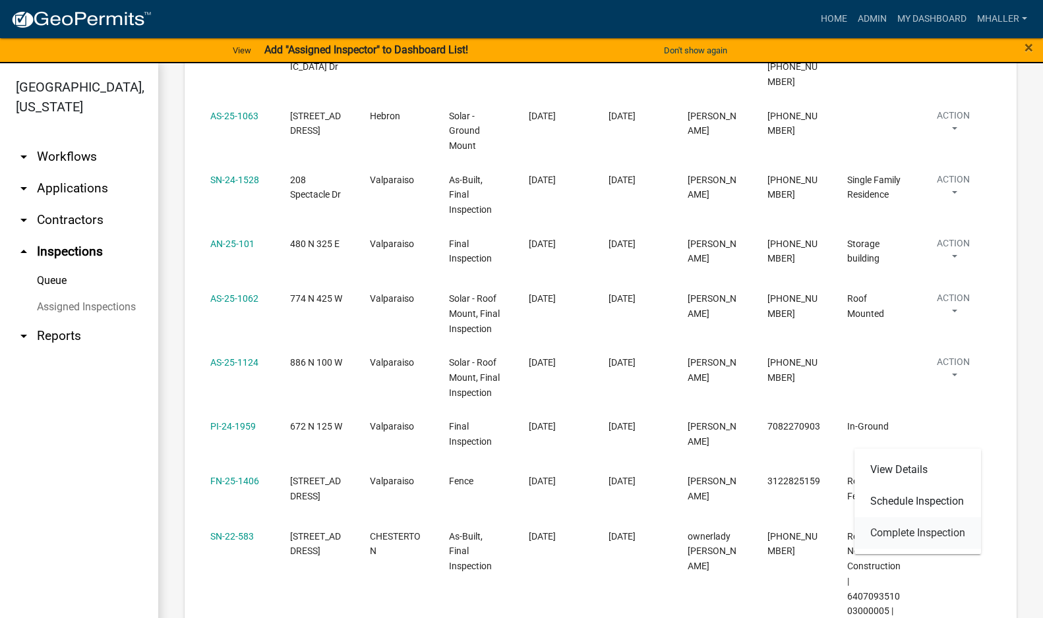
click at [919, 536] on link "Complete Inspection" at bounding box center [917, 533] width 127 height 32
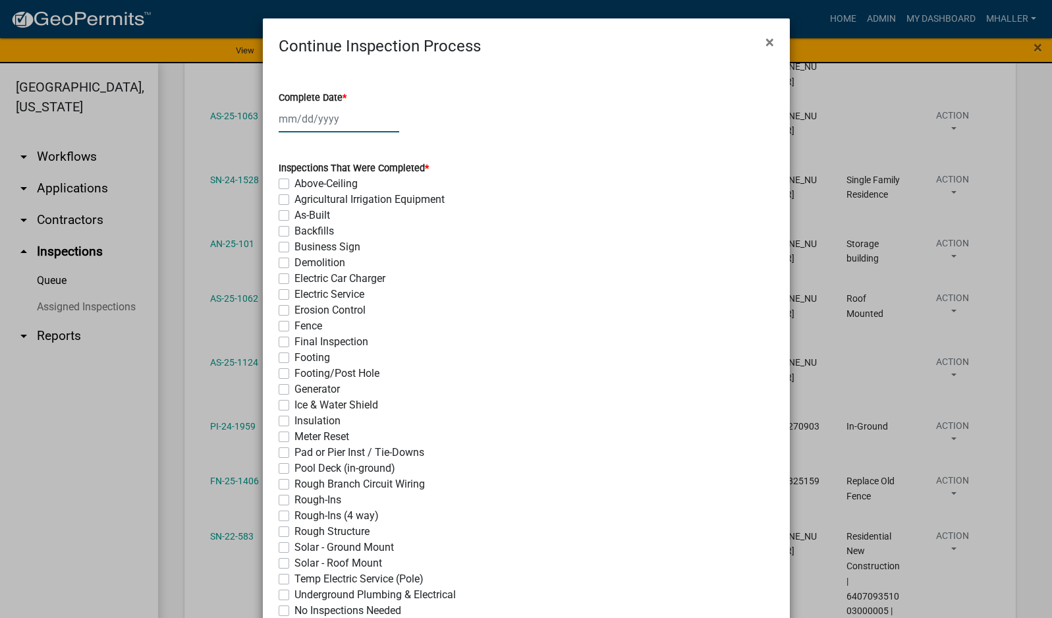
click at [310, 111] on div at bounding box center [339, 118] width 121 height 27
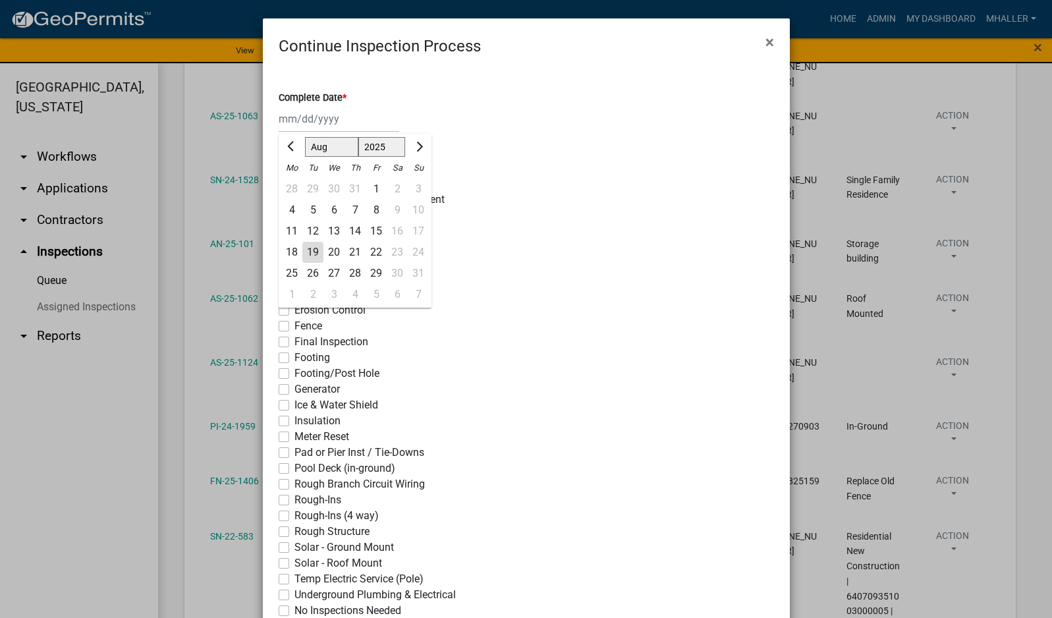
click at [302, 252] on div "19" at bounding box center [312, 252] width 21 height 21
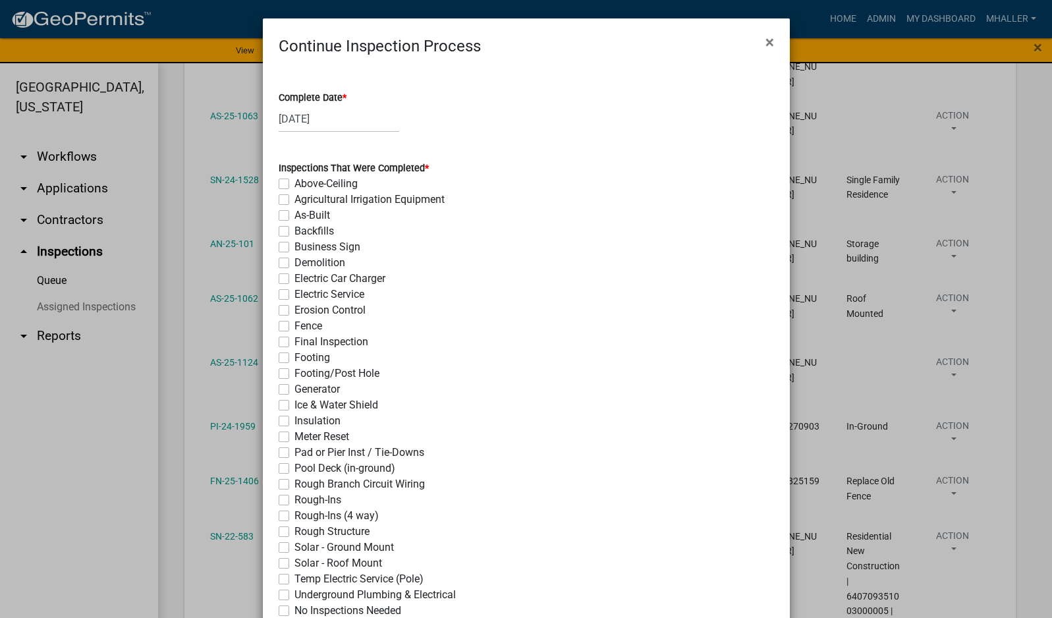
click at [295, 343] on label "Final Inspection" at bounding box center [332, 342] width 74 height 16
click at [295, 343] on input "Final Inspection" at bounding box center [299, 338] width 9 height 9
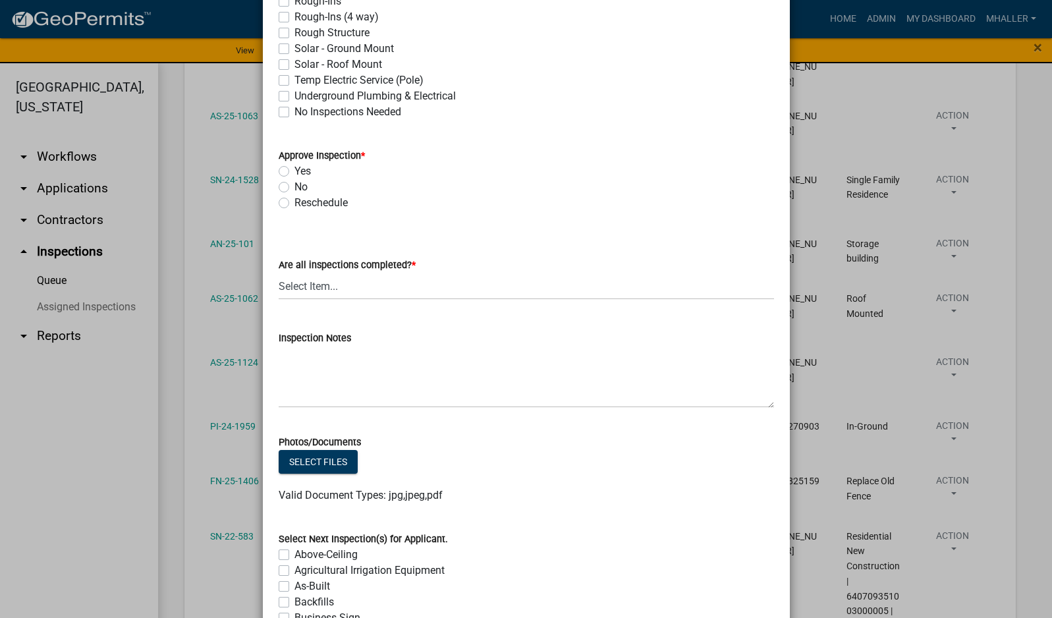
scroll to position [527, 0]
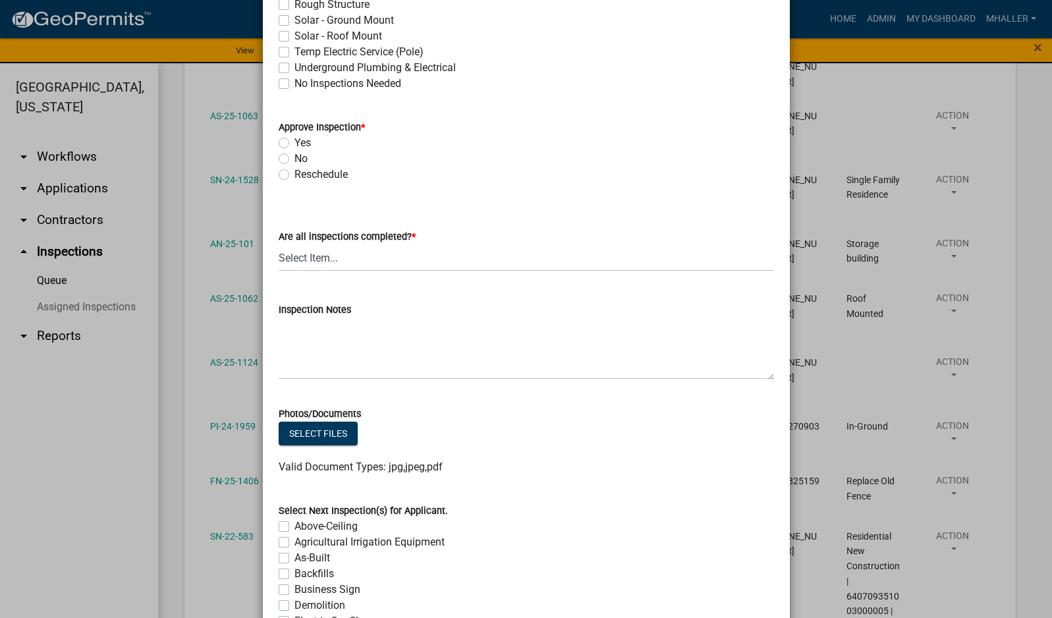
click at [295, 144] on label "Yes" at bounding box center [303, 143] width 16 height 16
click at [295, 144] on input "Yes" at bounding box center [299, 139] width 9 height 9
click at [341, 254] on select "Select Item... Yes - All Inspections Have Been Completed No - More Inspections …" at bounding box center [527, 257] width 496 height 27
click at [279, 244] on select "Select Item... Yes - All Inspections Have Been Completed No - More Inspections …" at bounding box center [527, 257] width 496 height 27
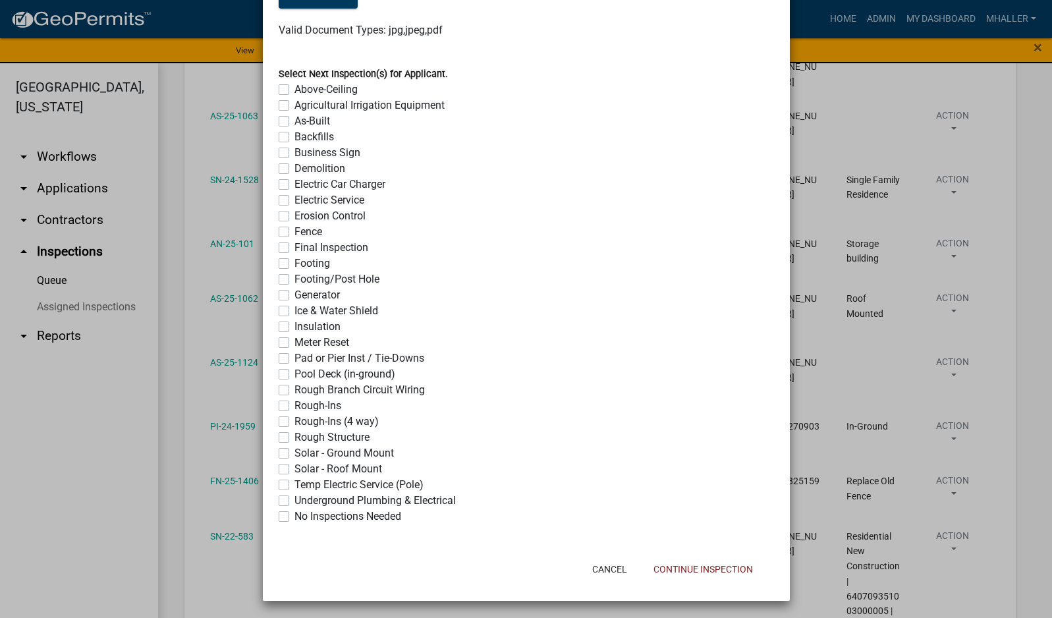
scroll to position [965, 0]
click at [272, 515] on div "Select Next Inspection(s) for Applicant. Above-Ceiling Agricultural Irrigation …" at bounding box center [526, 286] width 515 height 474
click at [295, 513] on label "No Inspections Needed" at bounding box center [348, 515] width 107 height 16
click at [295, 513] on input "No Inspections Needed" at bounding box center [299, 511] width 9 height 9
click at [664, 574] on button "Continue Inspection" at bounding box center [703, 568] width 121 height 24
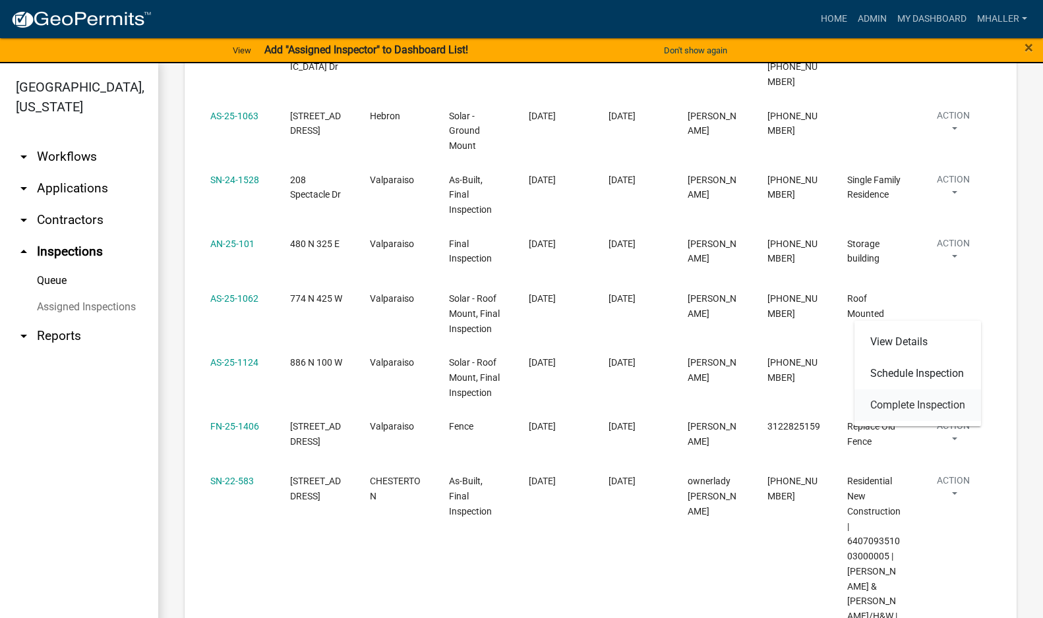
click at [927, 405] on link "Complete Inspection" at bounding box center [917, 405] width 127 height 32
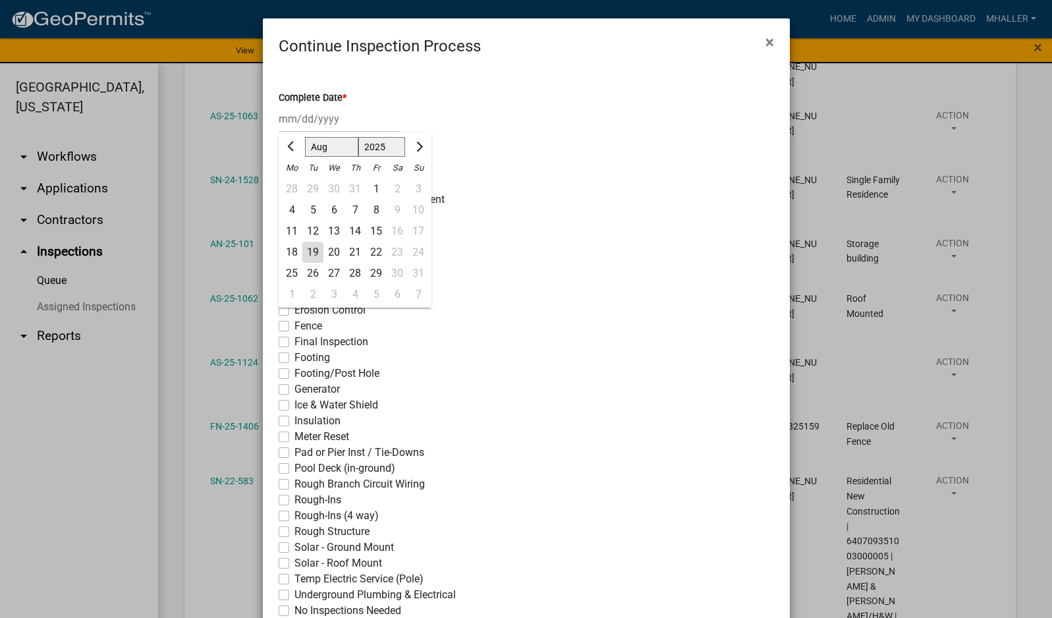
drag, startPoint x: 321, startPoint y: 117, endPoint x: 324, endPoint y: 130, distance: 14.1
click at [321, 117] on div "[PERSON_NAME] Feb Mar Apr [PERSON_NAME][DATE] Oct Nov [DATE] 1526 1527 1528 152…" at bounding box center [339, 118] width 121 height 27
click at [305, 250] on div "19" at bounding box center [312, 252] width 21 height 21
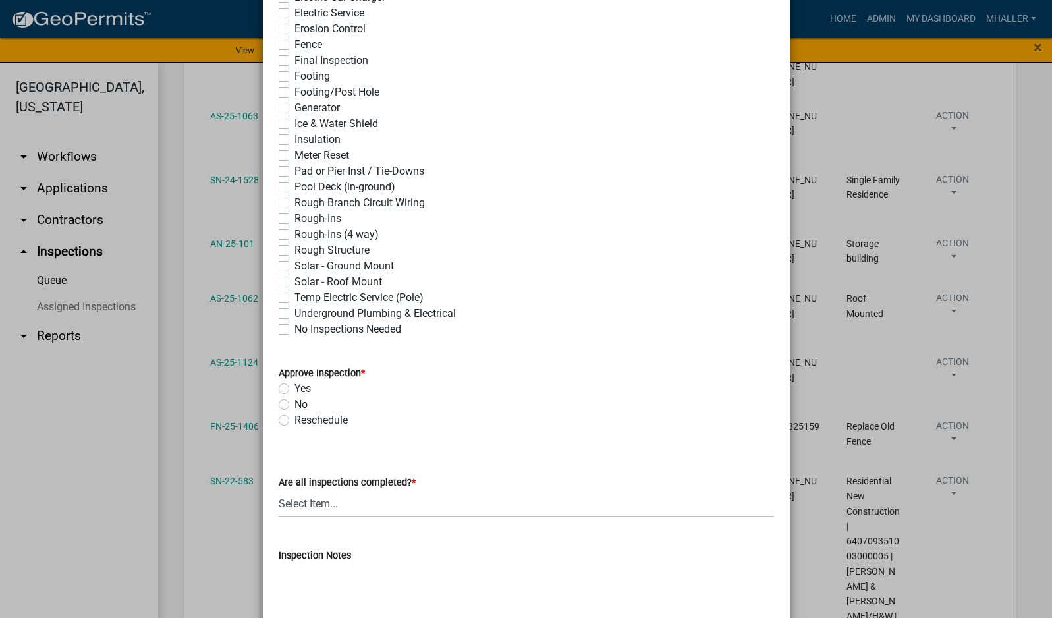
scroll to position [330, 0]
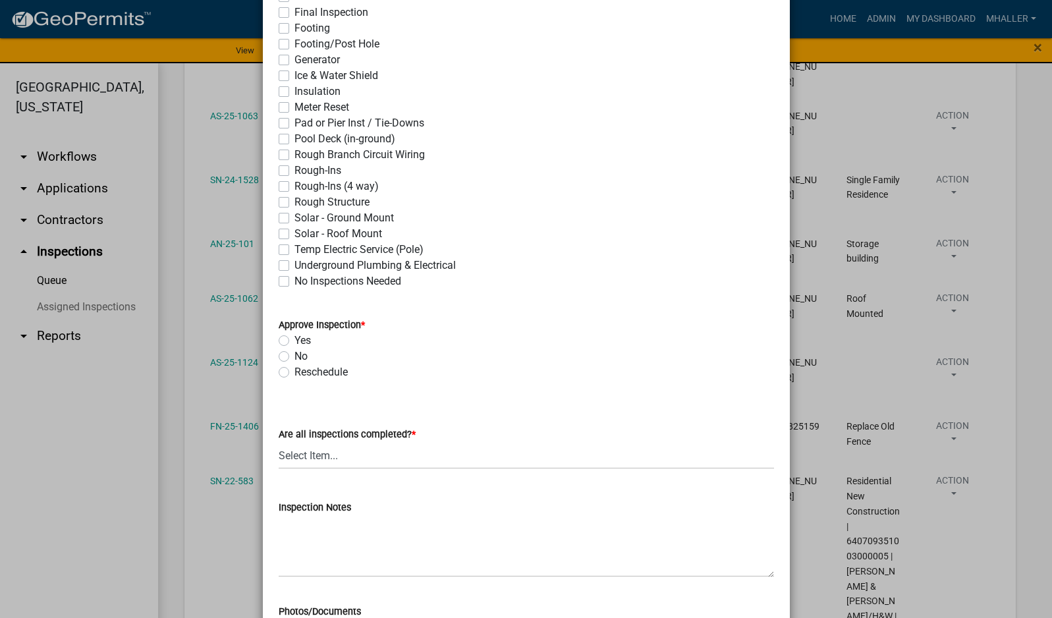
click at [295, 233] on label "Solar - Roof Mount" at bounding box center [339, 234] width 88 height 16
click at [295, 233] on input "Solar - Roof Mount" at bounding box center [299, 230] width 9 height 9
click at [295, 339] on label "Yes" at bounding box center [303, 341] width 16 height 16
click at [295, 339] on input "Yes" at bounding box center [299, 337] width 9 height 9
click at [343, 459] on select "Select Item... Yes - All Inspections Have Been Completed No - More Inspections …" at bounding box center [527, 455] width 496 height 27
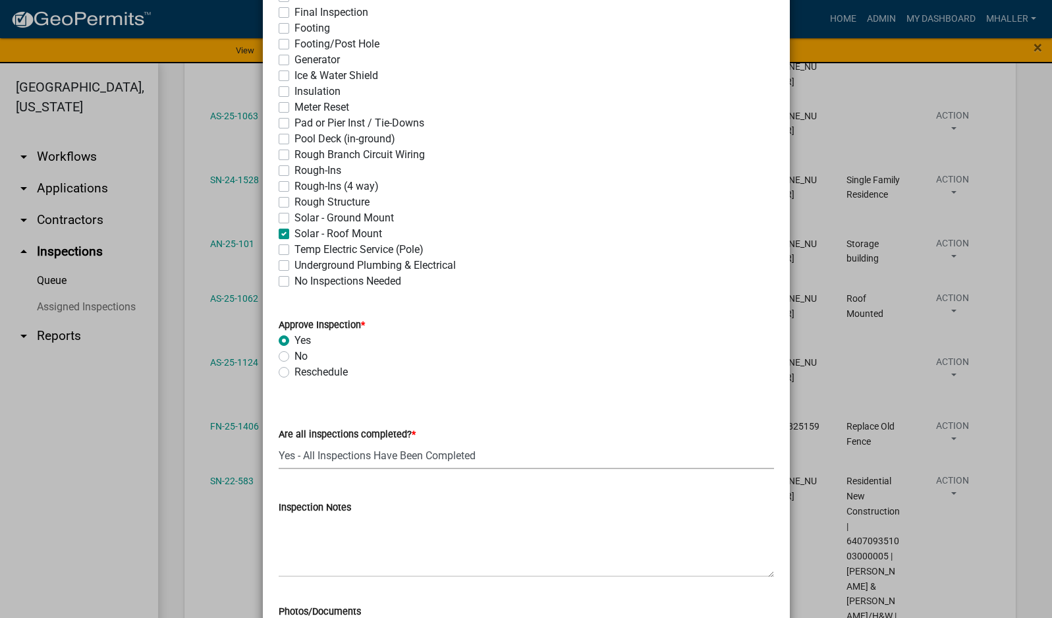
click at [279, 442] on select "Select Item... Yes - All Inspections Have Been Completed No - More Inspections …" at bounding box center [527, 455] width 496 height 27
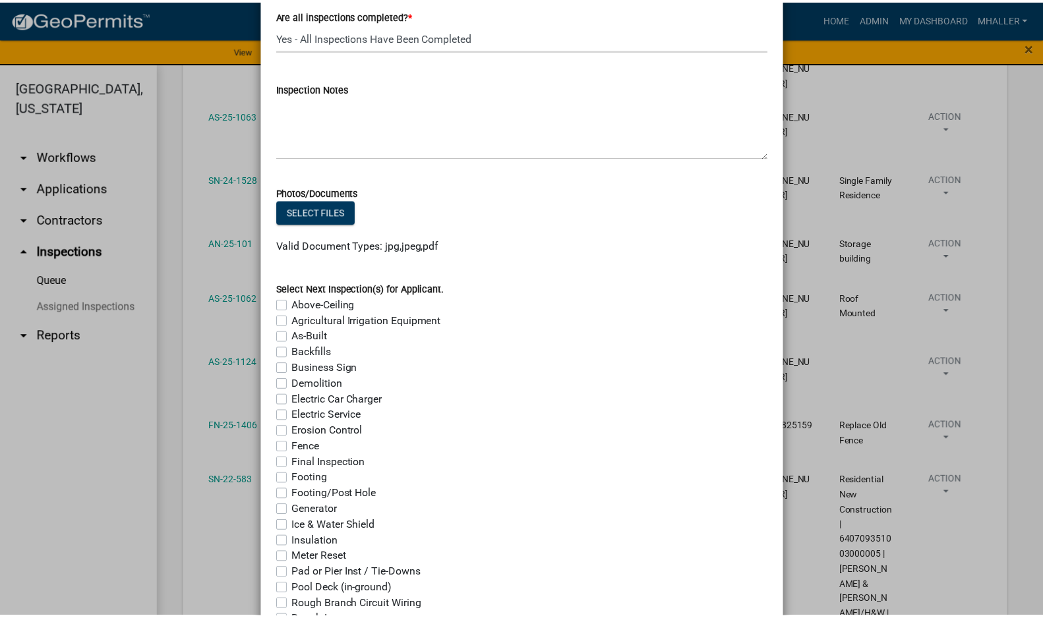
scroll to position [965, 0]
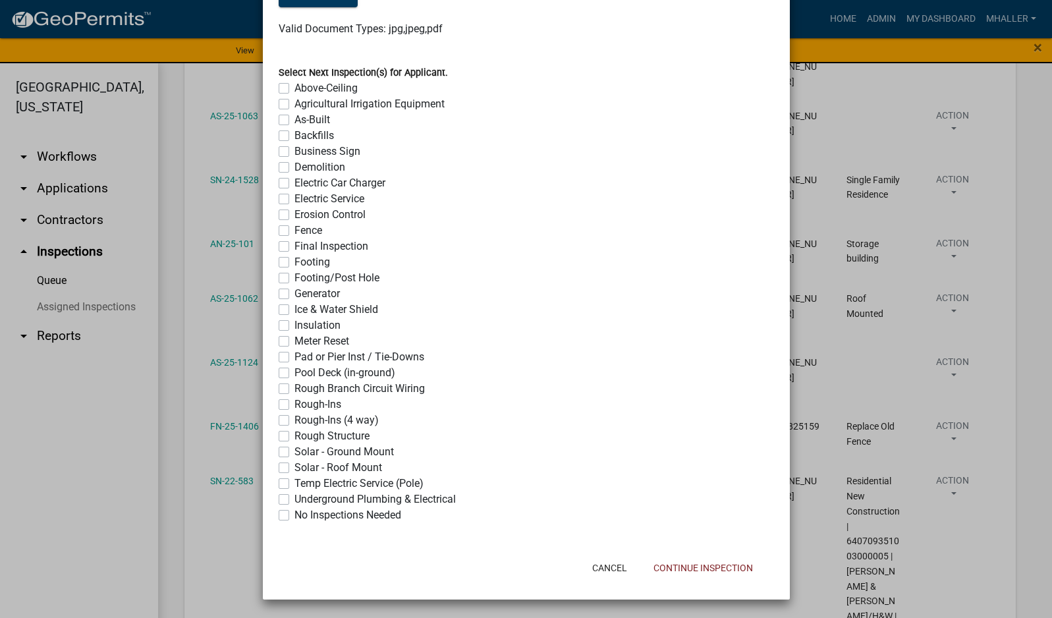
drag, startPoint x: 282, startPoint y: 515, endPoint x: 330, endPoint y: 538, distance: 53.4
click at [295, 515] on label "No Inspections Needed" at bounding box center [348, 515] width 107 height 16
click at [295, 515] on input "No Inspections Needed" at bounding box center [299, 511] width 9 height 9
click at [693, 568] on button "Continue Inspection" at bounding box center [703, 568] width 121 height 24
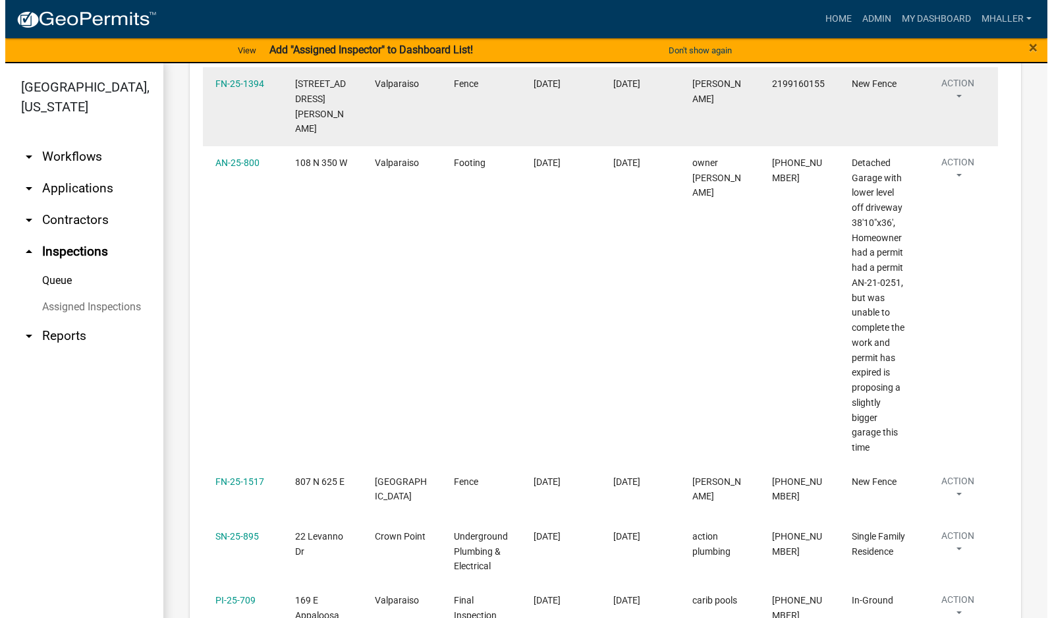
scroll to position [1318, 0]
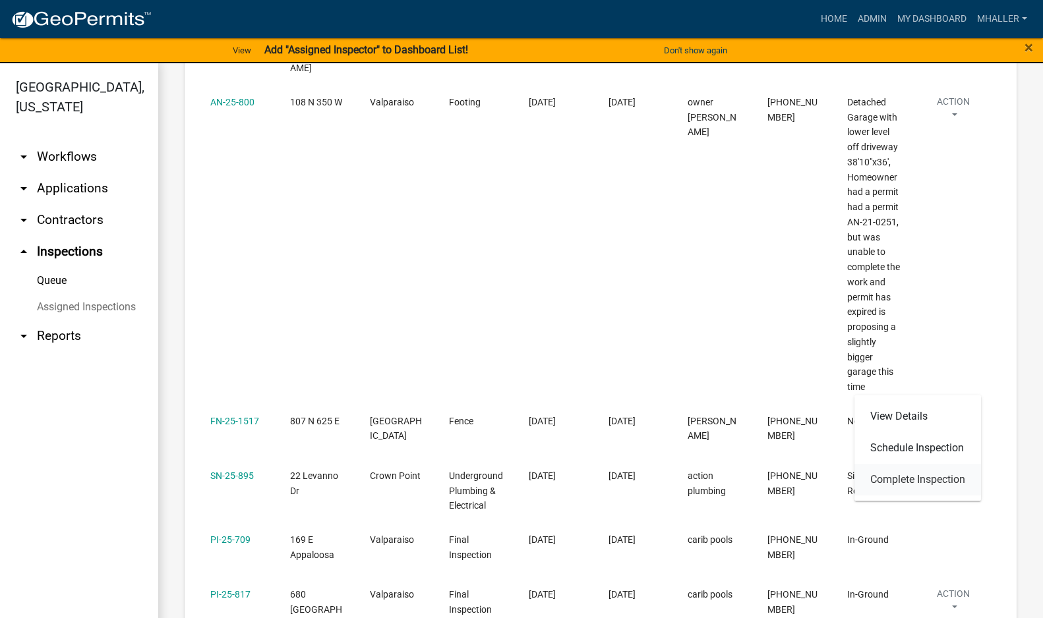
click at [937, 474] on link "Complete Inspection" at bounding box center [917, 480] width 127 height 32
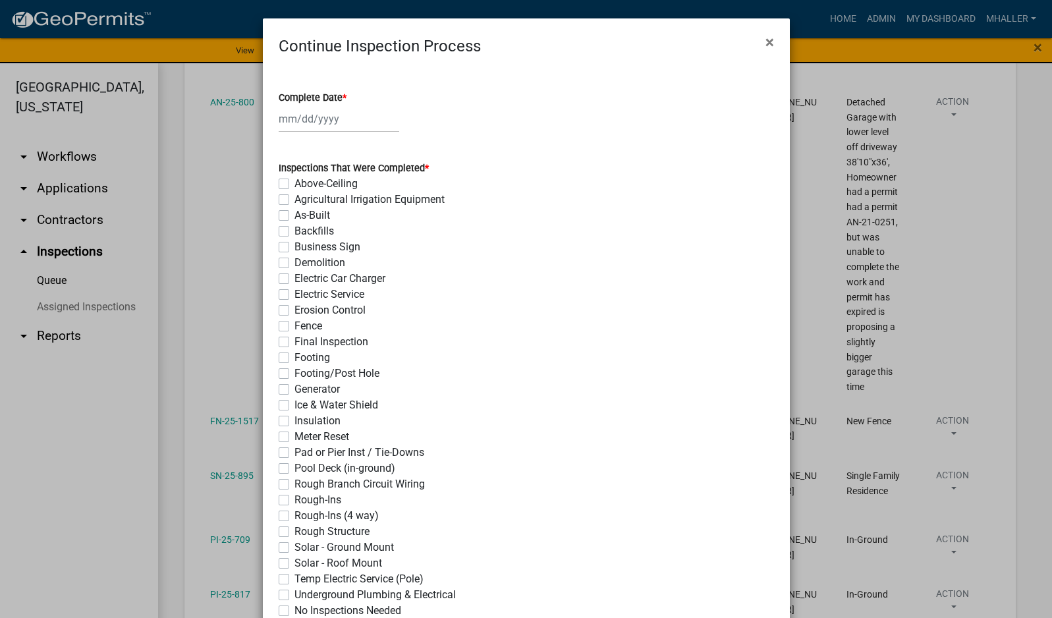
click at [322, 115] on div at bounding box center [339, 118] width 121 height 27
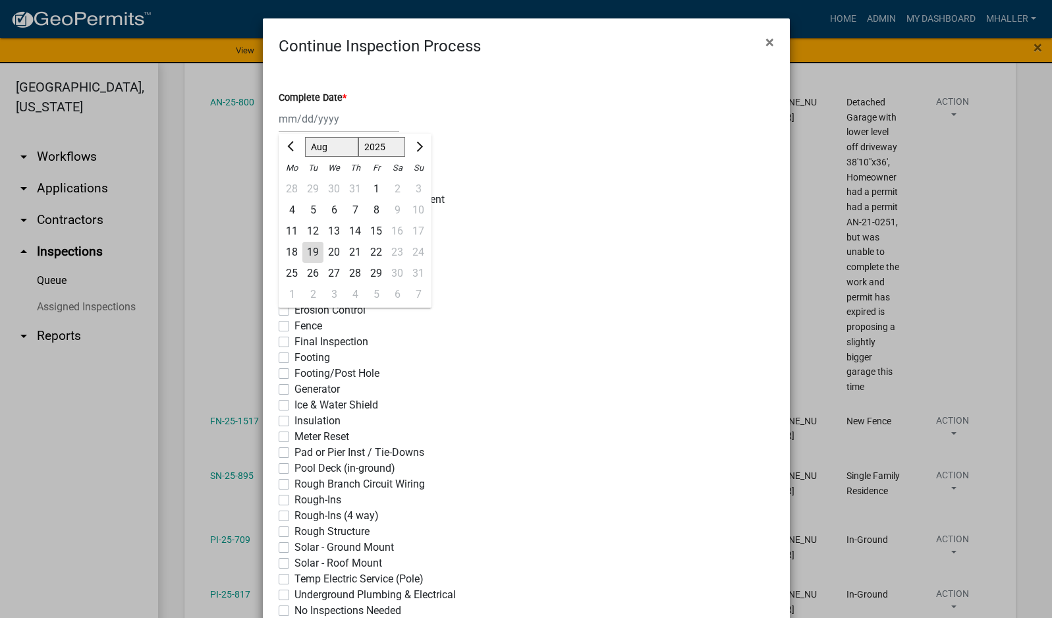
click at [304, 250] on div "19" at bounding box center [312, 252] width 21 height 21
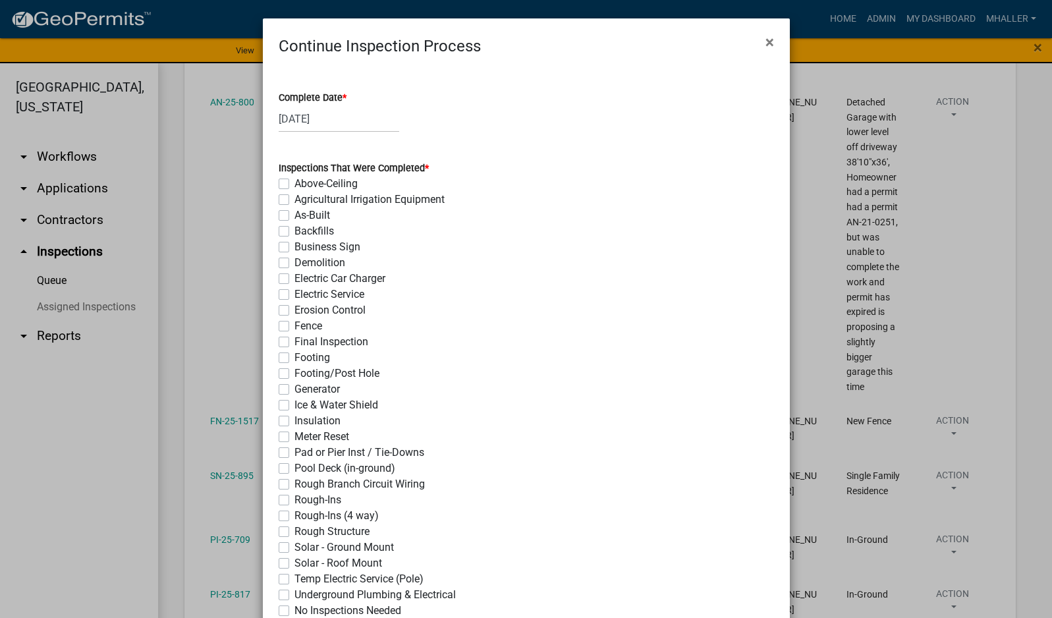
click at [295, 344] on label "Final Inspection" at bounding box center [332, 342] width 74 height 16
click at [295, 343] on input "Final Inspection" at bounding box center [299, 338] width 9 height 9
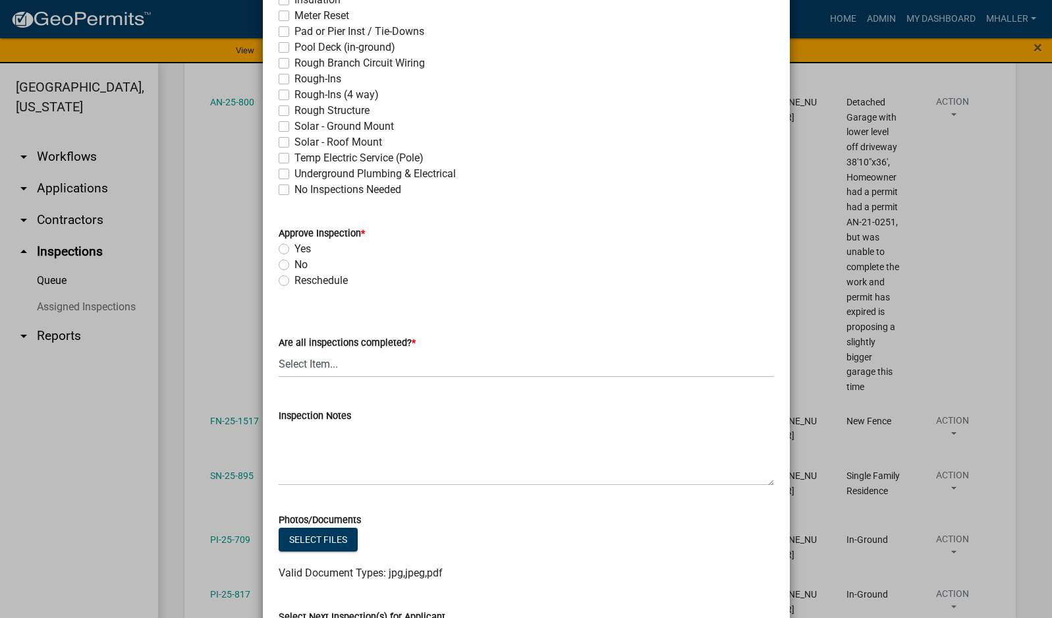
scroll to position [461, 0]
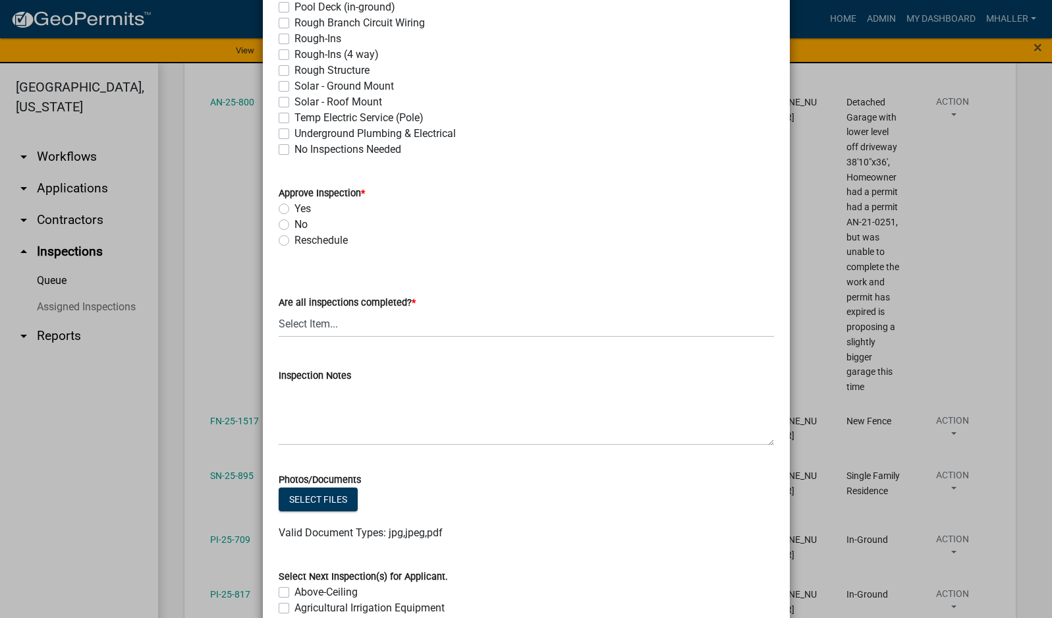
click at [295, 210] on label "Yes" at bounding box center [303, 209] width 16 height 16
click at [295, 210] on input "Yes" at bounding box center [299, 205] width 9 height 9
click at [337, 320] on select "Select Item... Yes - All Inspections Have Been Completed No - More Inspections …" at bounding box center [527, 323] width 496 height 27
click at [279, 310] on select "Select Item... Yes - All Inspections Have Been Completed No - More Inspections …" at bounding box center [527, 323] width 496 height 27
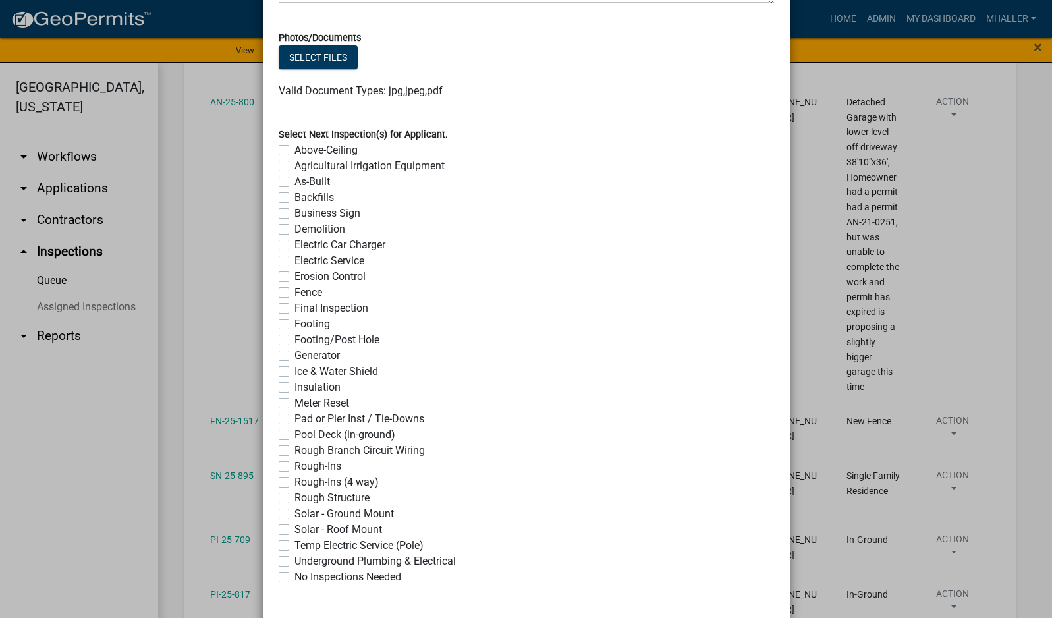
scroll to position [965, 0]
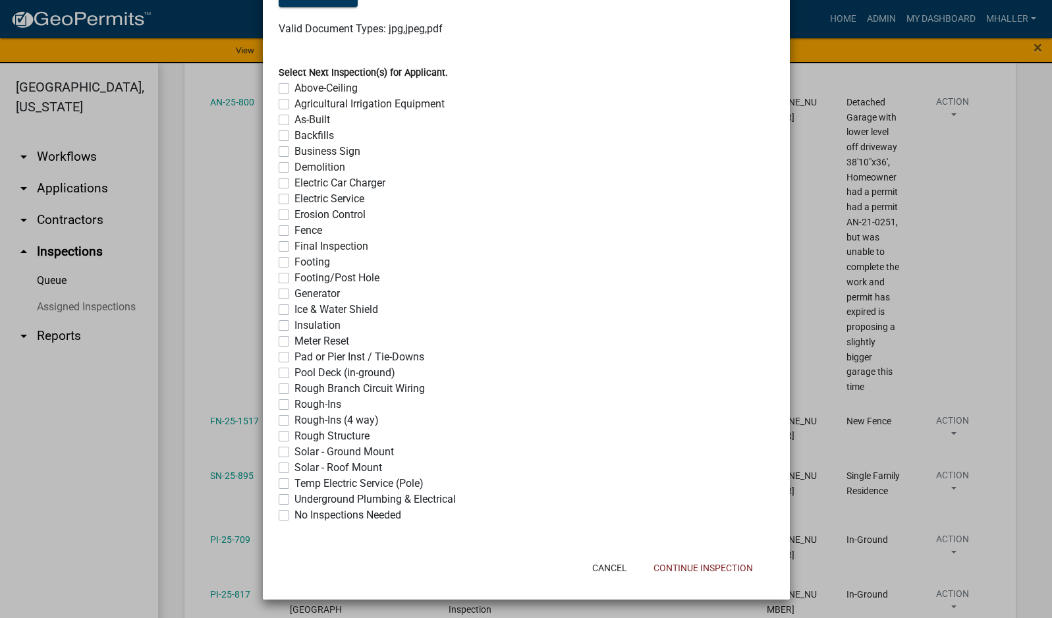
click at [295, 515] on label "No Inspections Needed" at bounding box center [348, 515] width 107 height 16
click at [295, 515] on input "No Inspections Needed" at bounding box center [299, 511] width 9 height 9
click at [654, 569] on button "Continue Inspection" at bounding box center [703, 568] width 121 height 24
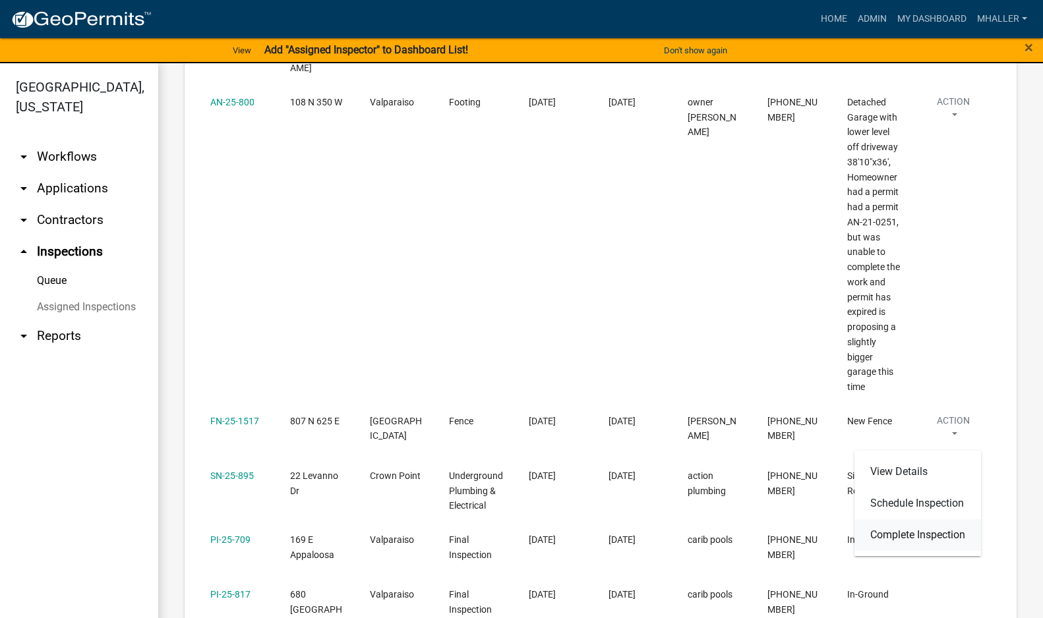
click at [952, 534] on link "Complete Inspection" at bounding box center [917, 535] width 127 height 32
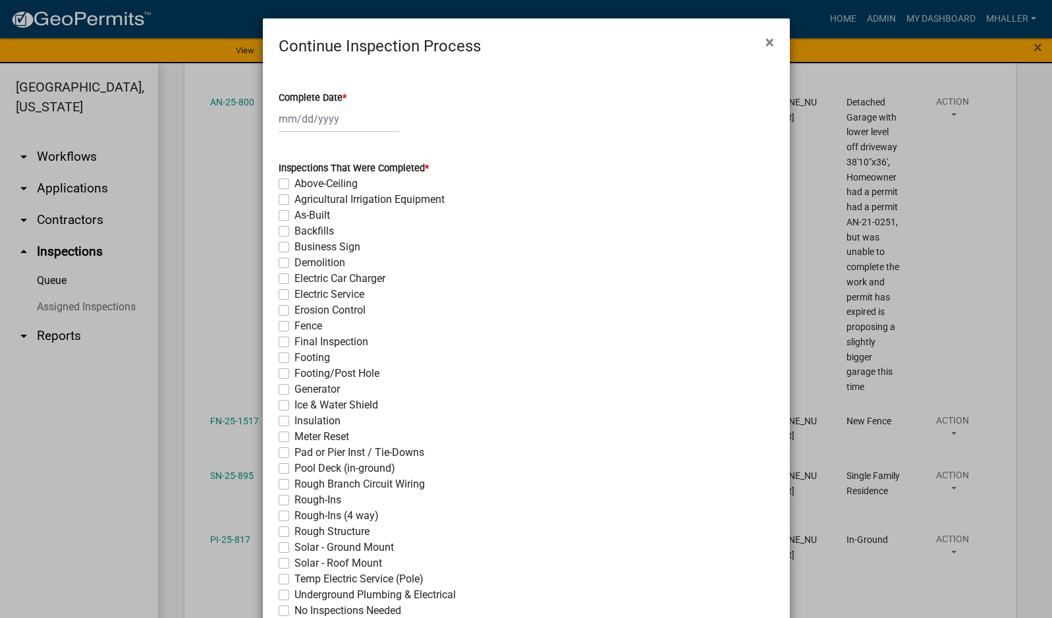
click at [318, 111] on div at bounding box center [339, 118] width 121 height 27
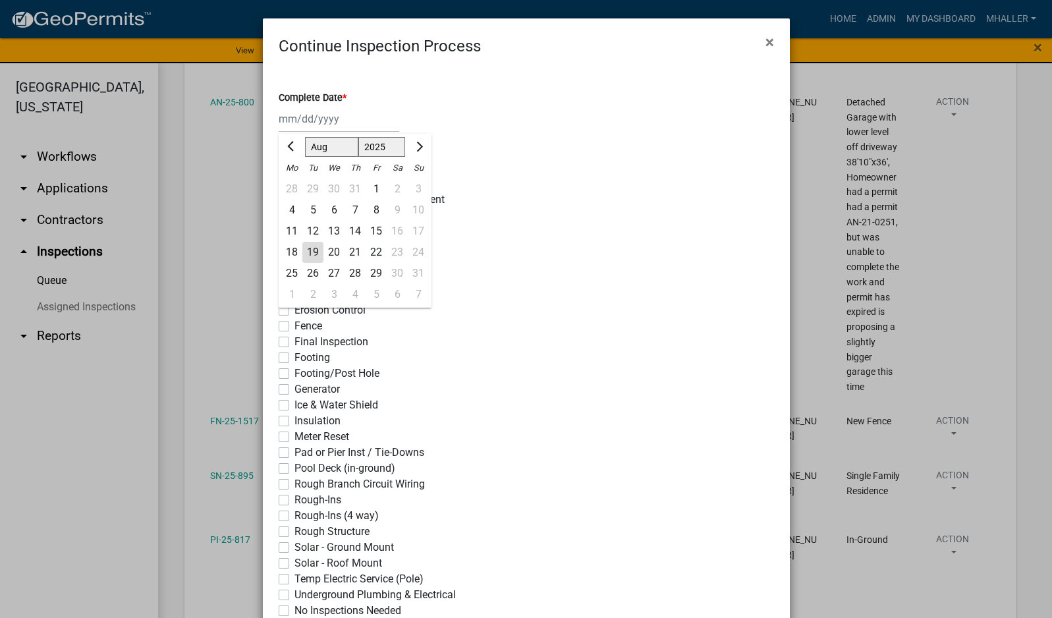
click at [312, 250] on div "19" at bounding box center [312, 252] width 21 height 21
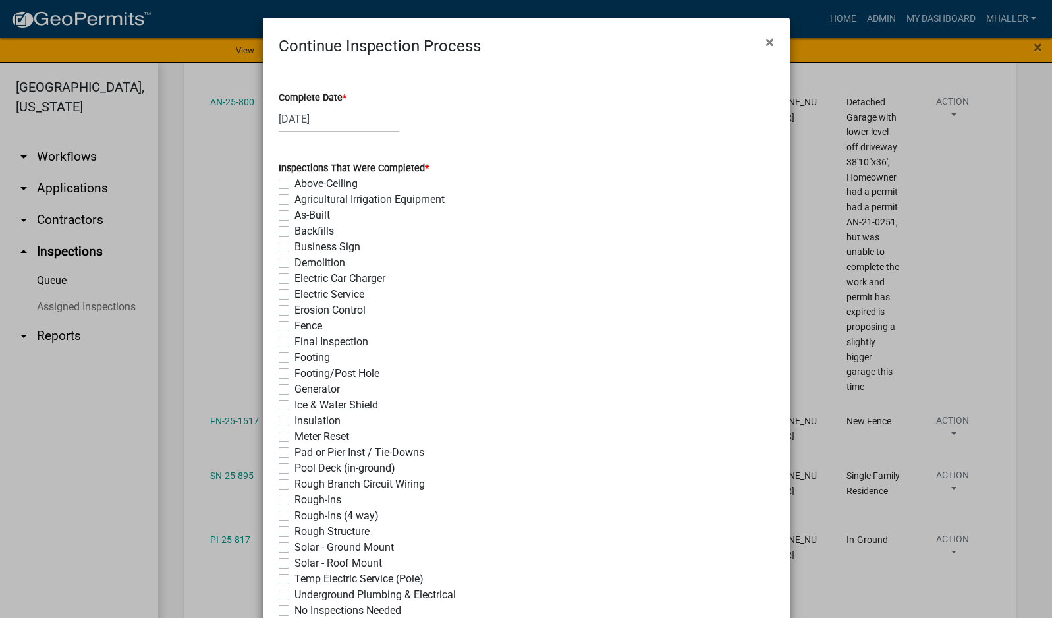
click at [295, 339] on label "Final Inspection" at bounding box center [332, 342] width 74 height 16
click at [295, 339] on input "Final Inspection" at bounding box center [299, 338] width 9 height 9
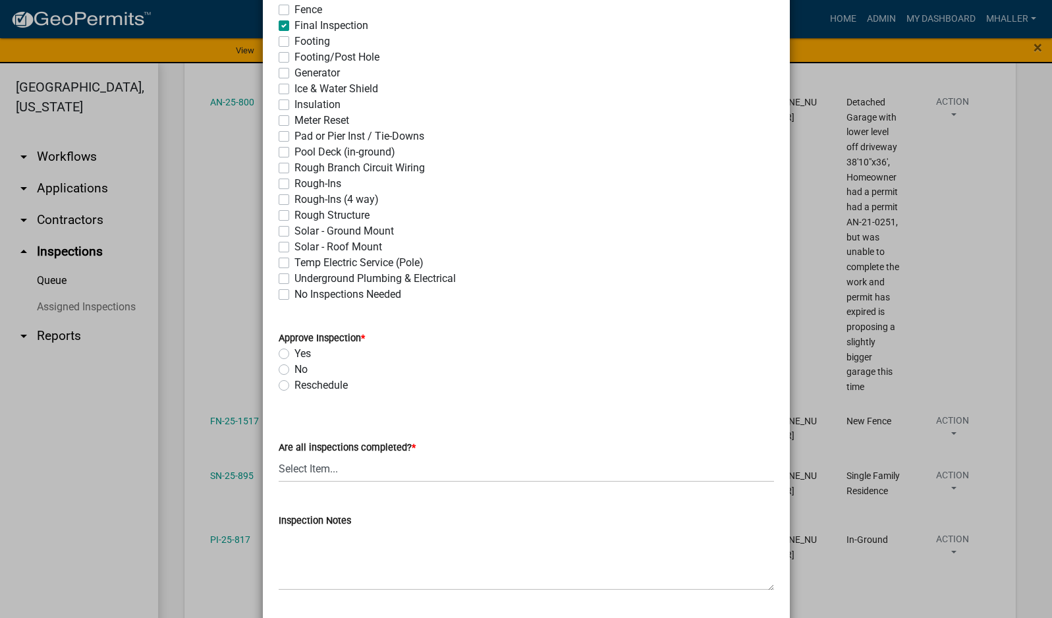
scroll to position [330, 0]
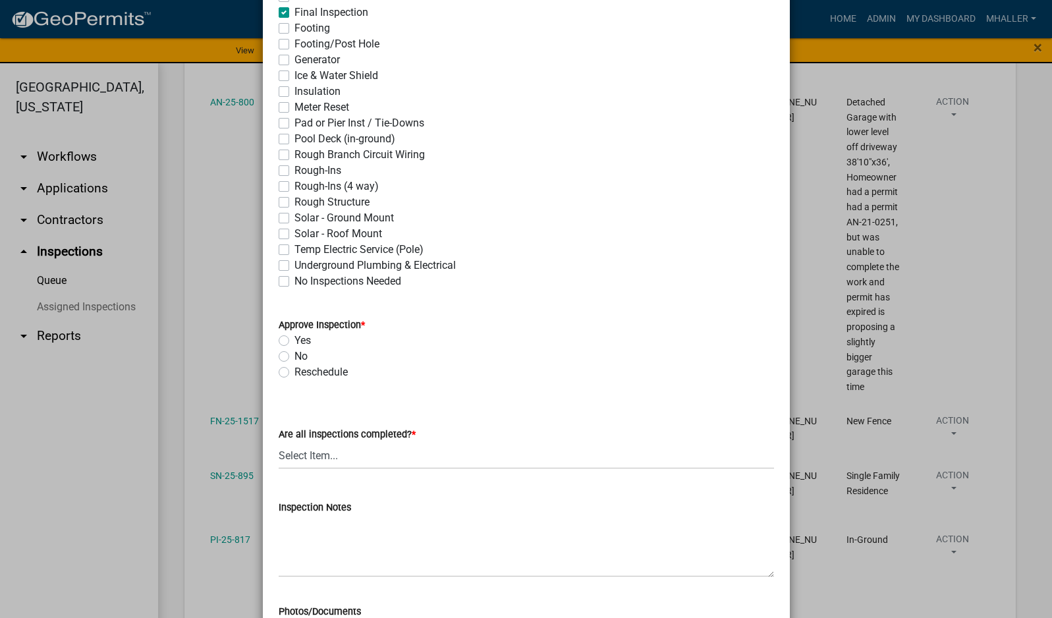
click at [295, 340] on label "Yes" at bounding box center [303, 341] width 16 height 16
click at [295, 340] on input "Yes" at bounding box center [299, 337] width 9 height 9
click at [337, 458] on select "Select Item... Yes - All Inspections Have Been Completed No - More Inspections …" at bounding box center [527, 455] width 496 height 27
click at [279, 442] on select "Select Item... Yes - All Inspections Have Been Completed No - More Inspections …" at bounding box center [527, 455] width 496 height 27
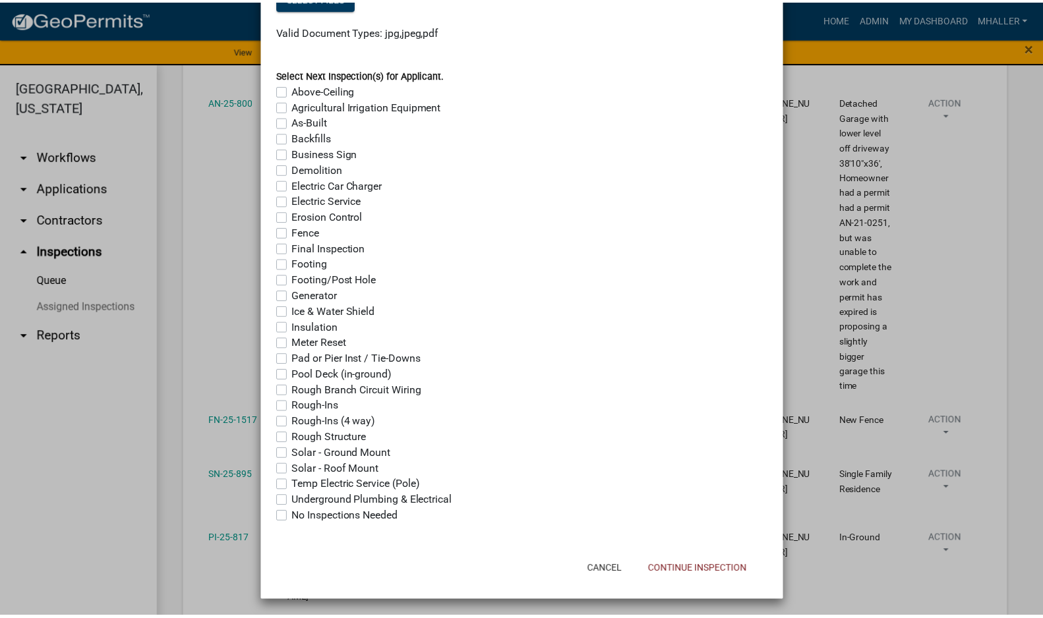
scroll to position [965, 0]
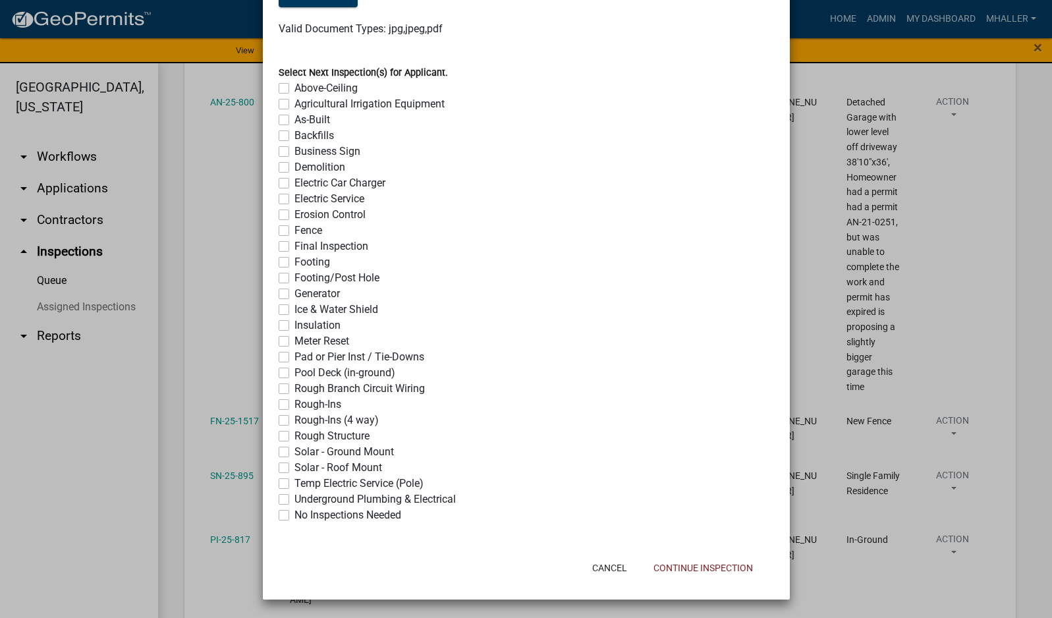
click at [295, 513] on label "No Inspections Needed" at bounding box center [348, 515] width 107 height 16
click at [295, 513] on input "No Inspections Needed" at bounding box center [299, 511] width 9 height 9
click at [682, 564] on button "Continue Inspection" at bounding box center [703, 568] width 121 height 24
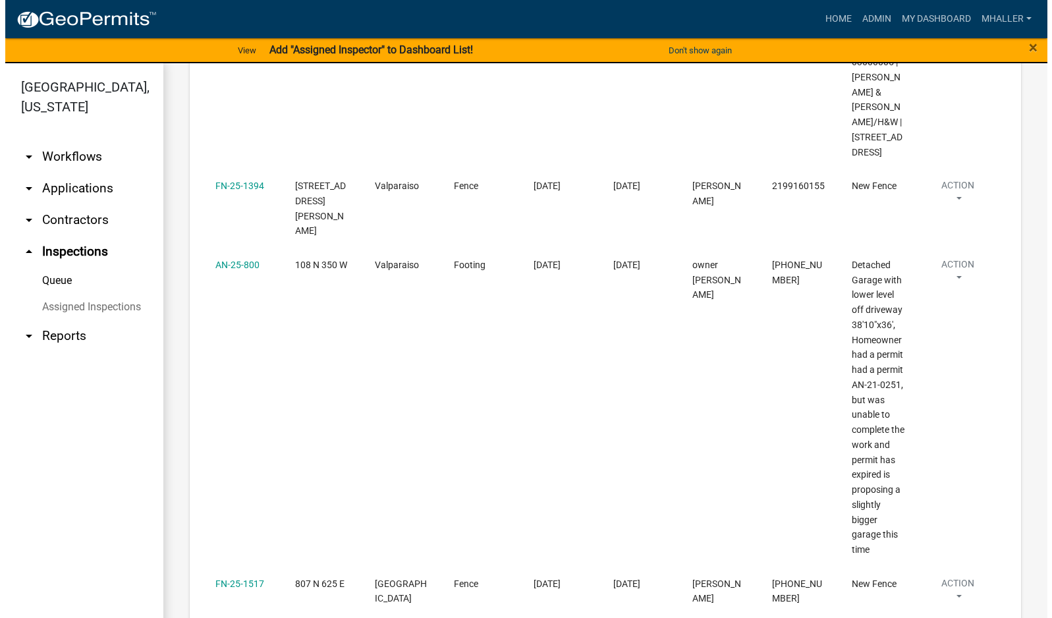
scroll to position [1120, 0]
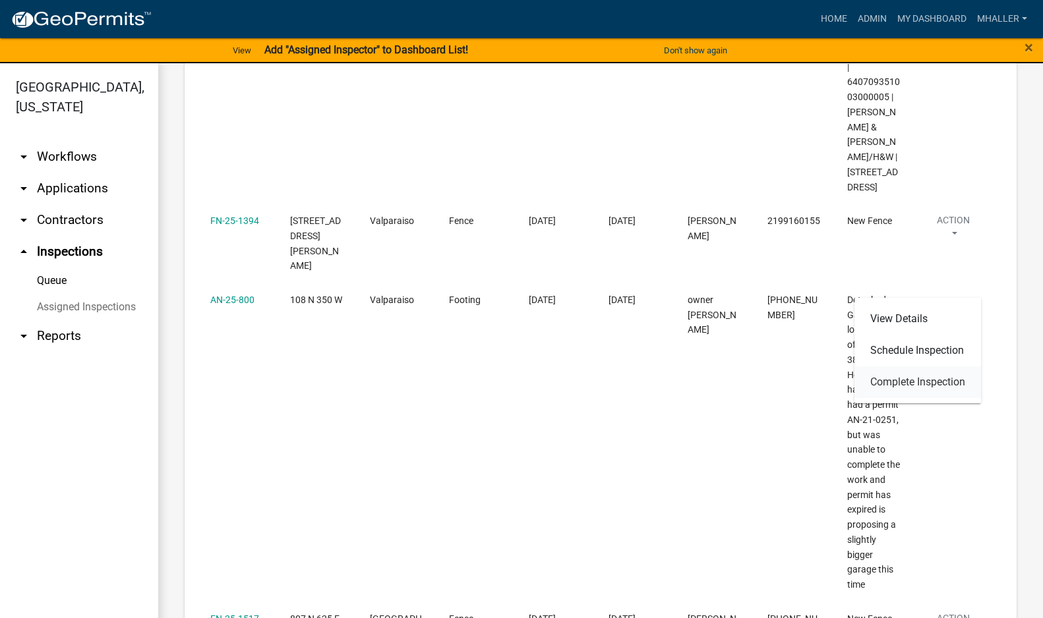
click at [945, 385] on link "Complete Inspection" at bounding box center [917, 382] width 127 height 32
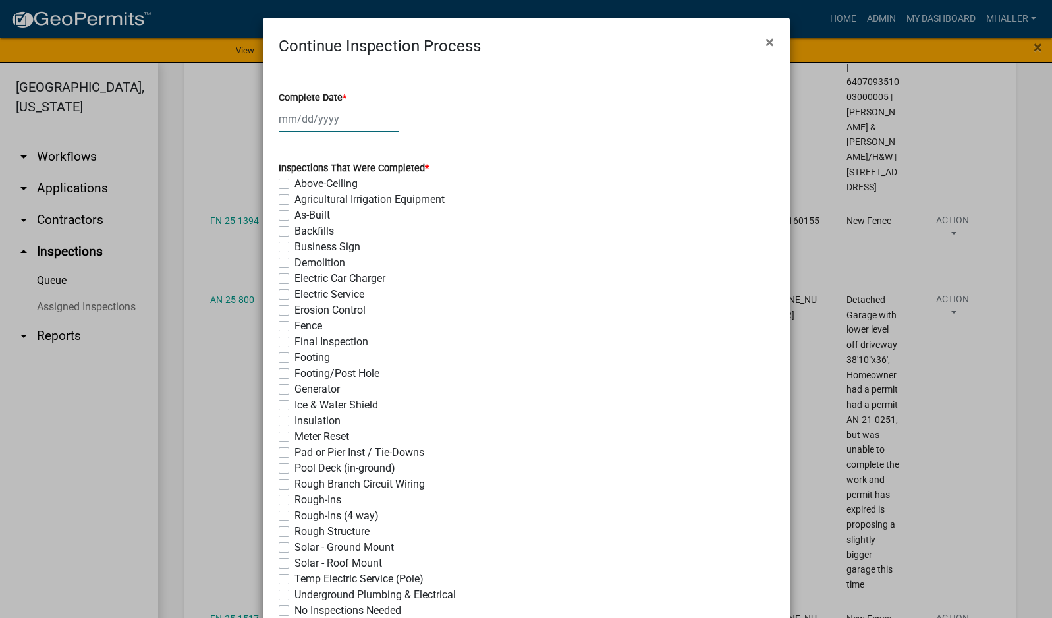
click at [316, 119] on div at bounding box center [339, 118] width 121 height 27
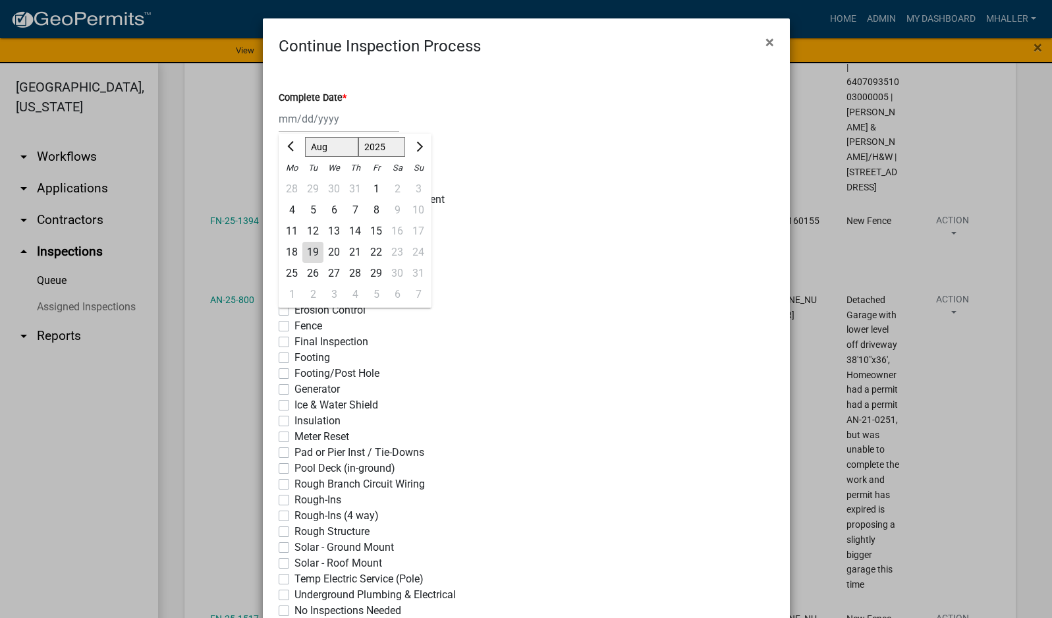
click at [307, 248] on div "19" at bounding box center [312, 252] width 21 height 21
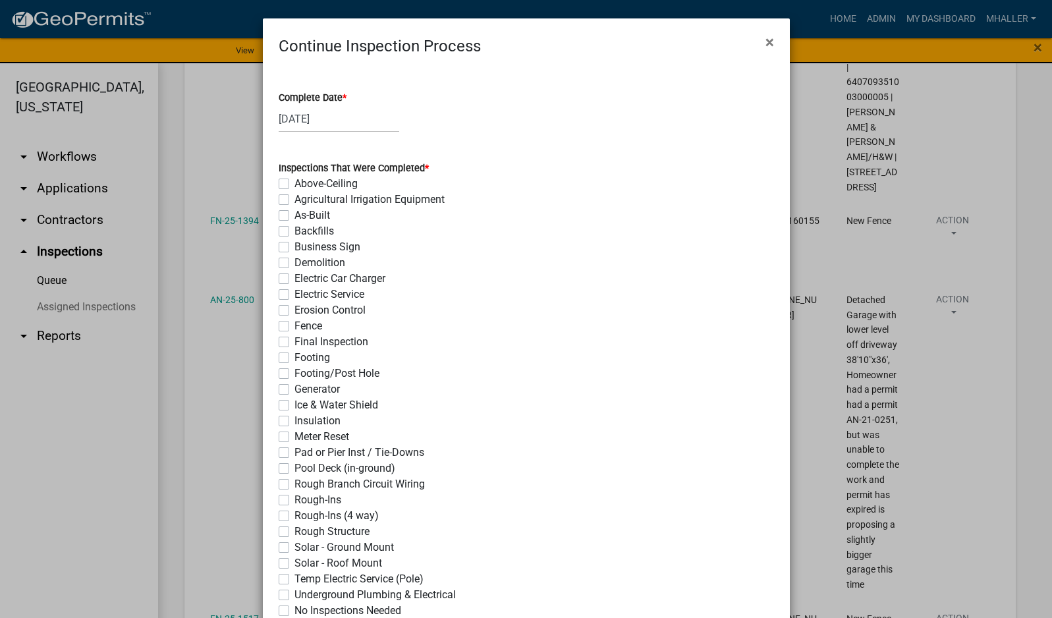
click at [295, 357] on label "Footing" at bounding box center [313, 358] width 36 height 16
click at [295, 357] on input "Footing" at bounding box center [299, 354] width 9 height 9
click at [295, 229] on label "Backfills" at bounding box center [315, 231] width 40 height 16
click at [295, 229] on input "Backfills" at bounding box center [299, 227] width 9 height 9
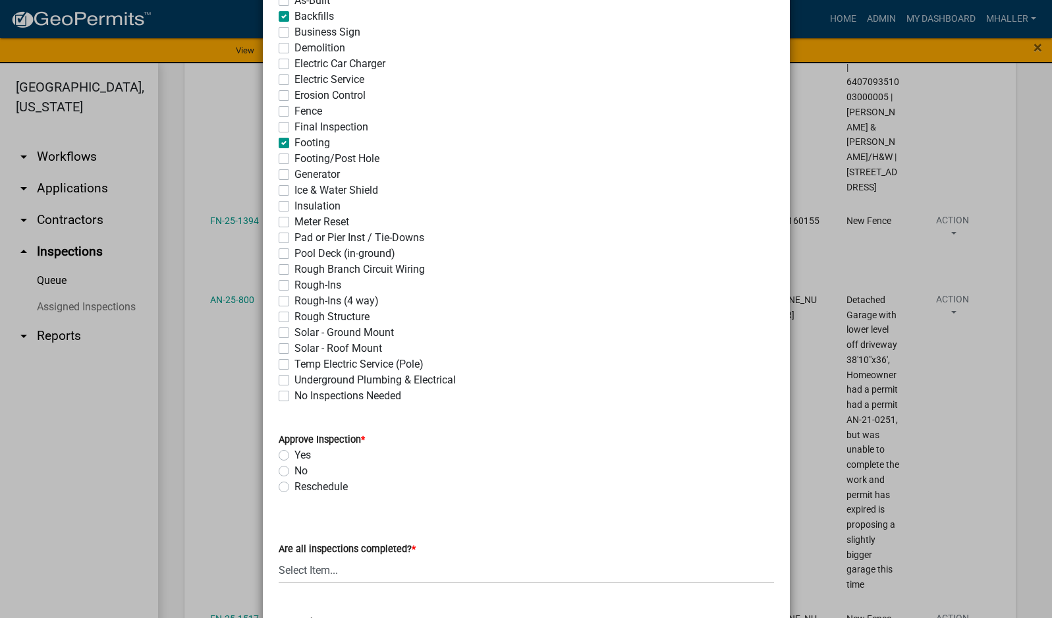
scroll to position [264, 0]
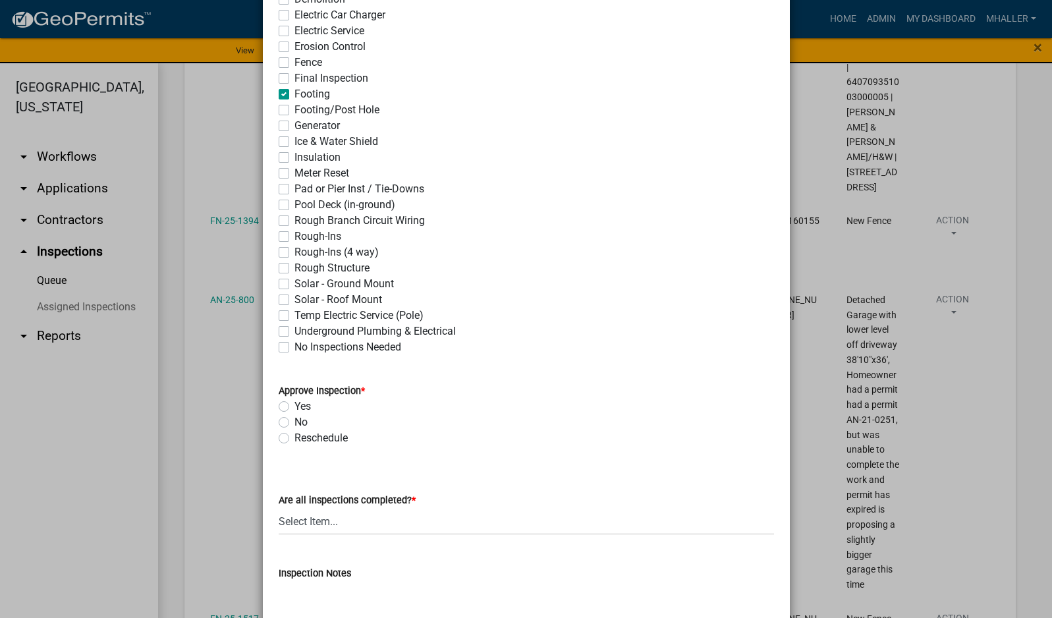
click at [295, 405] on label "Yes" at bounding box center [303, 407] width 16 height 16
click at [295, 405] on input "Yes" at bounding box center [299, 403] width 9 height 9
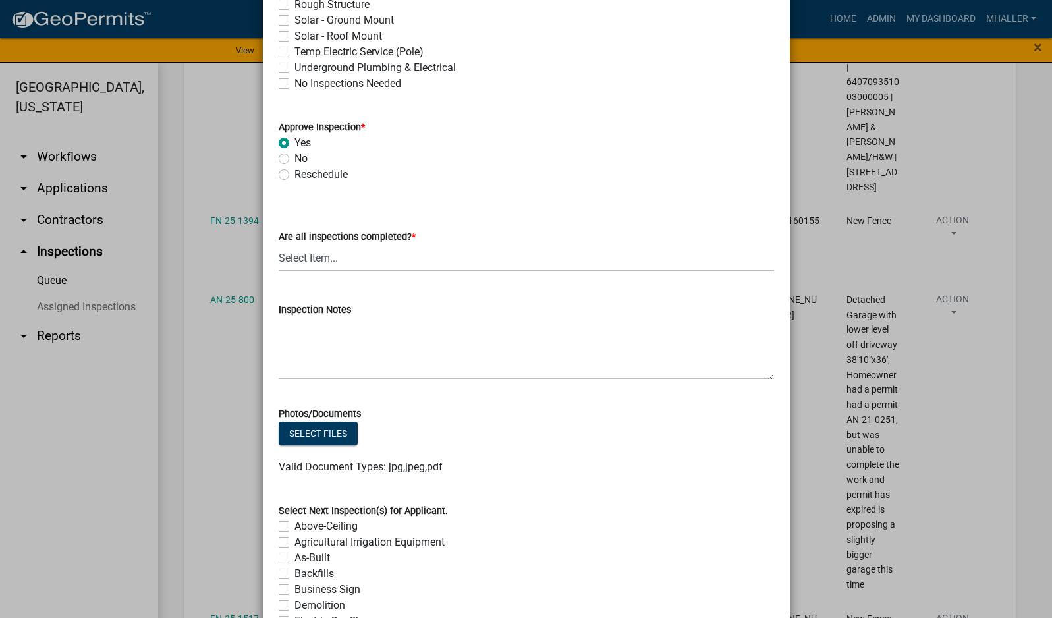
click at [371, 260] on select "Select Item... Yes - All Inspections Have Been Completed No - More Inspections …" at bounding box center [527, 257] width 496 height 27
click at [279, 244] on select "Select Item... Yes - All Inspections Have Been Completed No - More Inspections …" at bounding box center [527, 257] width 496 height 27
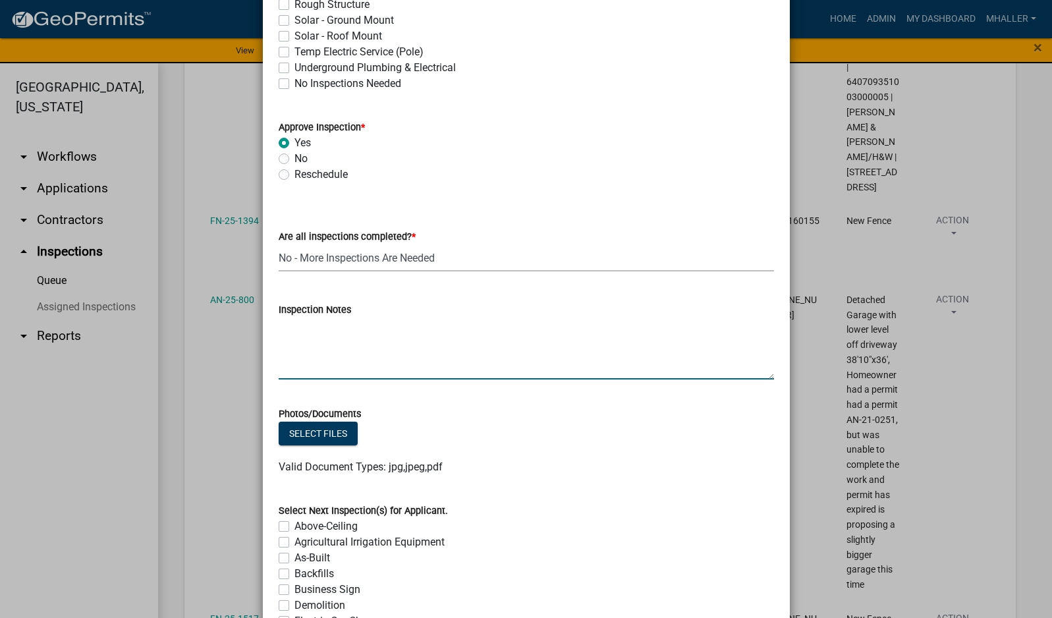
click at [360, 369] on textarea "Inspection Notes" at bounding box center [527, 349] width 496 height 62
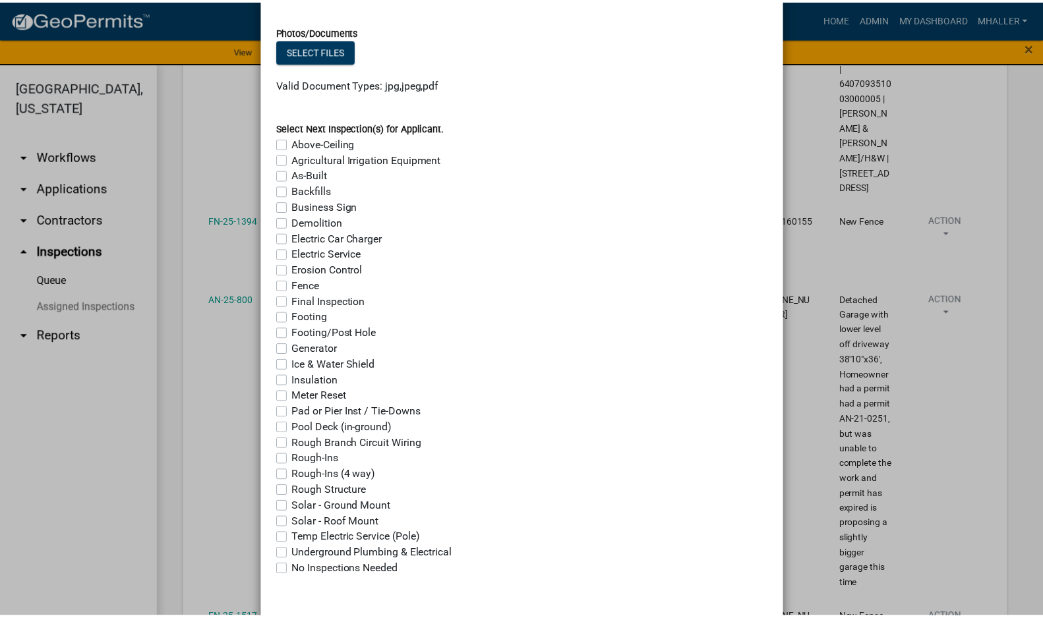
scroll to position [965, 0]
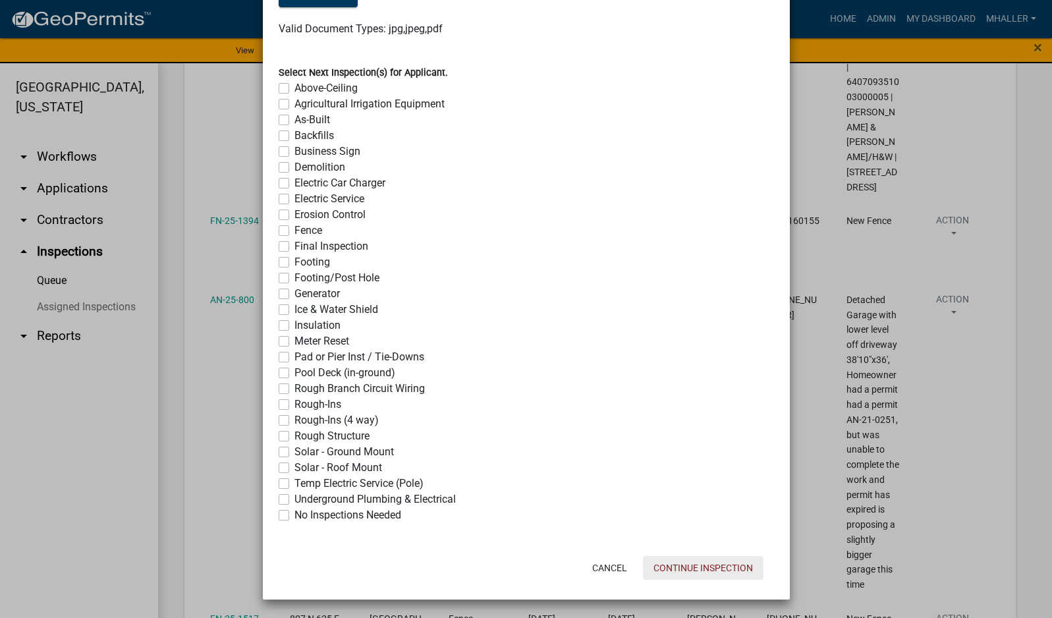
click at [684, 574] on button "Continue Inspection" at bounding box center [703, 568] width 121 height 24
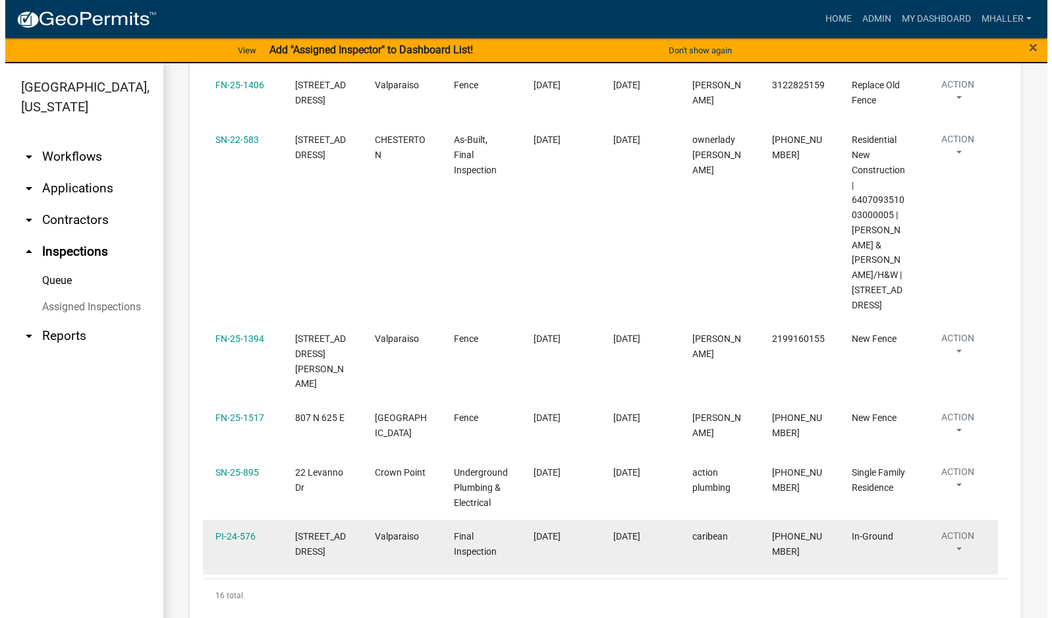
scroll to position [1003, 0]
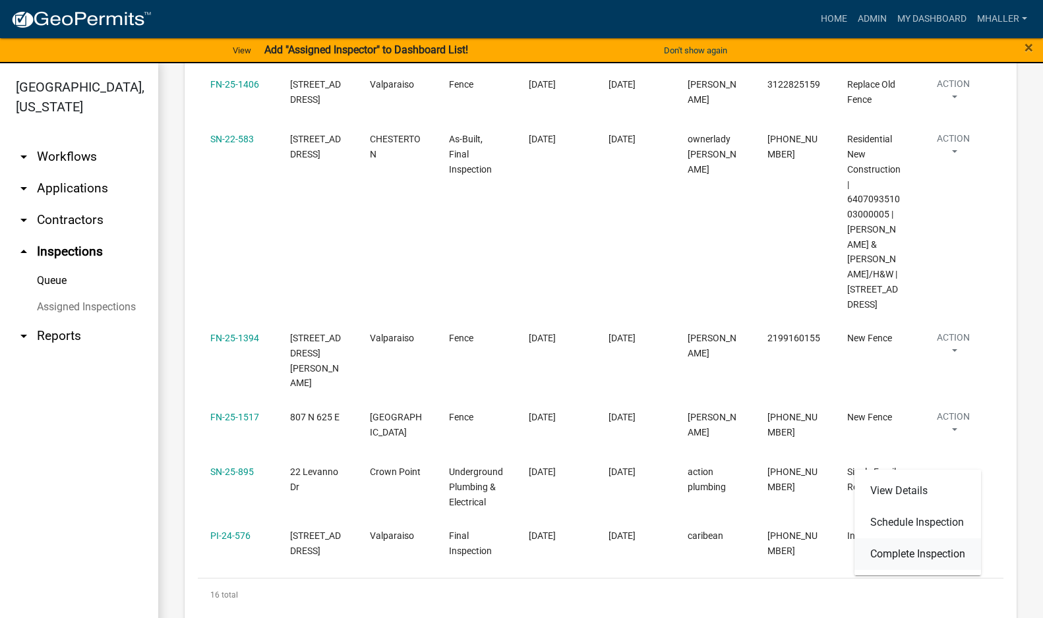
click at [904, 558] on link "Complete Inspection" at bounding box center [917, 554] width 127 height 32
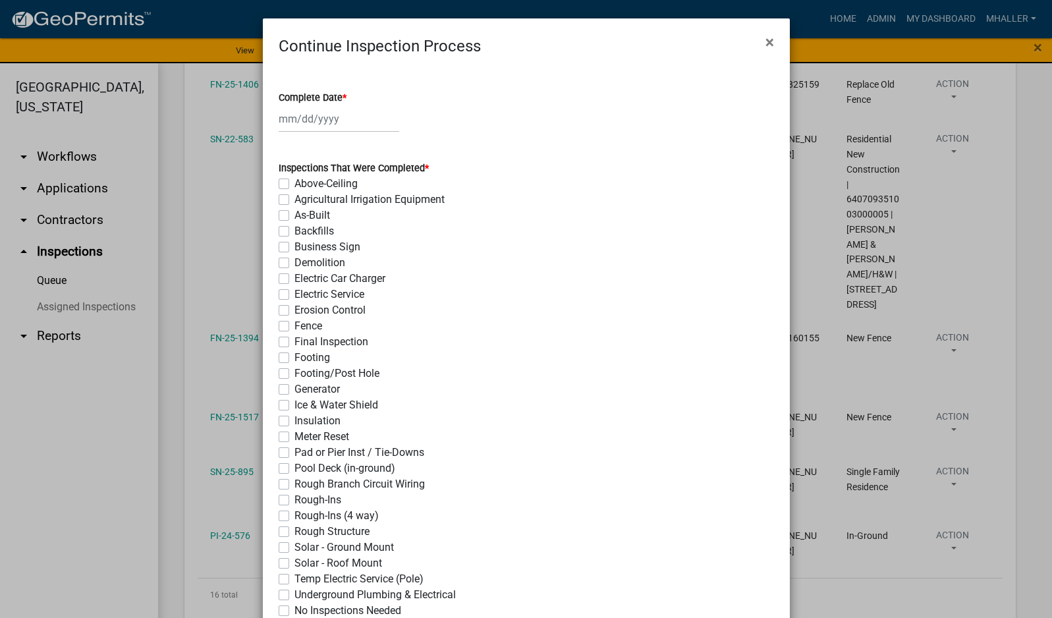
click at [324, 120] on div at bounding box center [339, 118] width 121 height 27
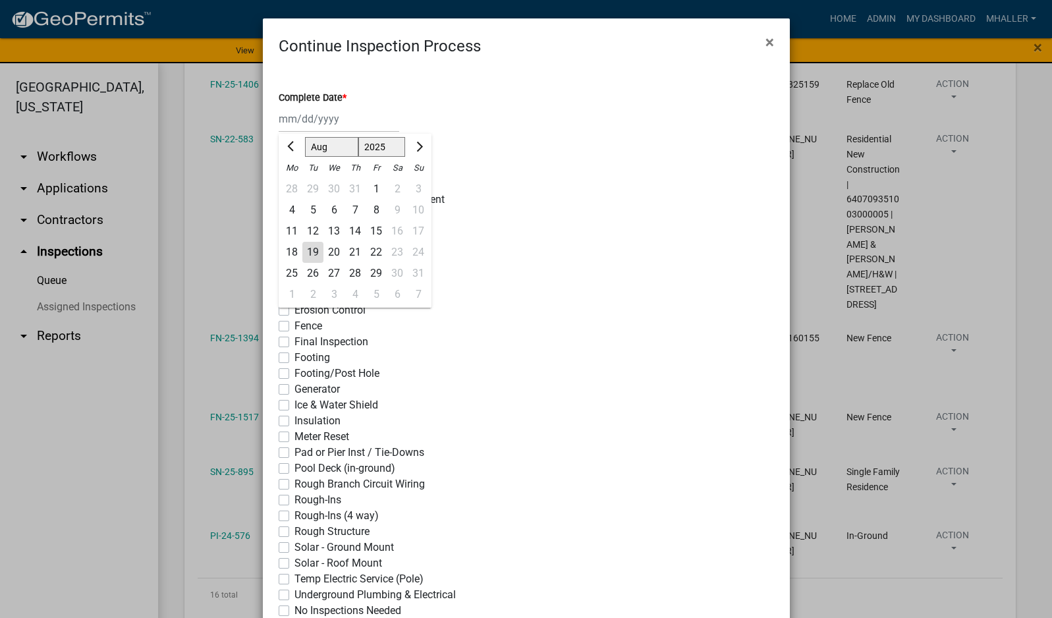
click at [304, 256] on div "19" at bounding box center [312, 252] width 21 height 21
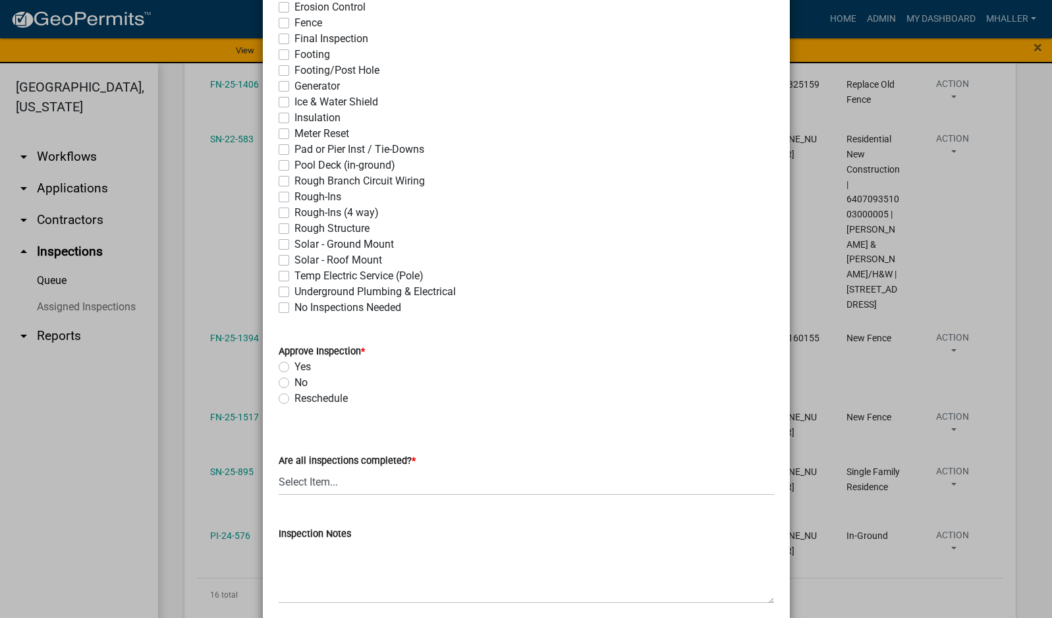
scroll to position [395, 0]
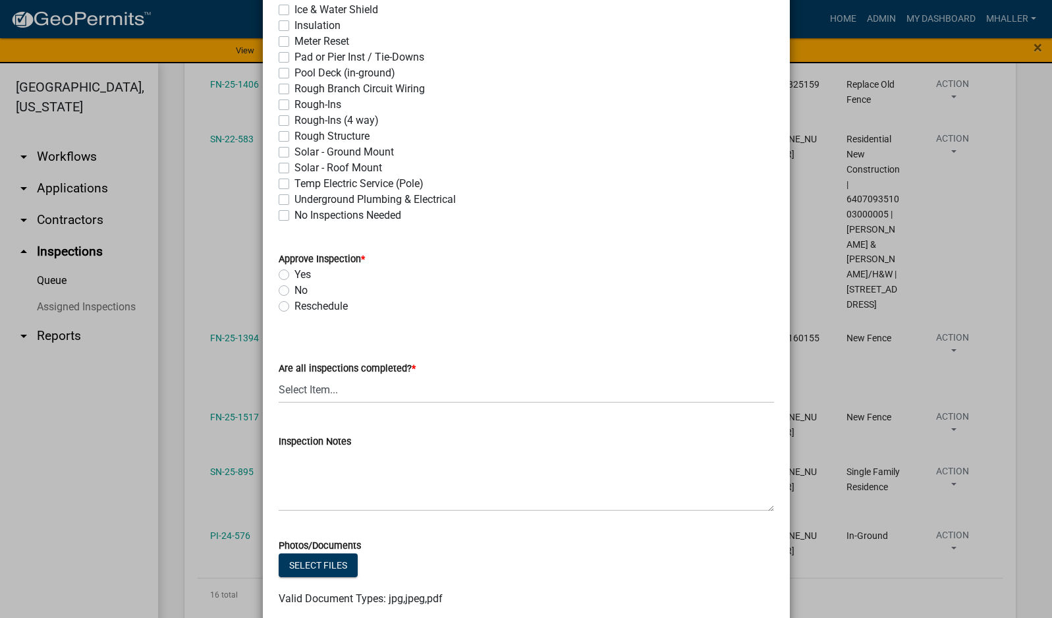
click at [295, 201] on label "Underground Plumbing & Electrical" at bounding box center [375, 200] width 161 height 16
click at [295, 200] on input "Underground Plumbing & Electrical" at bounding box center [299, 196] width 9 height 9
drag, startPoint x: 275, startPoint y: 272, endPoint x: 317, endPoint y: 339, distance: 79.4
click at [295, 273] on label "Yes" at bounding box center [303, 275] width 16 height 16
click at [295, 273] on input "Yes" at bounding box center [299, 271] width 9 height 9
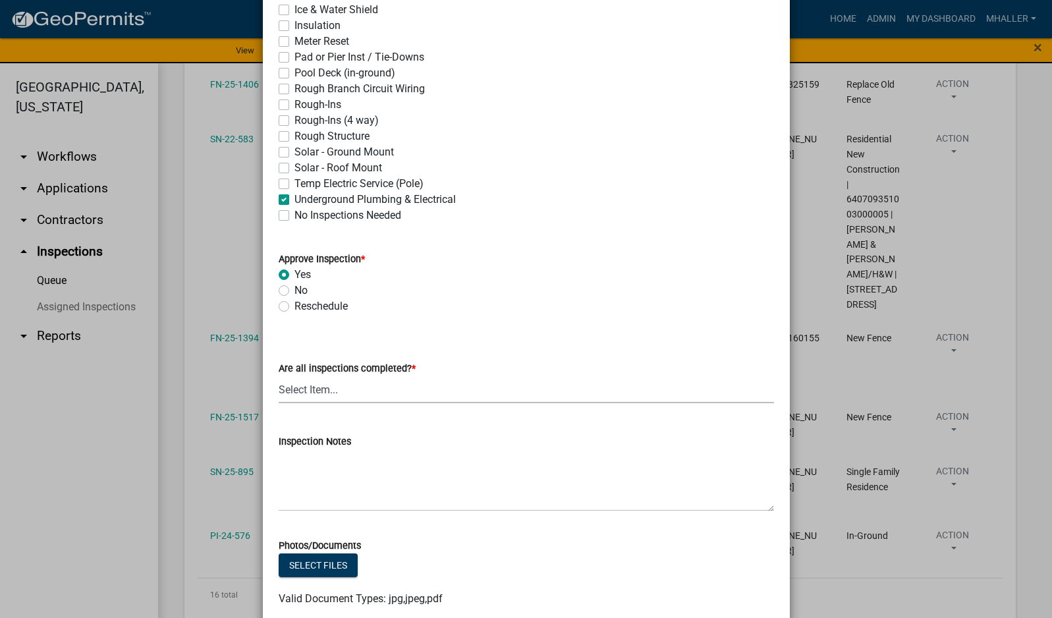
click at [335, 387] on select "Select Item... Yes - All Inspections Have Been Completed No - More Inspections …" at bounding box center [527, 389] width 496 height 27
click at [279, 376] on select "Select Item... Yes - All Inspections Have Been Completed No - More Inspections …" at bounding box center [527, 389] width 496 height 27
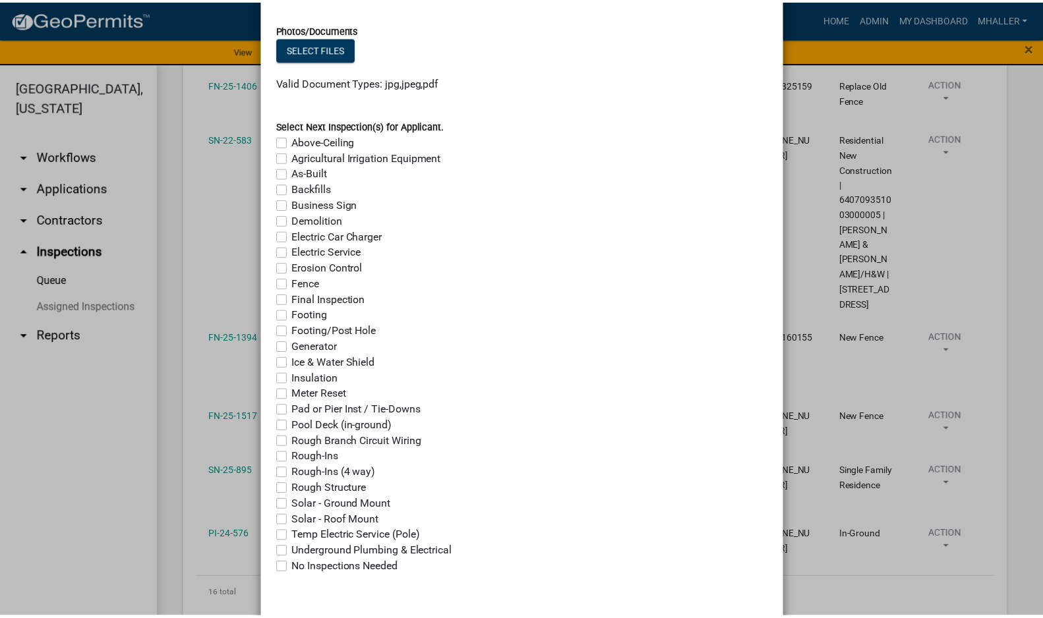
scroll to position [965, 0]
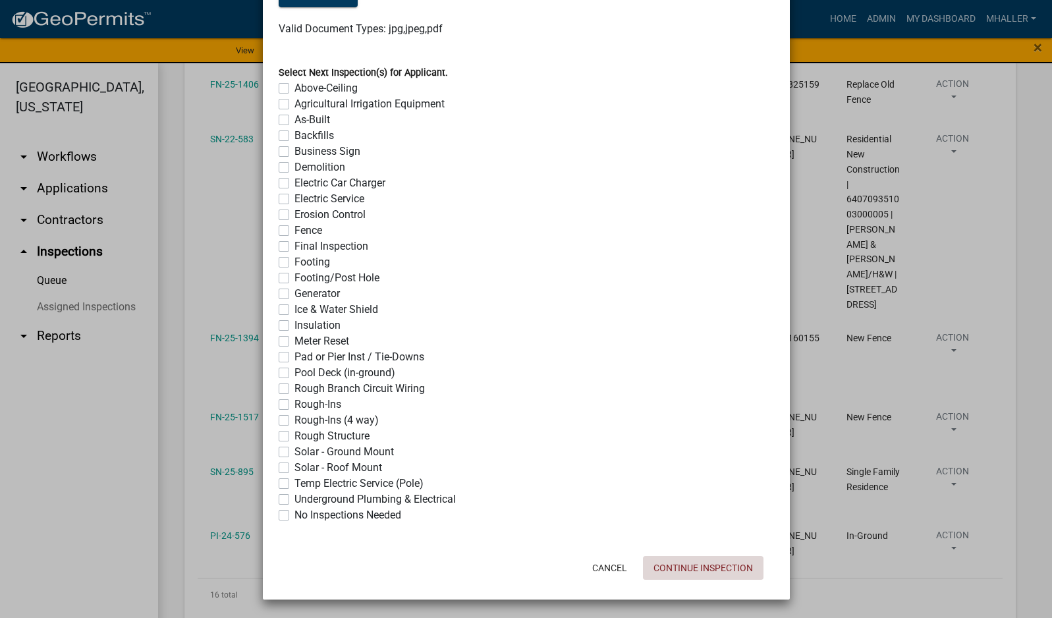
click at [703, 567] on button "Continue Inspection" at bounding box center [703, 568] width 121 height 24
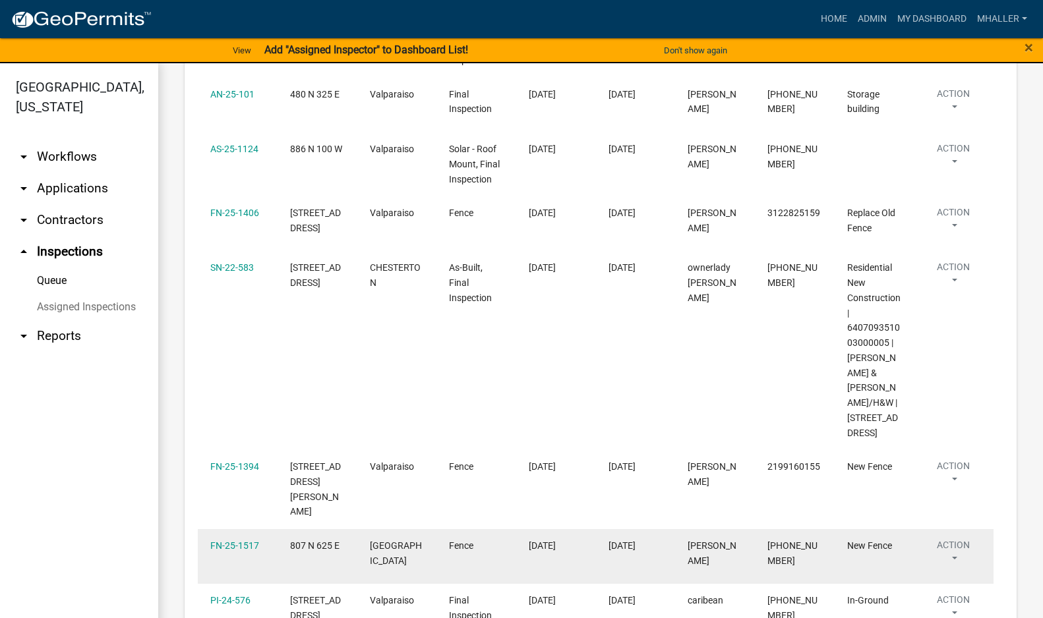
scroll to position [871, 0]
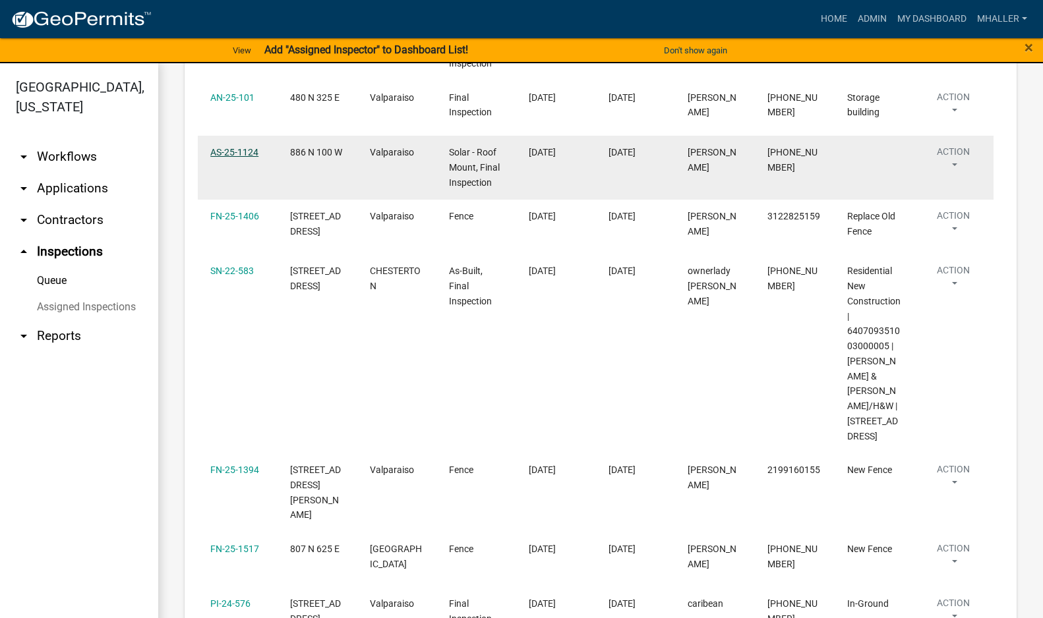
click at [225, 148] on link "AS-25-1124" at bounding box center [234, 152] width 48 height 11
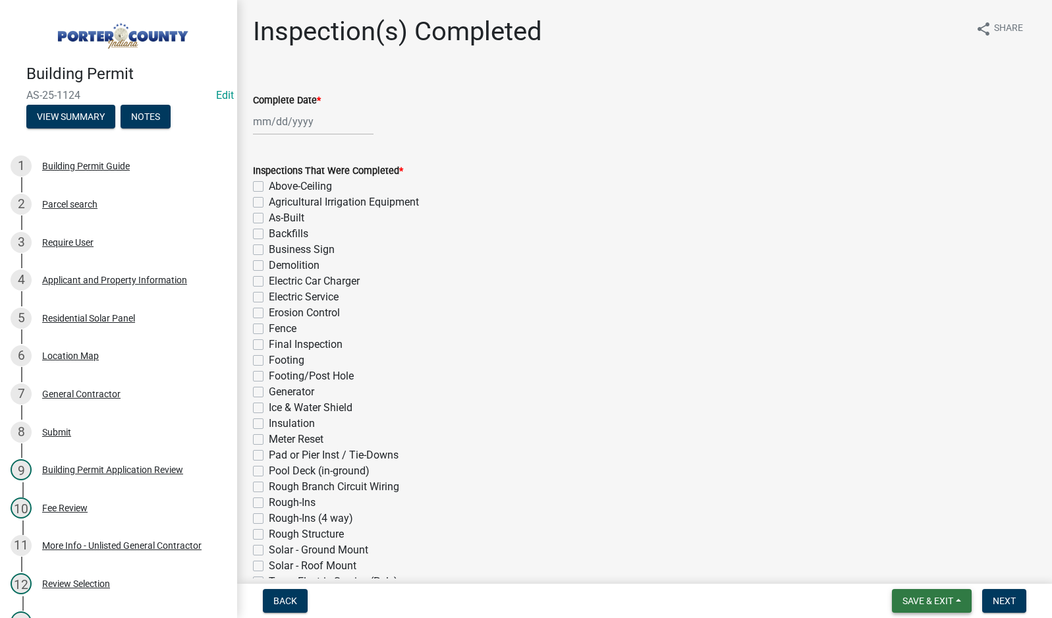
click at [927, 601] on span "Save & Exit" at bounding box center [928, 601] width 51 height 11
click at [925, 575] on button "Save & Exit" at bounding box center [919, 567] width 105 height 32
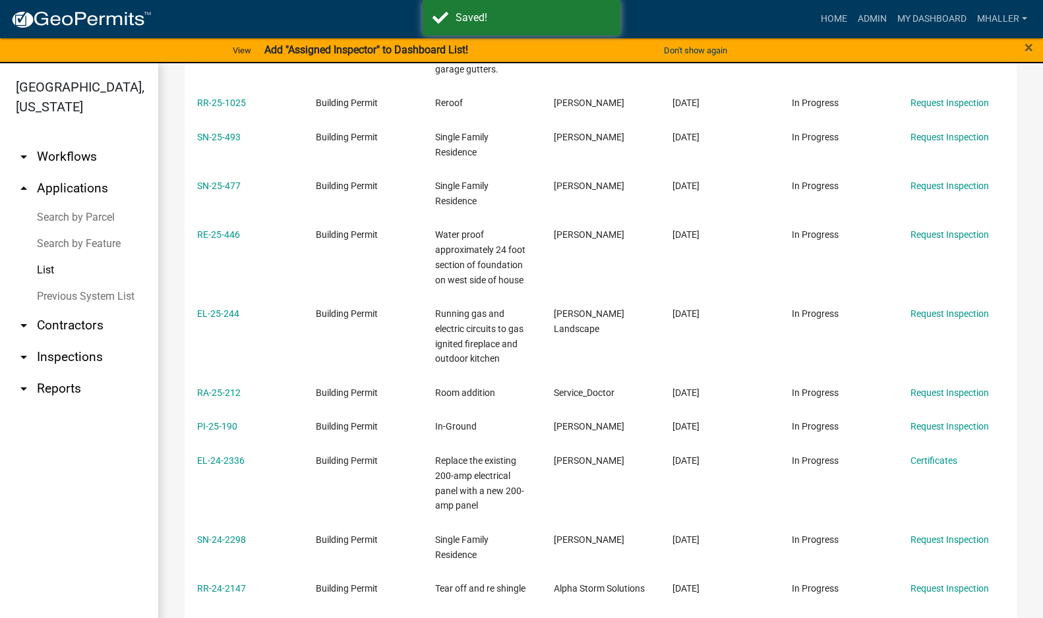
scroll to position [132, 0]
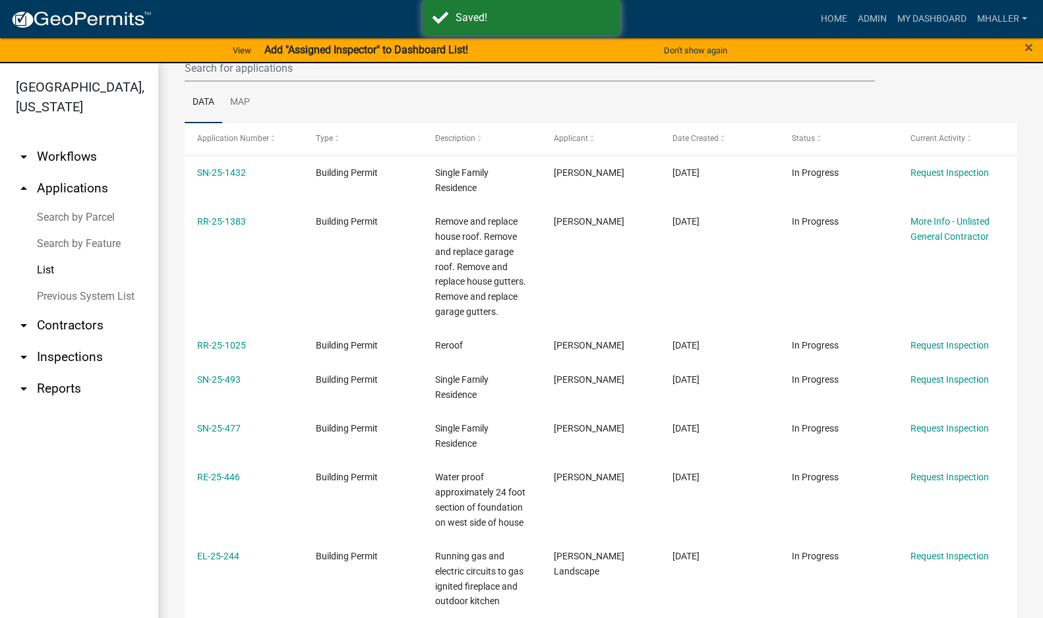
click at [82, 173] on link "arrow_drop_up Applications" at bounding box center [79, 189] width 158 height 32
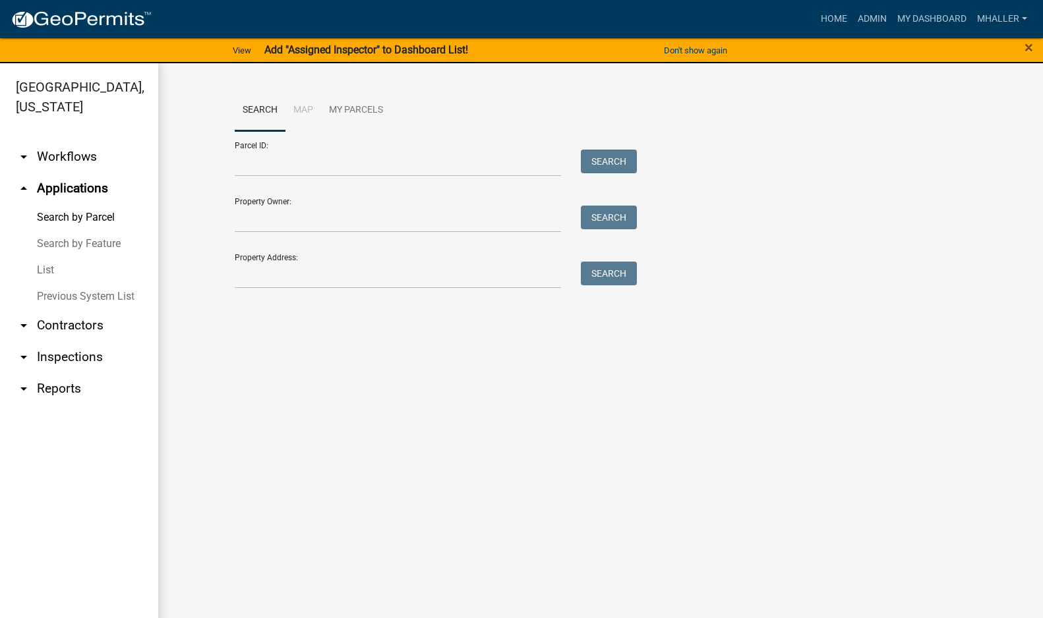
click at [42, 257] on link "List" at bounding box center [79, 270] width 158 height 26
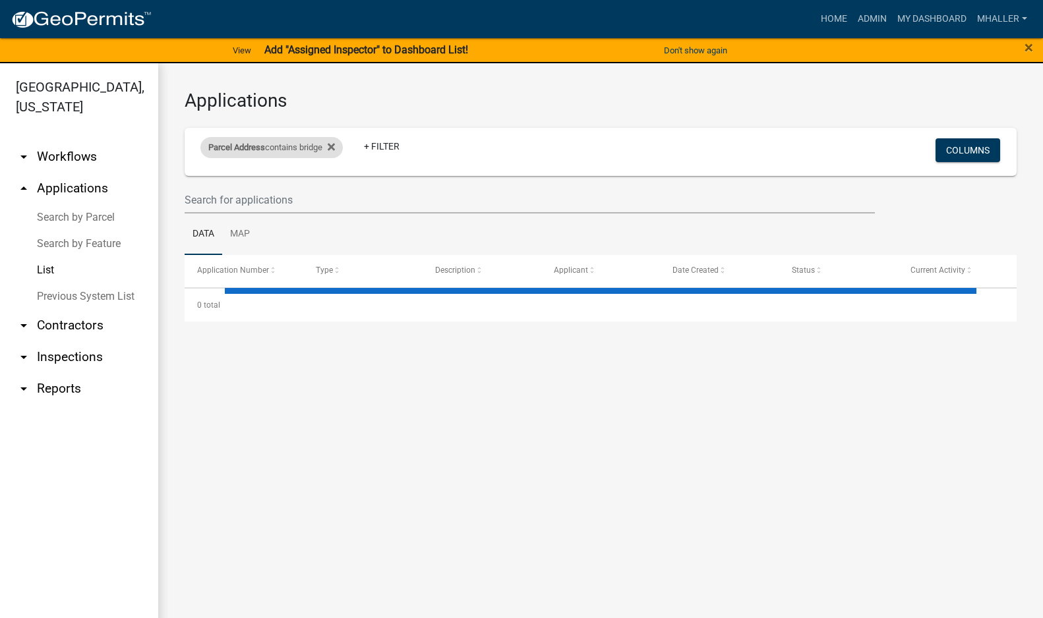
click at [279, 146] on div "Parcel Address contains bridge" at bounding box center [271, 147] width 142 height 21
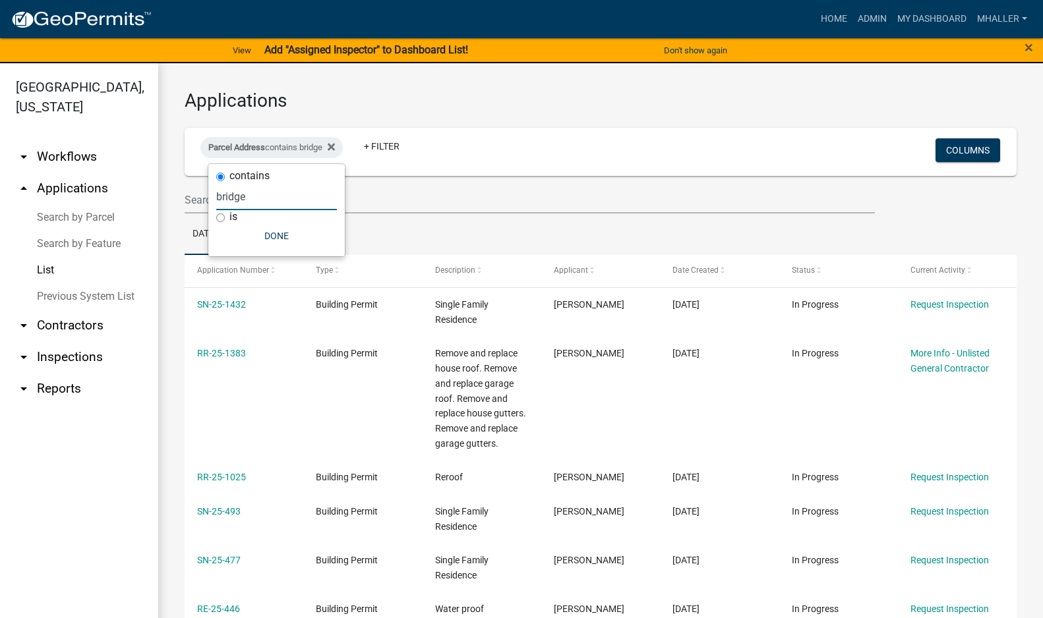
click at [264, 202] on input "bridge" at bounding box center [276, 196] width 121 height 27
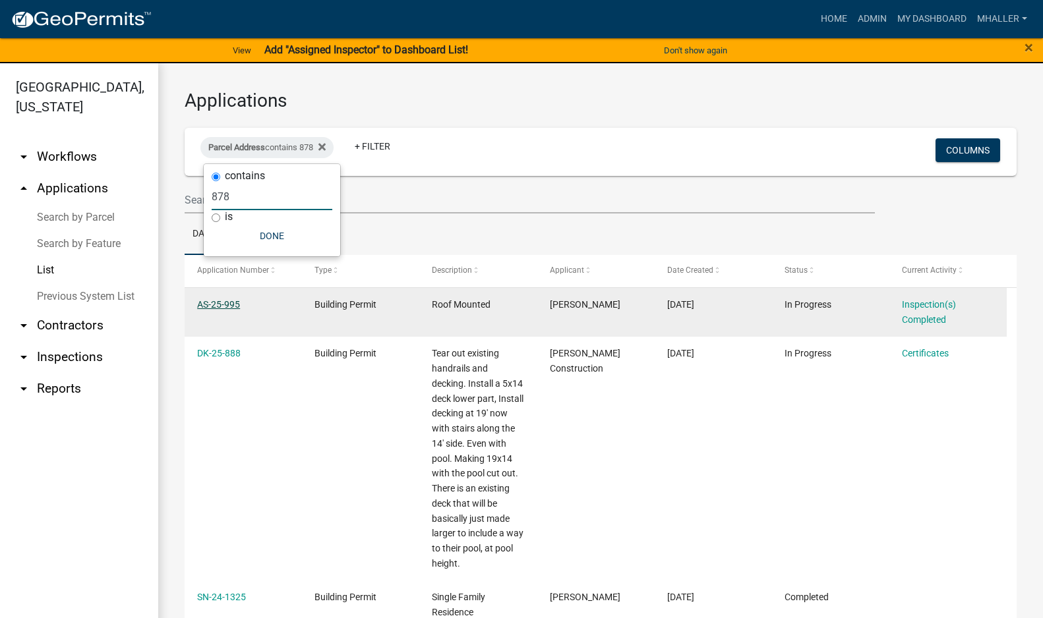
click at [210, 303] on link "AS-25-995" at bounding box center [218, 304] width 43 height 11
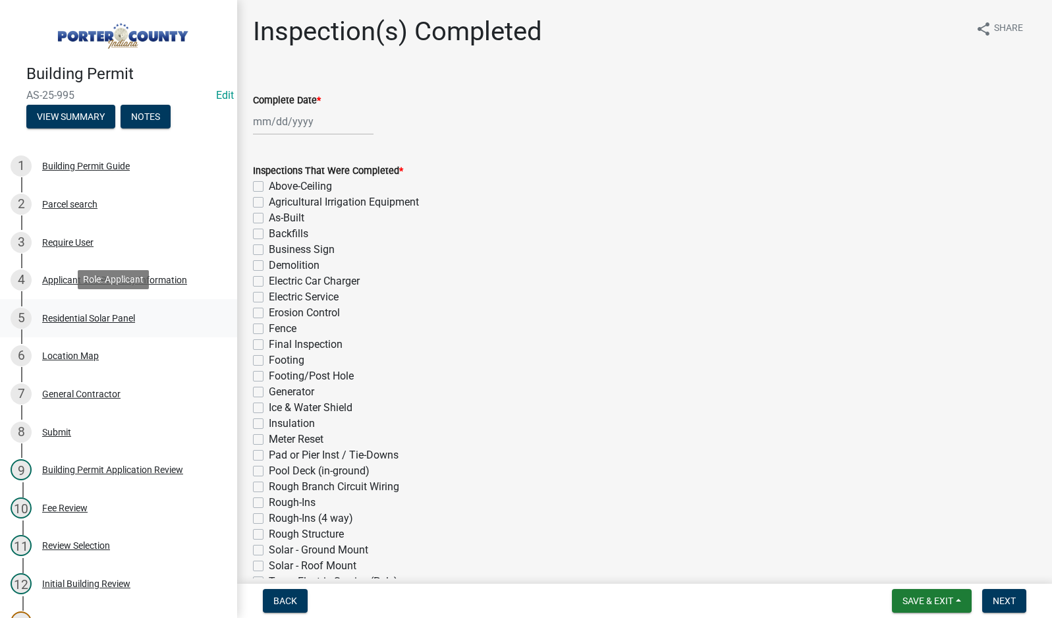
click at [96, 316] on div "Residential Solar Panel" at bounding box center [88, 318] width 93 height 9
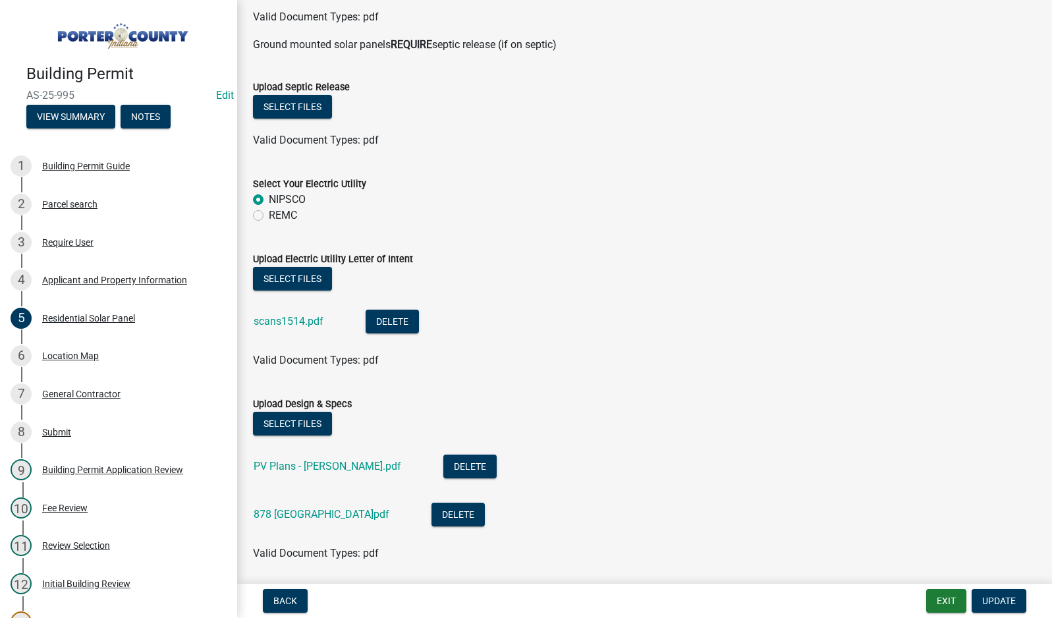
scroll to position [722, 0]
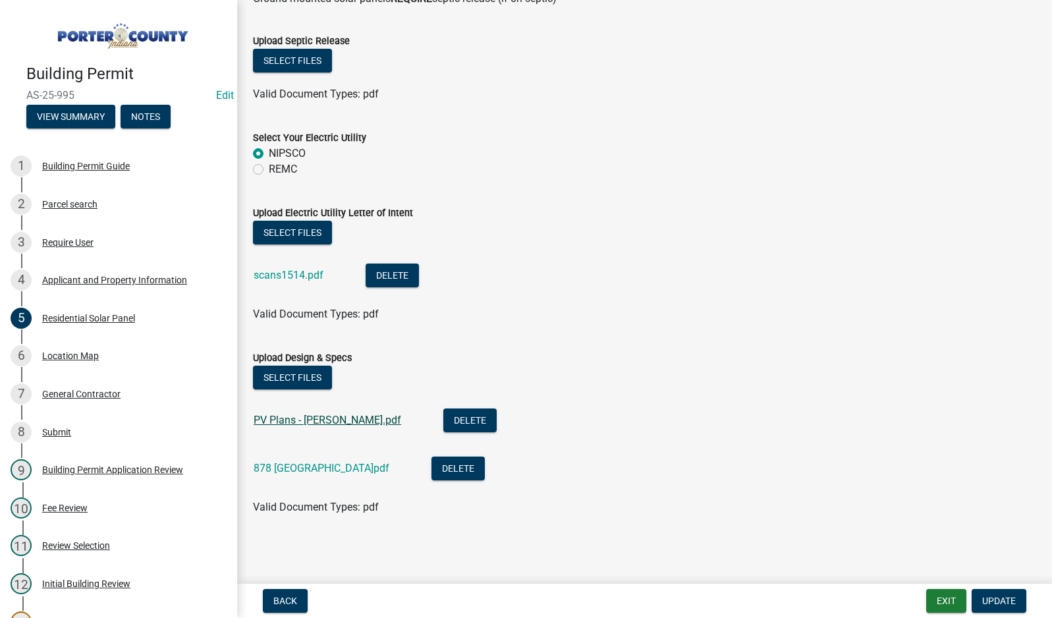
click at [356, 420] on link "PV Plans - [PERSON_NAME].pdf" at bounding box center [328, 420] width 148 height 13
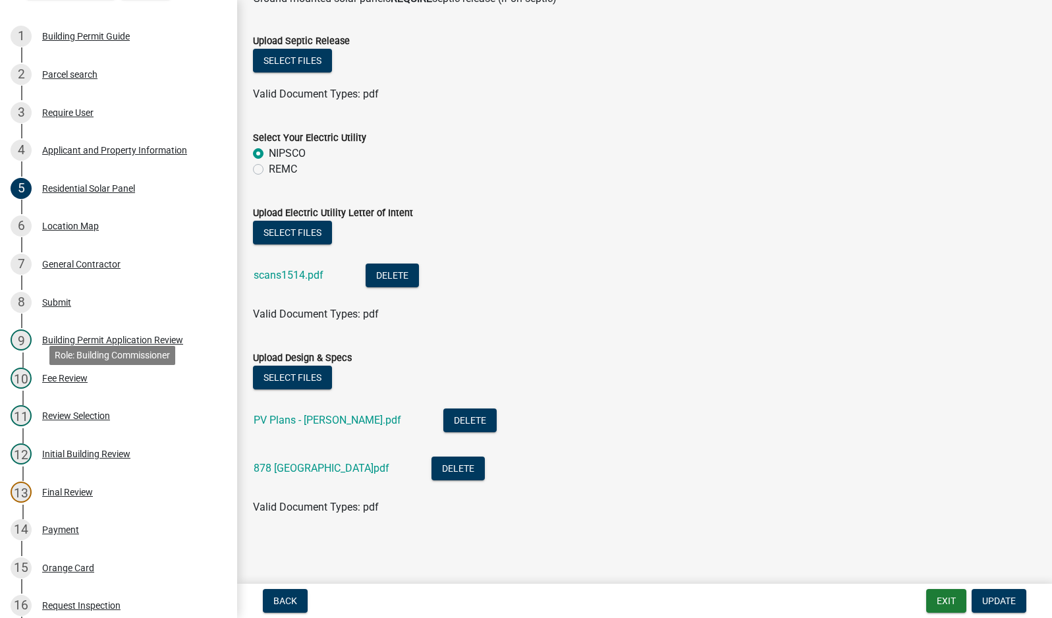
scroll to position [395, 0]
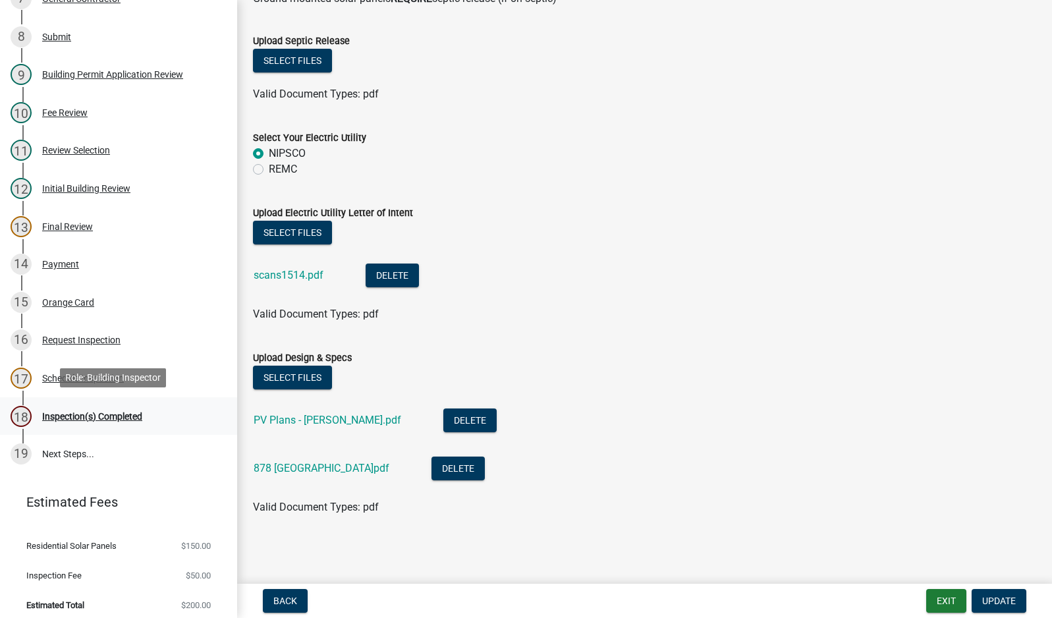
click at [94, 413] on div "Inspection(s) Completed" at bounding box center [92, 416] width 100 height 9
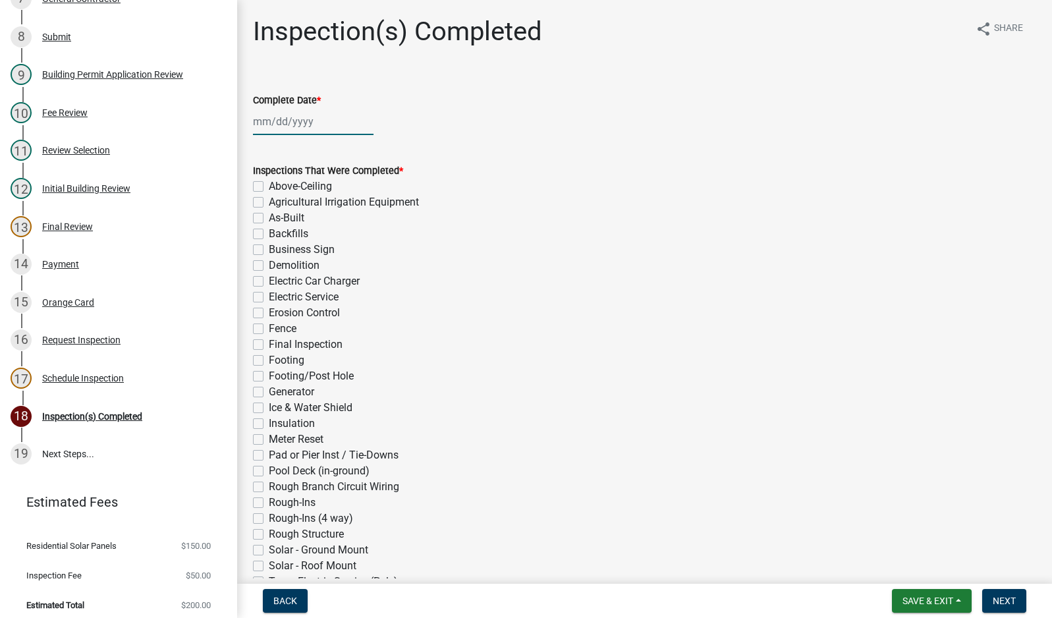
click at [307, 123] on div at bounding box center [313, 121] width 121 height 27
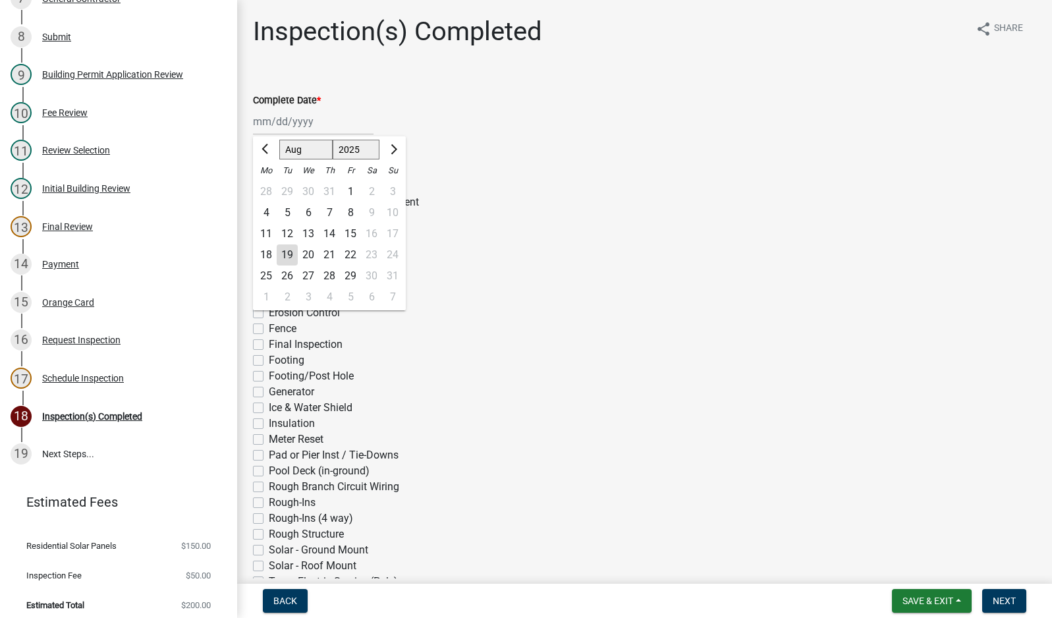
click at [289, 251] on div "19" at bounding box center [287, 254] width 21 height 21
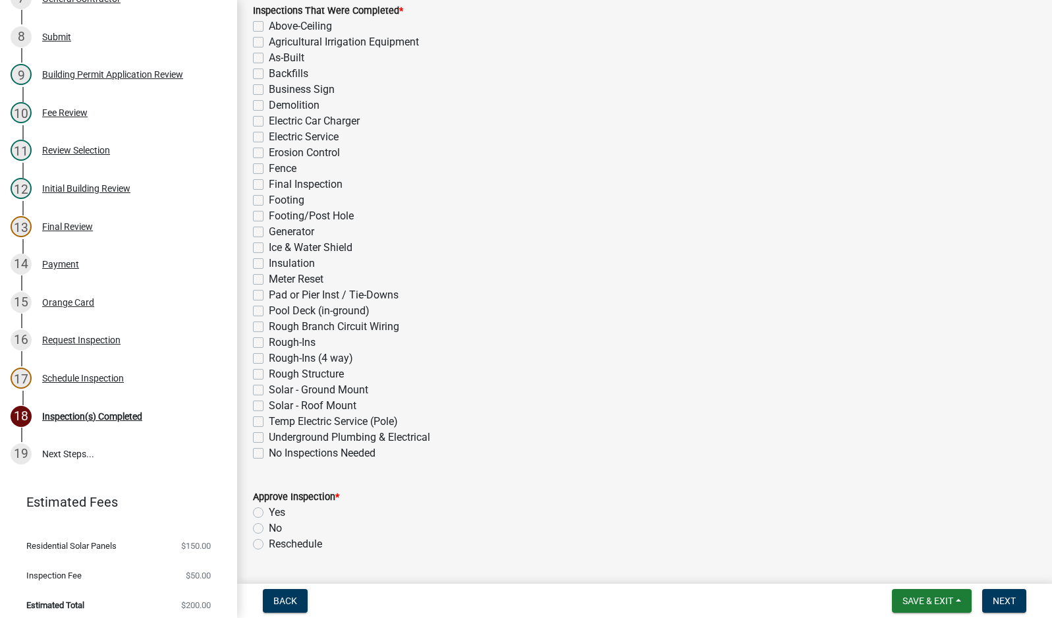
scroll to position [198, 0]
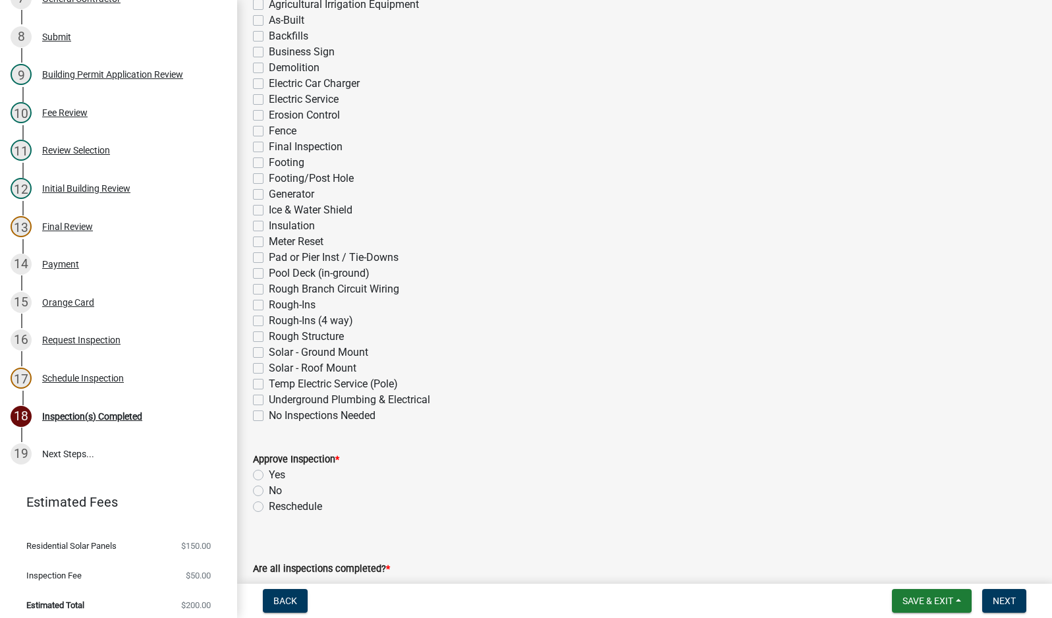
click at [269, 369] on label "Solar - Roof Mount" at bounding box center [313, 368] width 88 height 16
click at [269, 369] on input "Solar - Roof Mount" at bounding box center [273, 364] width 9 height 9
click at [269, 474] on label "Yes" at bounding box center [277, 475] width 16 height 16
click at [269, 474] on input "Yes" at bounding box center [273, 471] width 9 height 9
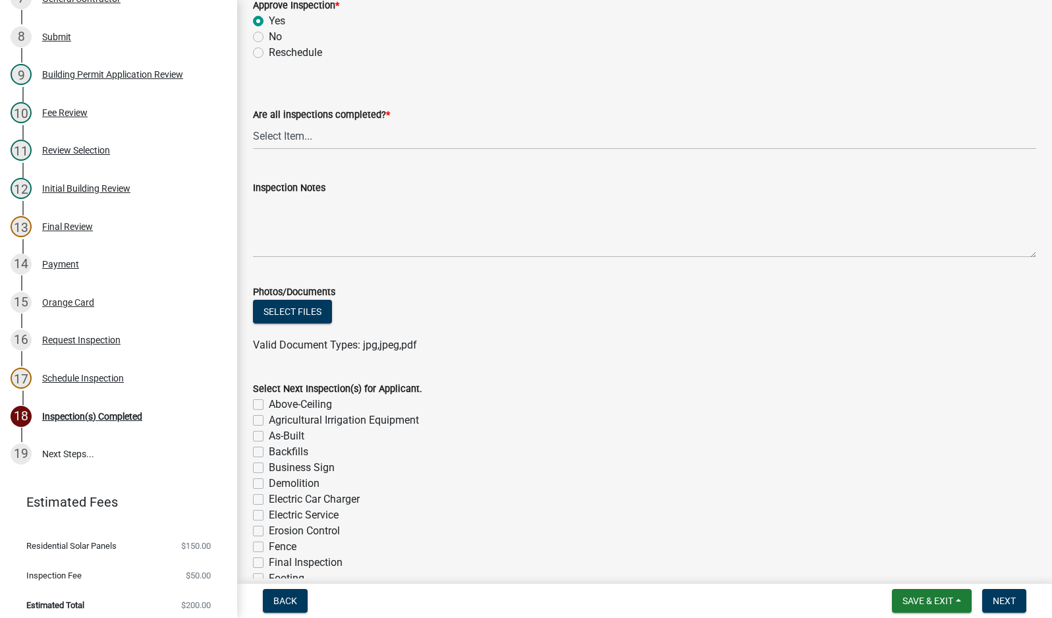
scroll to position [659, 0]
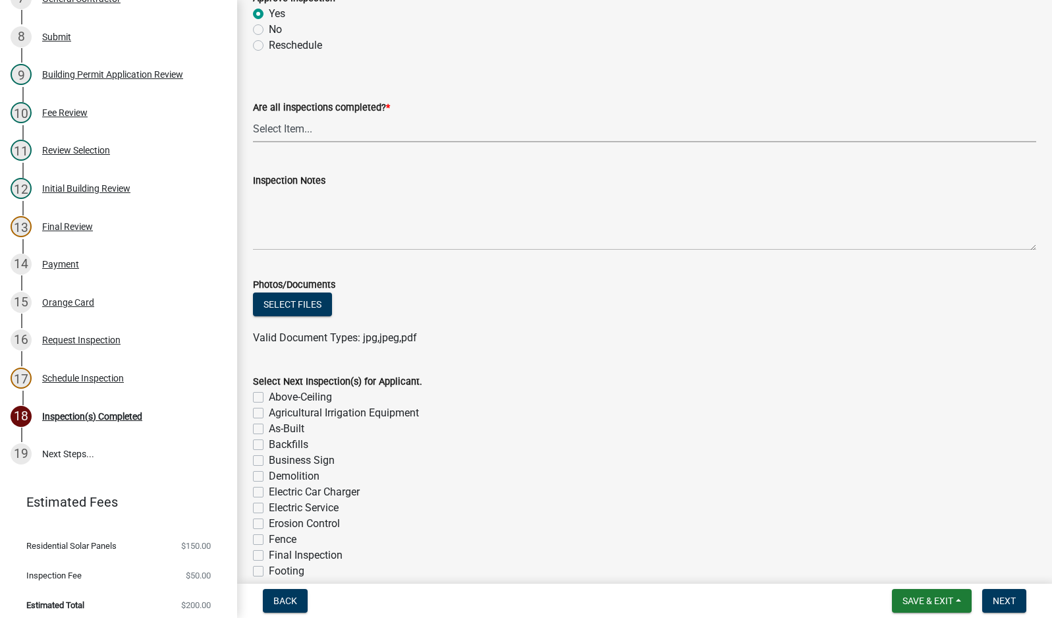
click at [314, 136] on select "Select Item... Yes - All Inspections Have Been Completed No - More Inspections …" at bounding box center [645, 128] width 784 height 27
click at [253, 115] on select "Select Item... Yes - All Inspections Have Been Completed No - More Inspections …" at bounding box center [645, 128] width 784 height 27
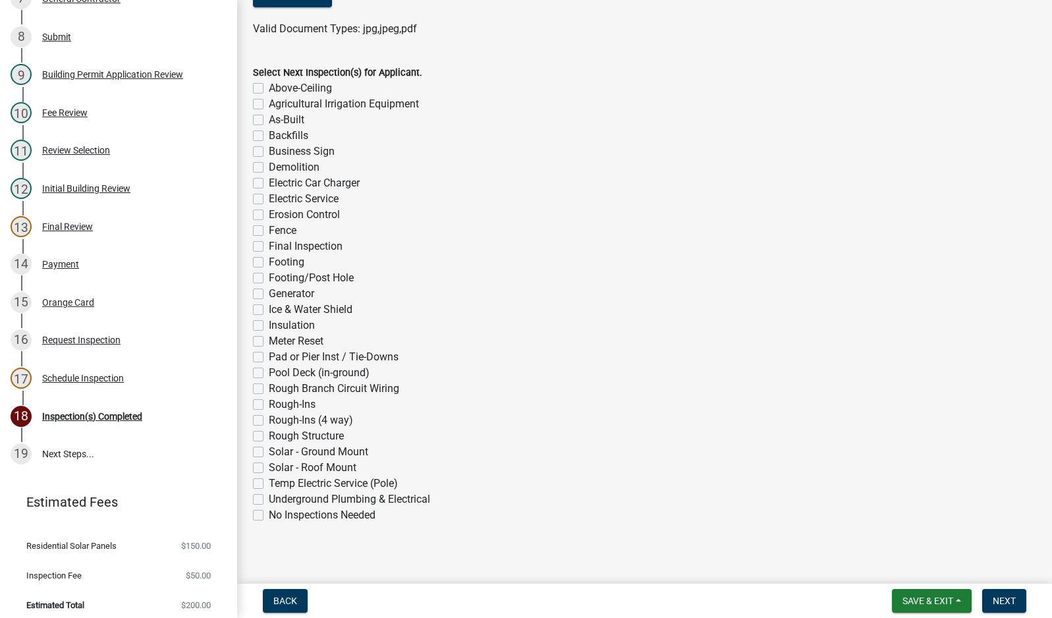
scroll to position [976, 0]
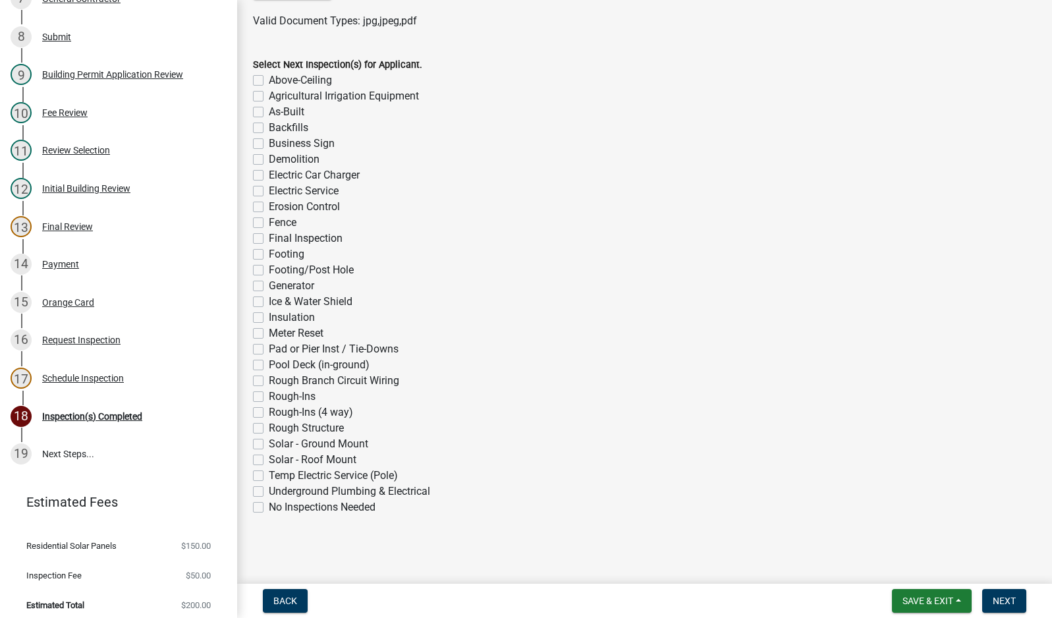
click at [269, 507] on label "No Inspections Needed" at bounding box center [322, 508] width 107 height 16
click at [269, 507] on input "No Inspections Needed" at bounding box center [273, 504] width 9 height 9
click at [1010, 602] on span "Next" at bounding box center [1004, 601] width 23 height 11
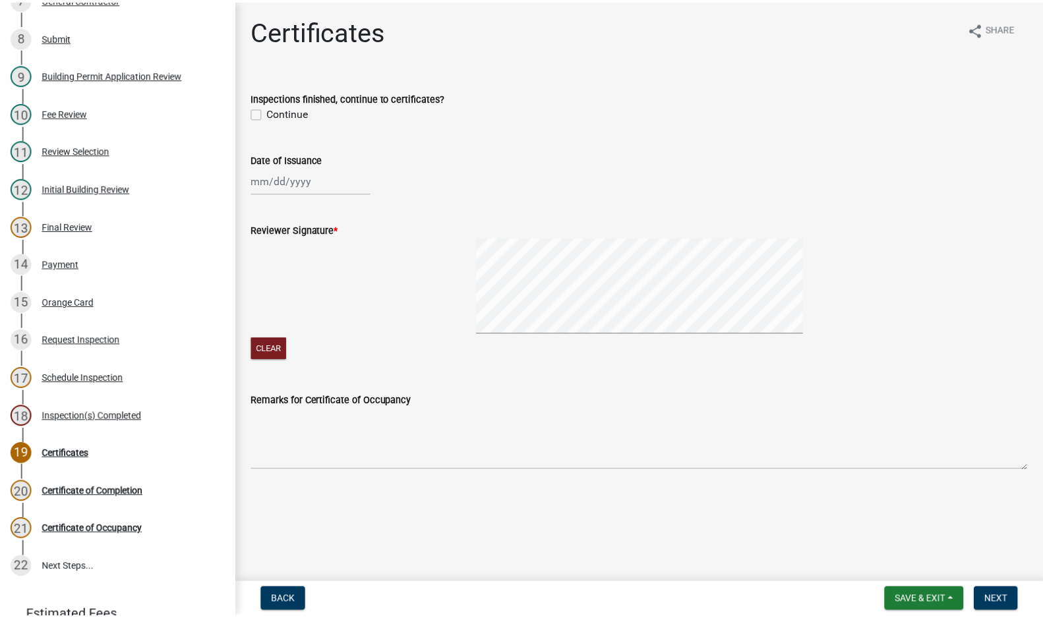
scroll to position [509, 0]
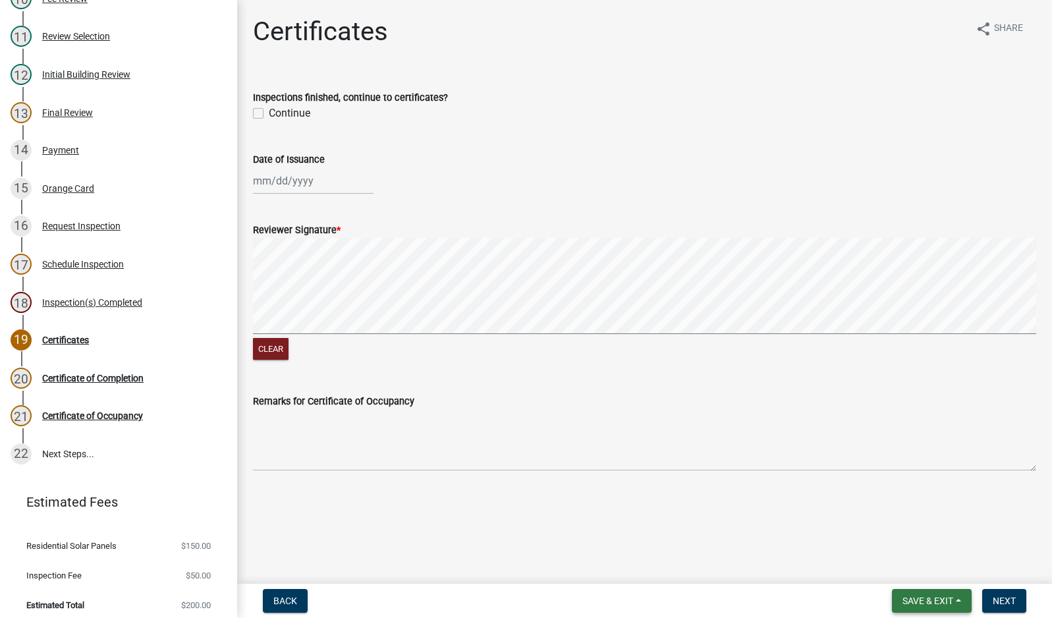
click at [922, 604] on span "Save & Exit" at bounding box center [928, 601] width 51 height 11
click at [928, 565] on button "Save & Exit" at bounding box center [919, 567] width 105 height 32
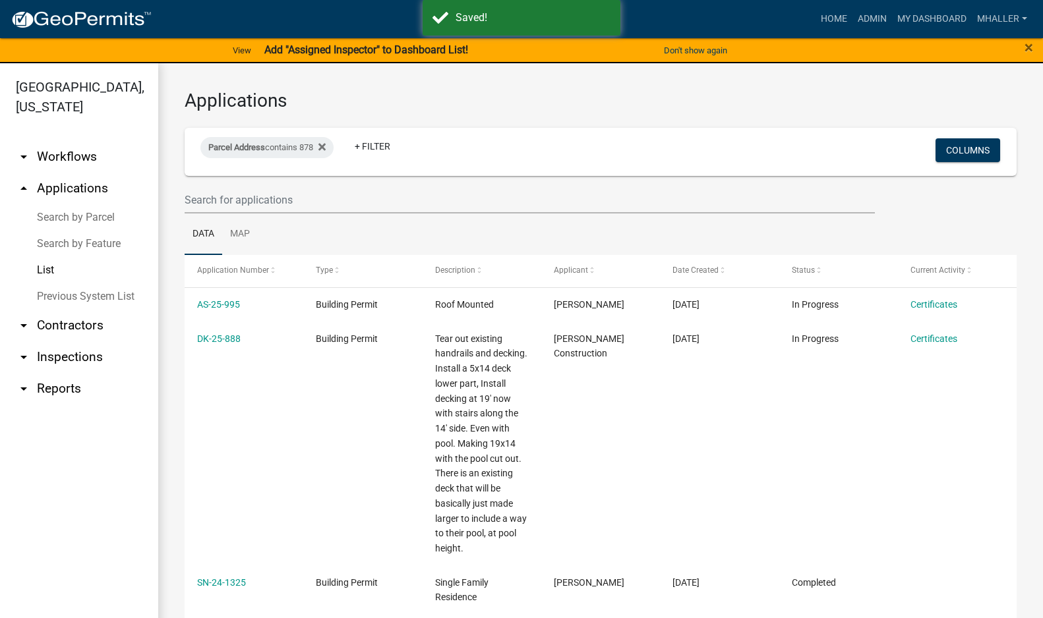
click at [59, 341] on link "arrow_drop_down Inspections" at bounding box center [79, 357] width 158 height 32
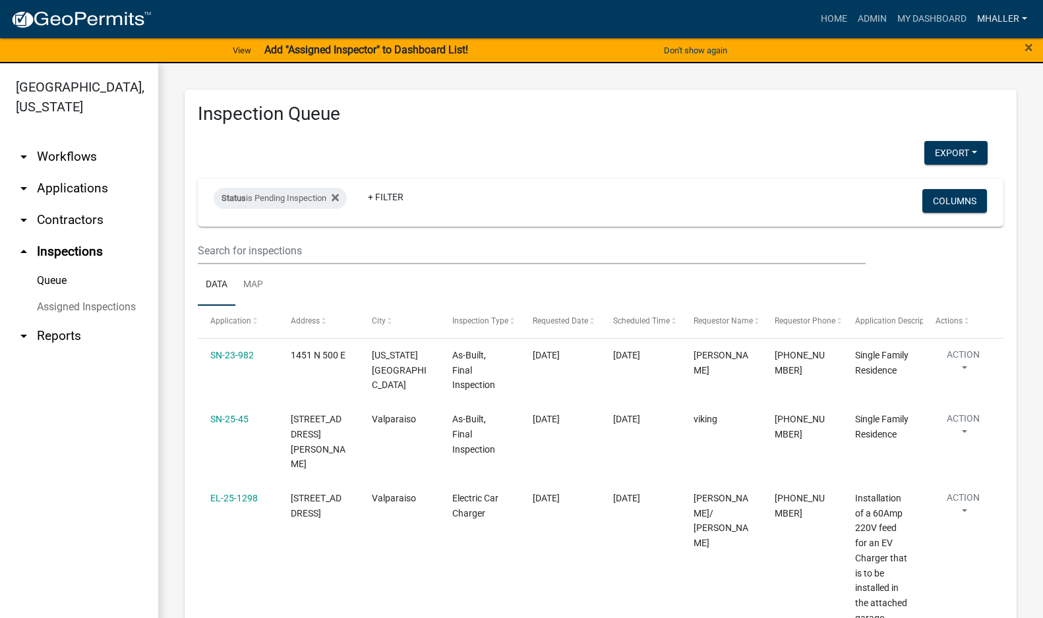
click at [983, 20] on link "mhaller" at bounding box center [1001, 19] width 61 height 25
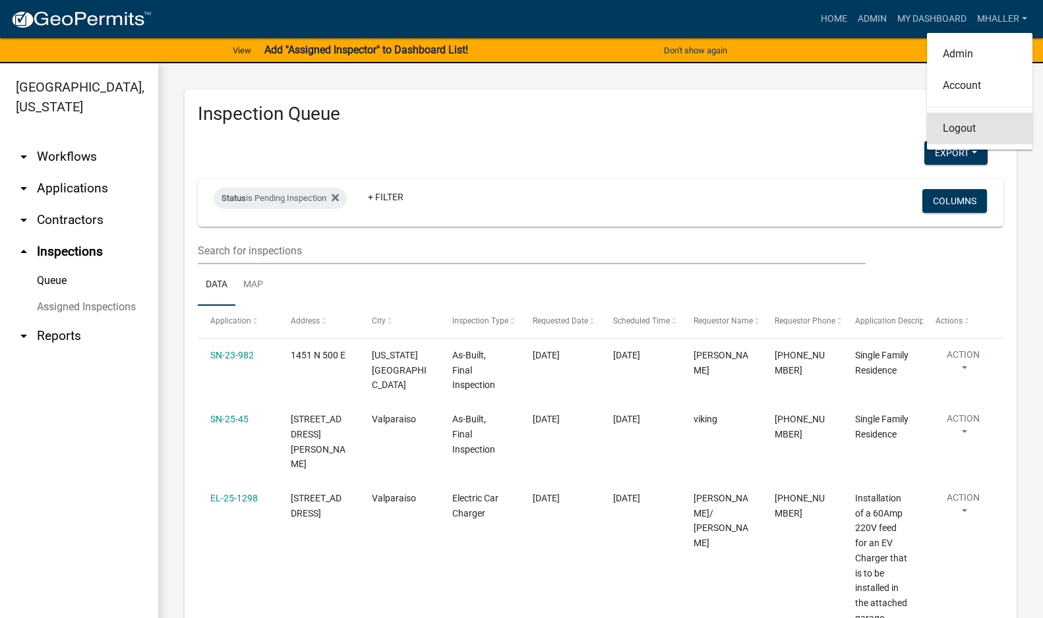
click at [951, 127] on link "Logout" at bounding box center [979, 129] width 105 height 32
